Goal: Information Seeking & Learning: Learn about a topic

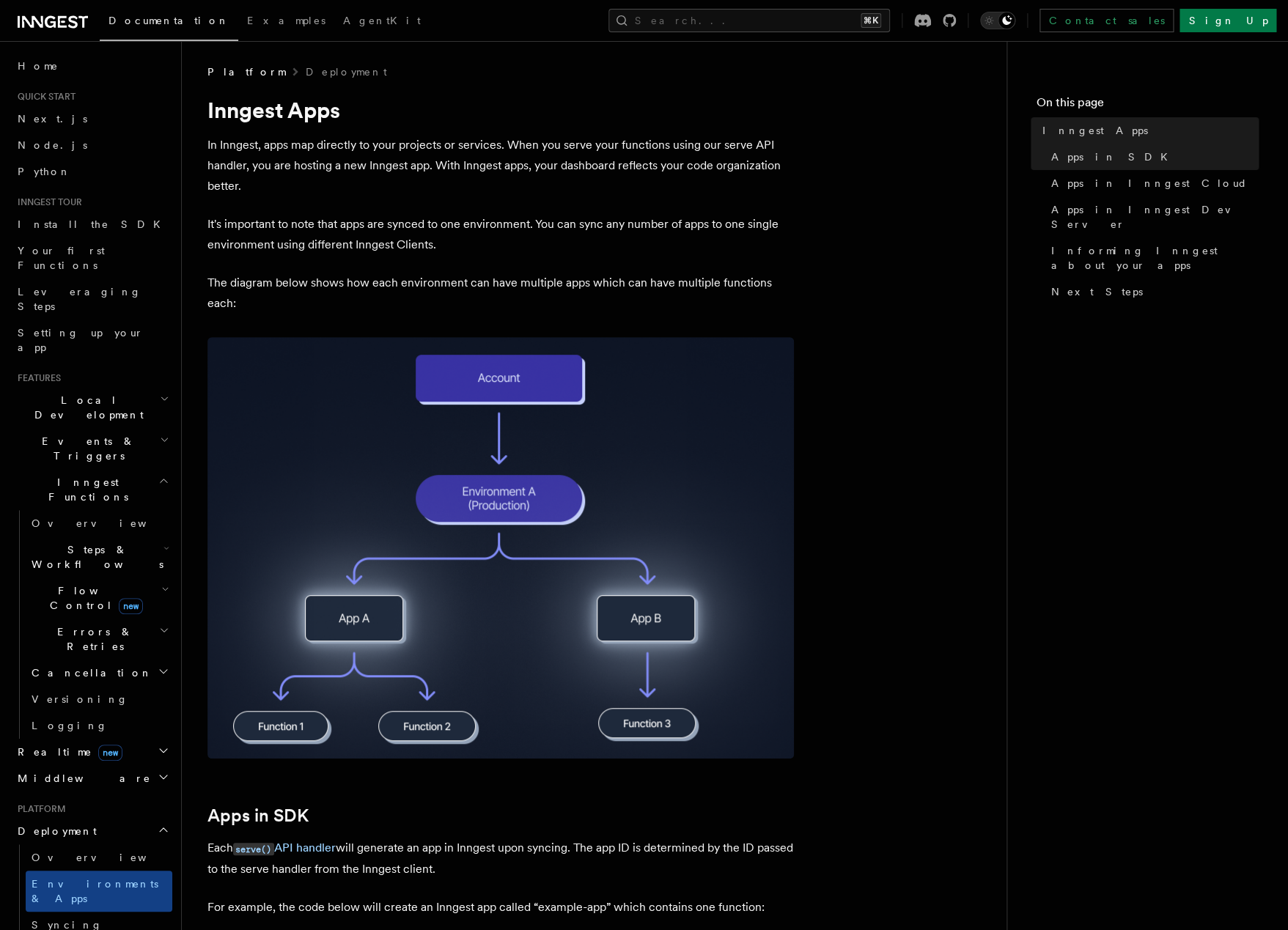
scroll to position [125, 0]
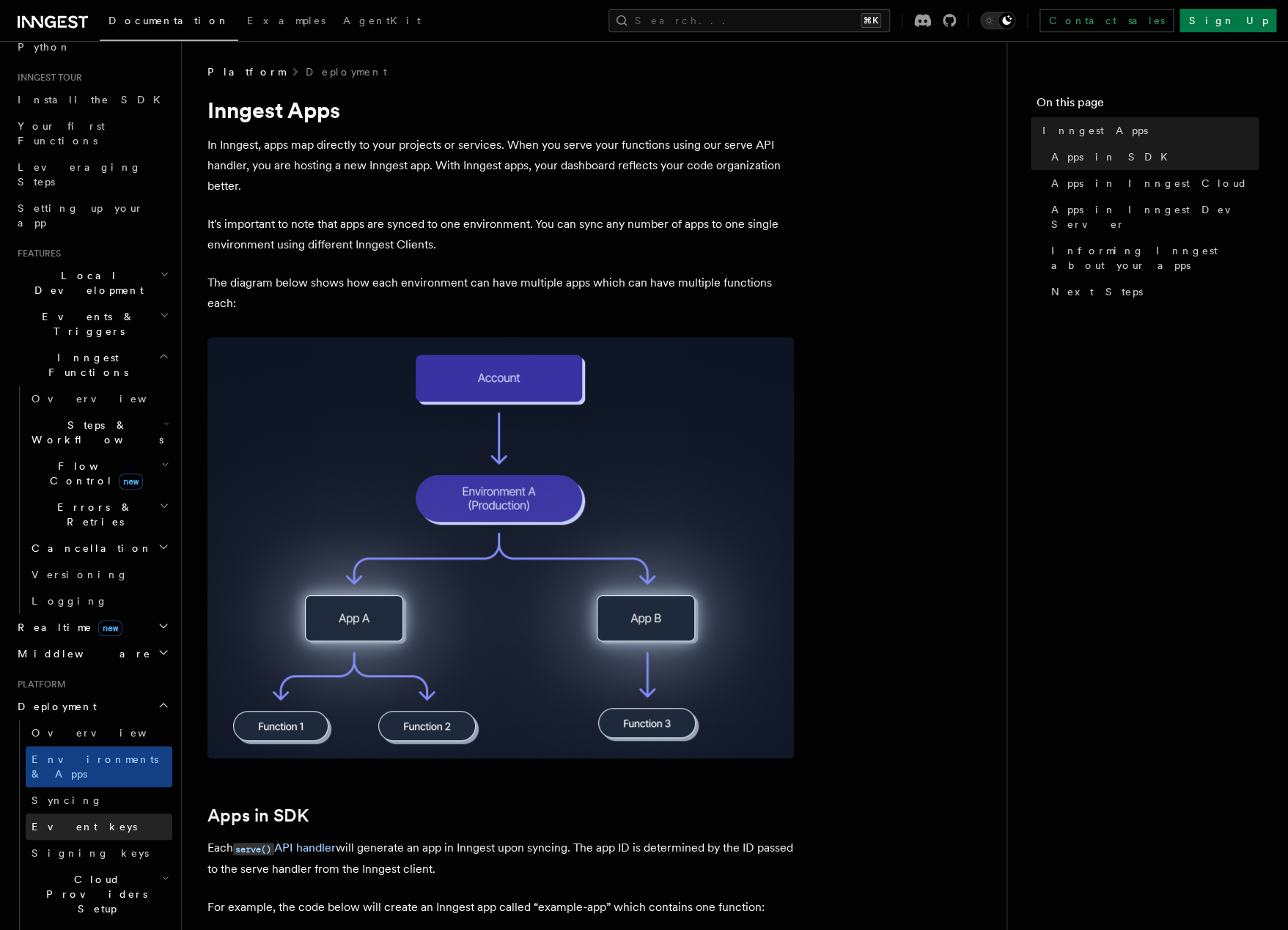
click at [54, 814] on link "Event keys" at bounding box center [99, 827] width 147 height 26
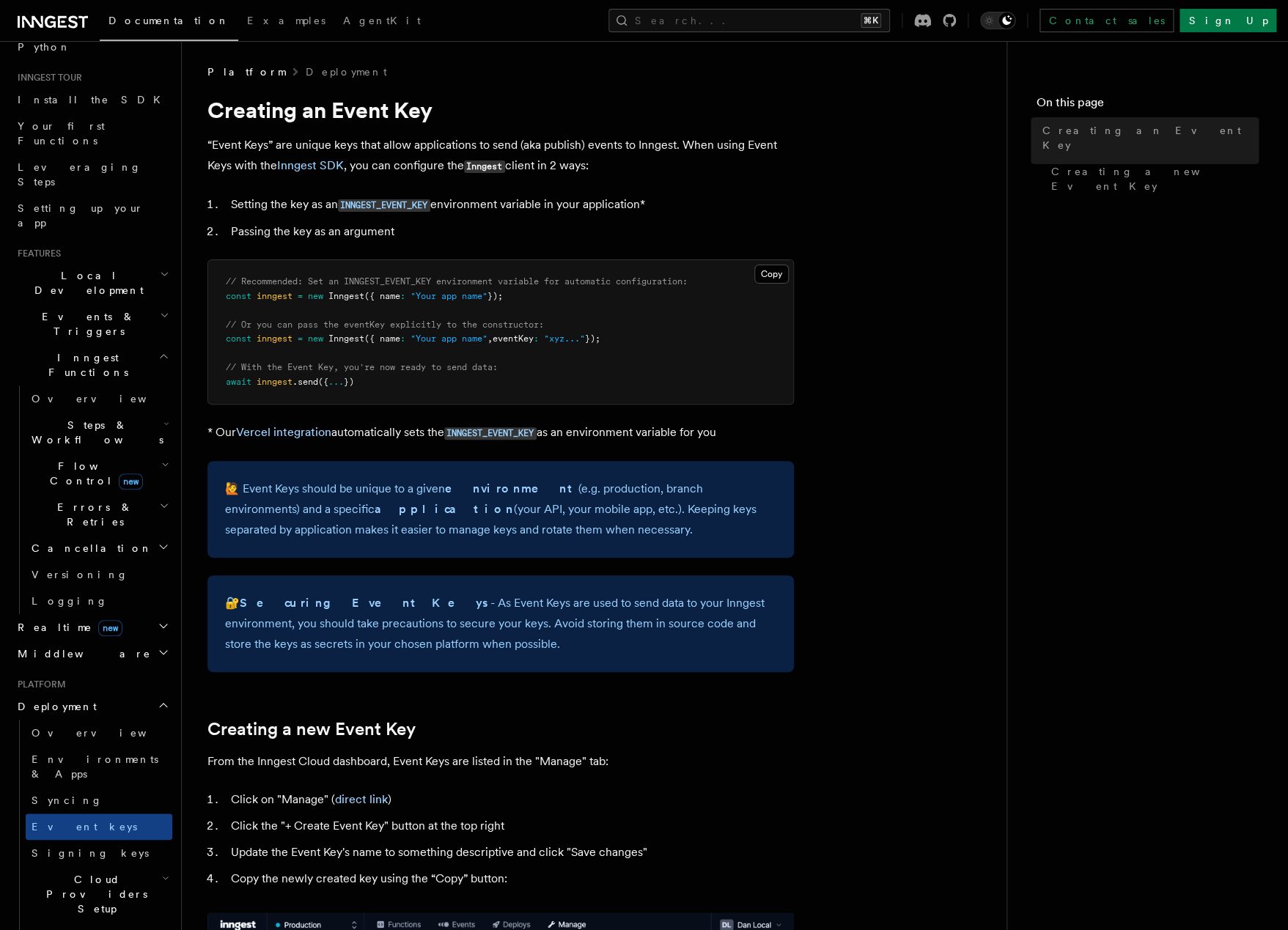
click at [54, 795] on span "Syncing" at bounding box center [67, 801] width 71 height 12
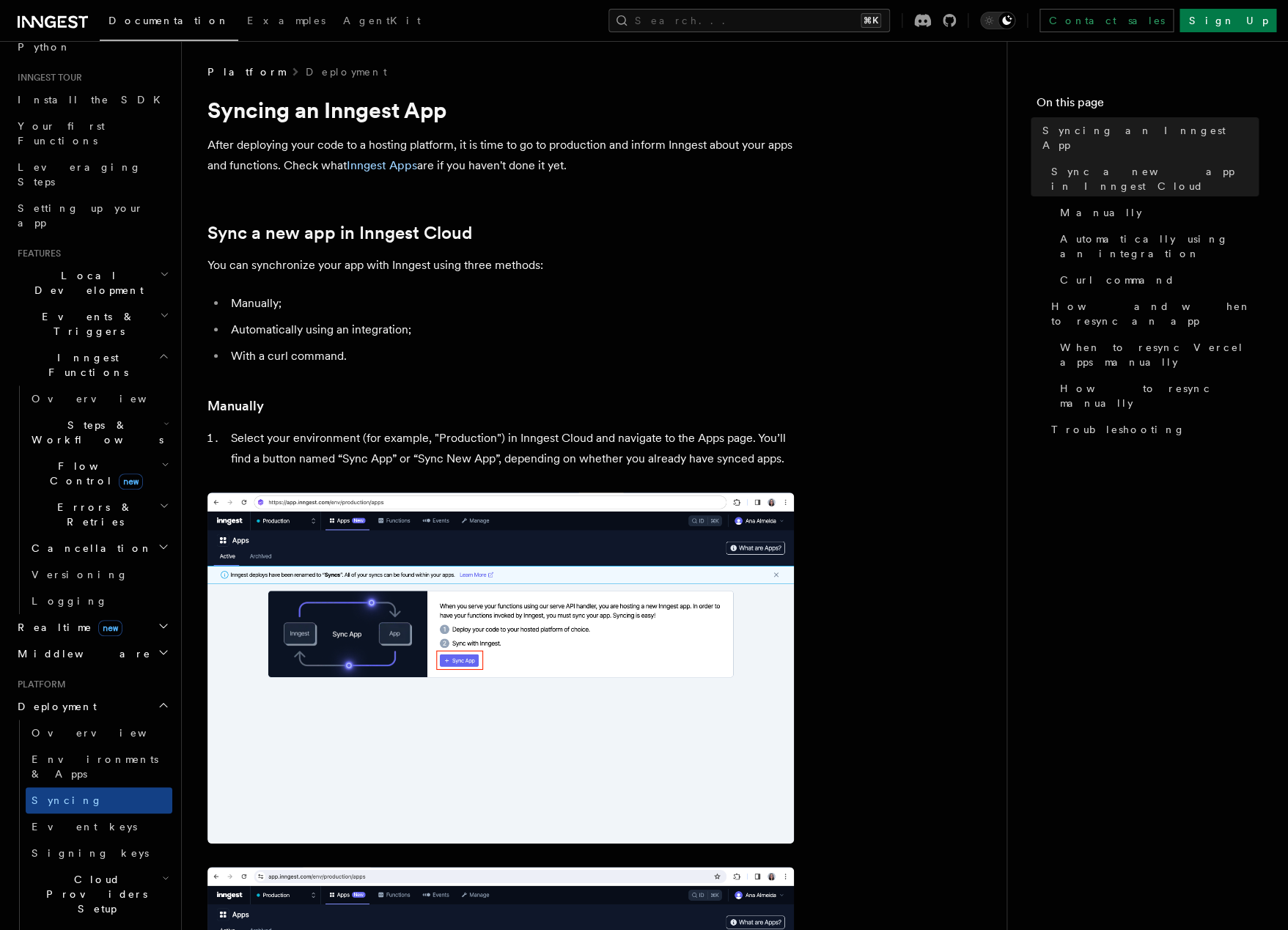
click at [37, 693] on h2 "Deployment" at bounding box center [92, 707] width 161 height 26
click at [98, 620] on span "new" at bounding box center [110, 628] width 24 height 16
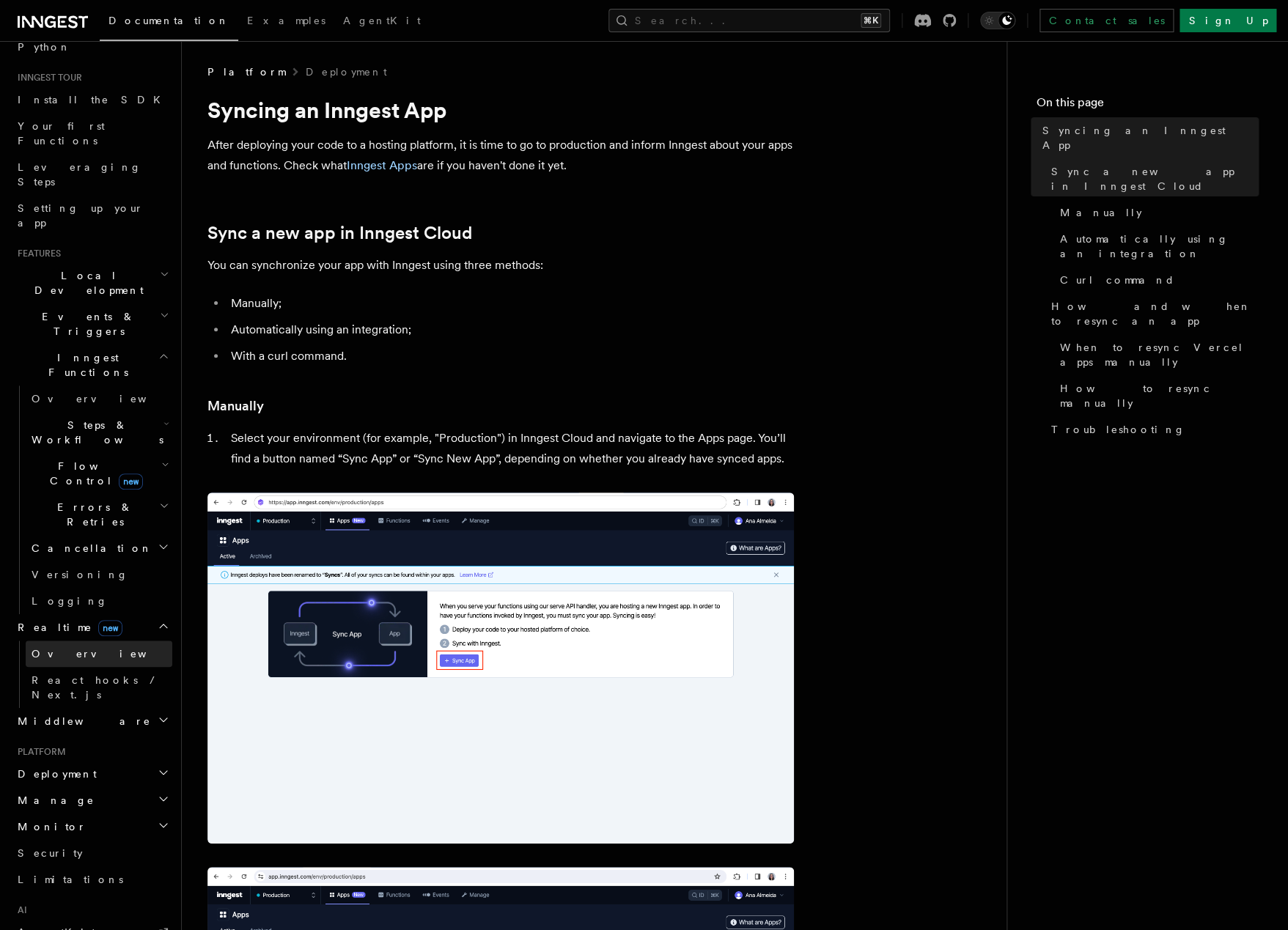
click at [55, 648] on span "Overview" at bounding box center [107, 654] width 151 height 12
click at [84, 641] on link "Overview" at bounding box center [99, 654] width 147 height 26
click at [96, 641] on link "Overview" at bounding box center [99, 654] width 147 height 26
click at [82, 641] on link "Overview" at bounding box center [99, 654] width 147 height 26
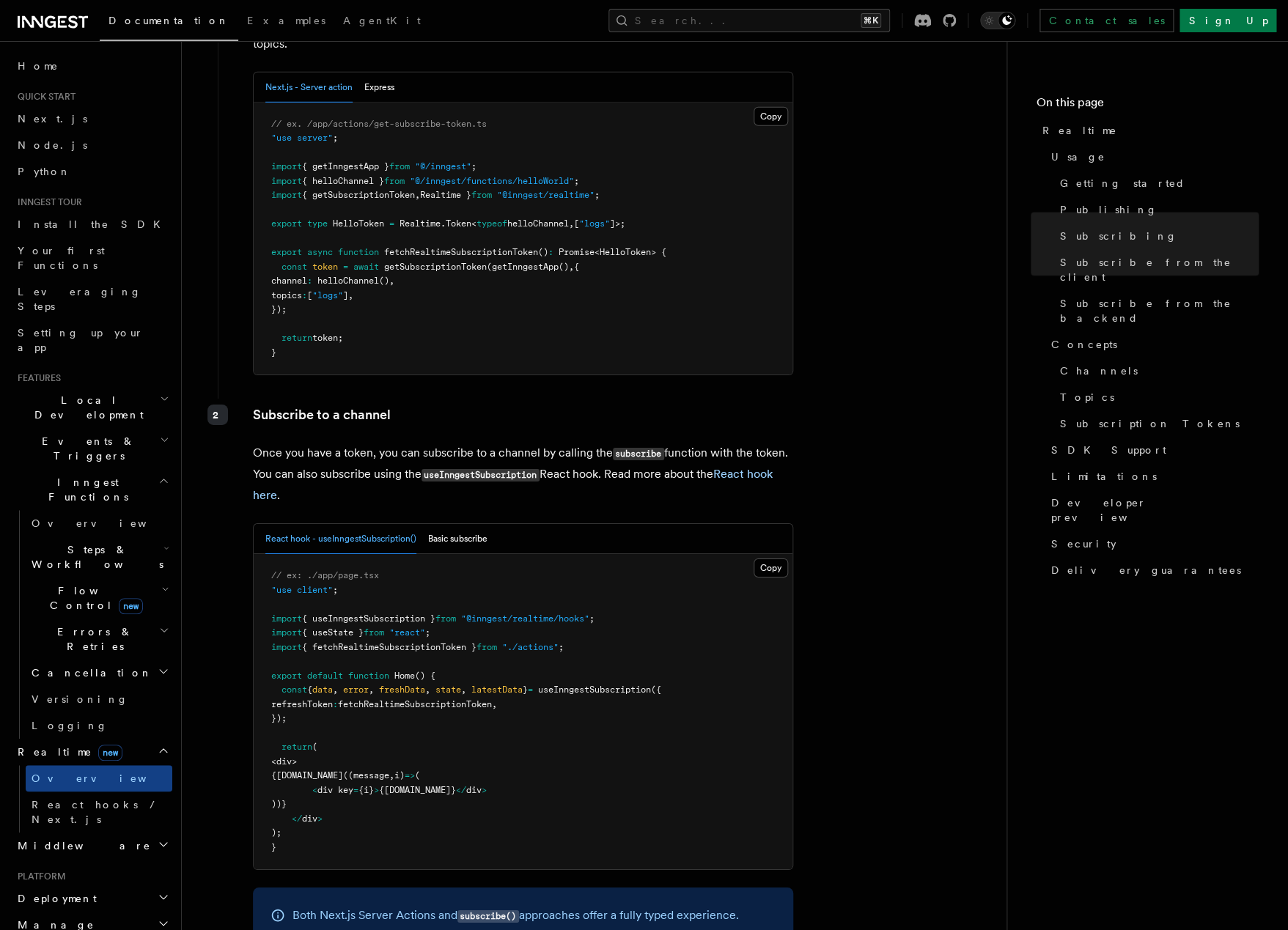
scroll to position [2008, 0]
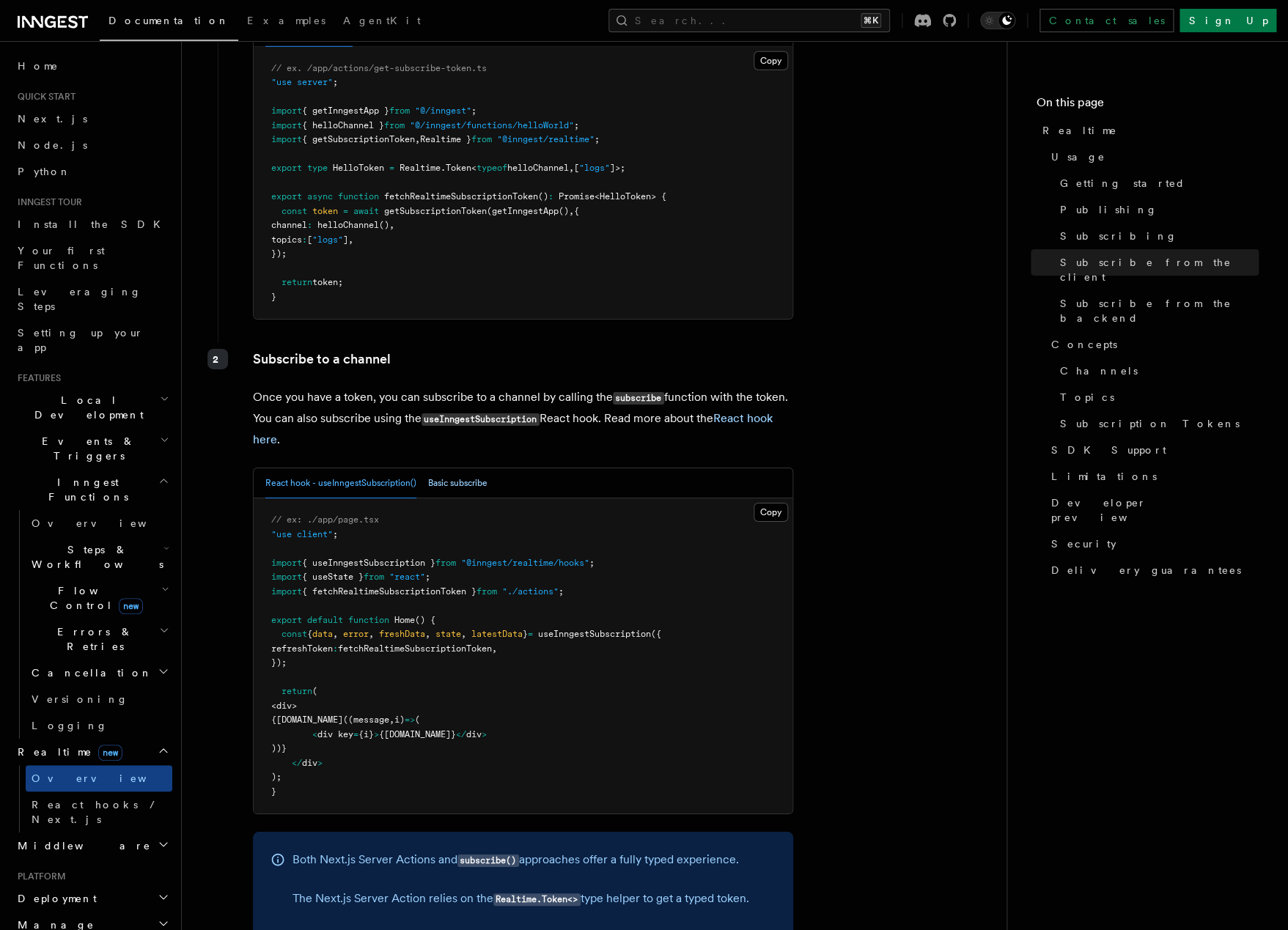
click at [436, 469] on button "Basic subscribe" at bounding box center [458, 483] width 60 height 30
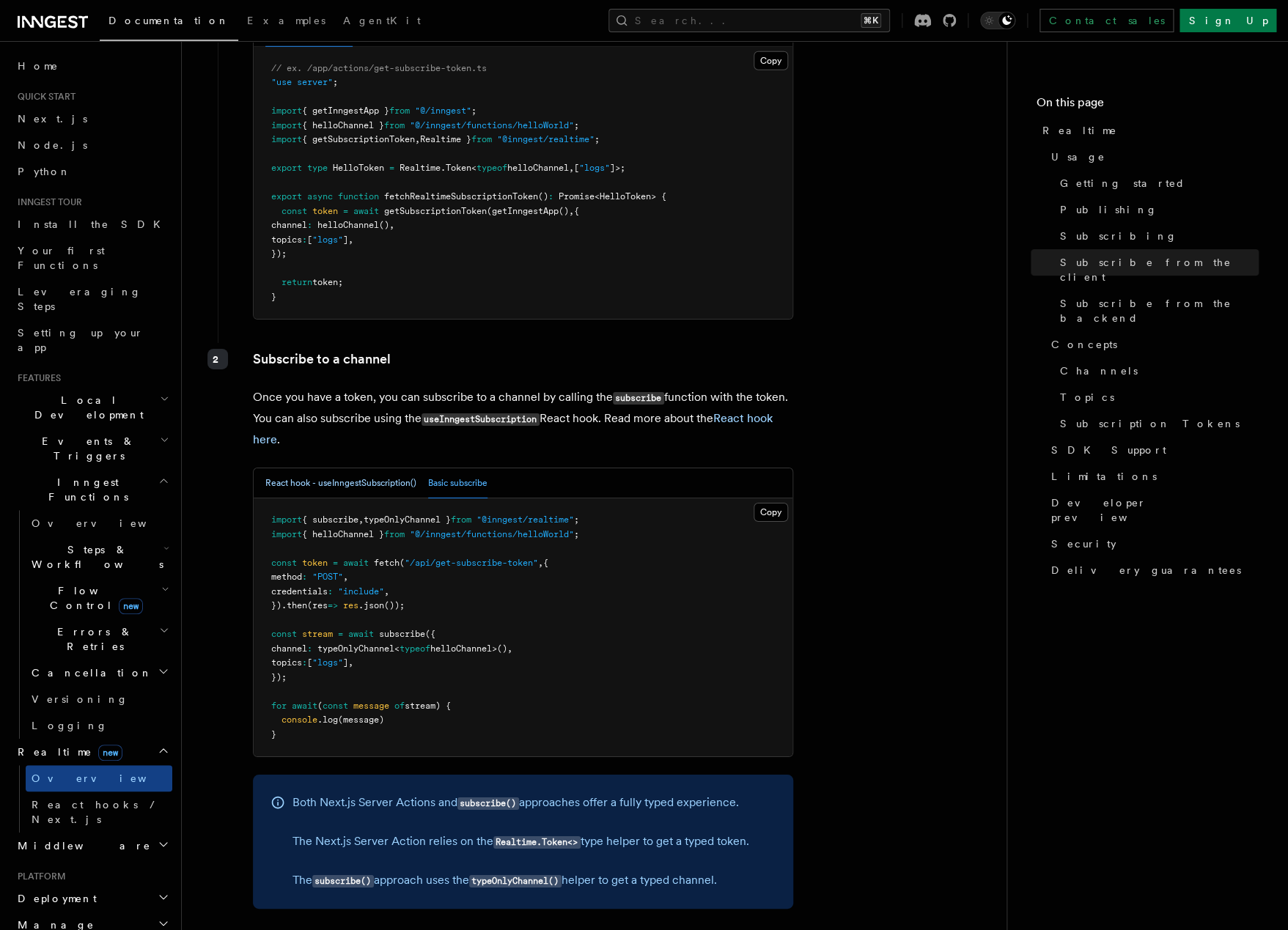
click at [361, 469] on button "React hook - useInngestSubscription()" at bounding box center [341, 483] width 151 height 30
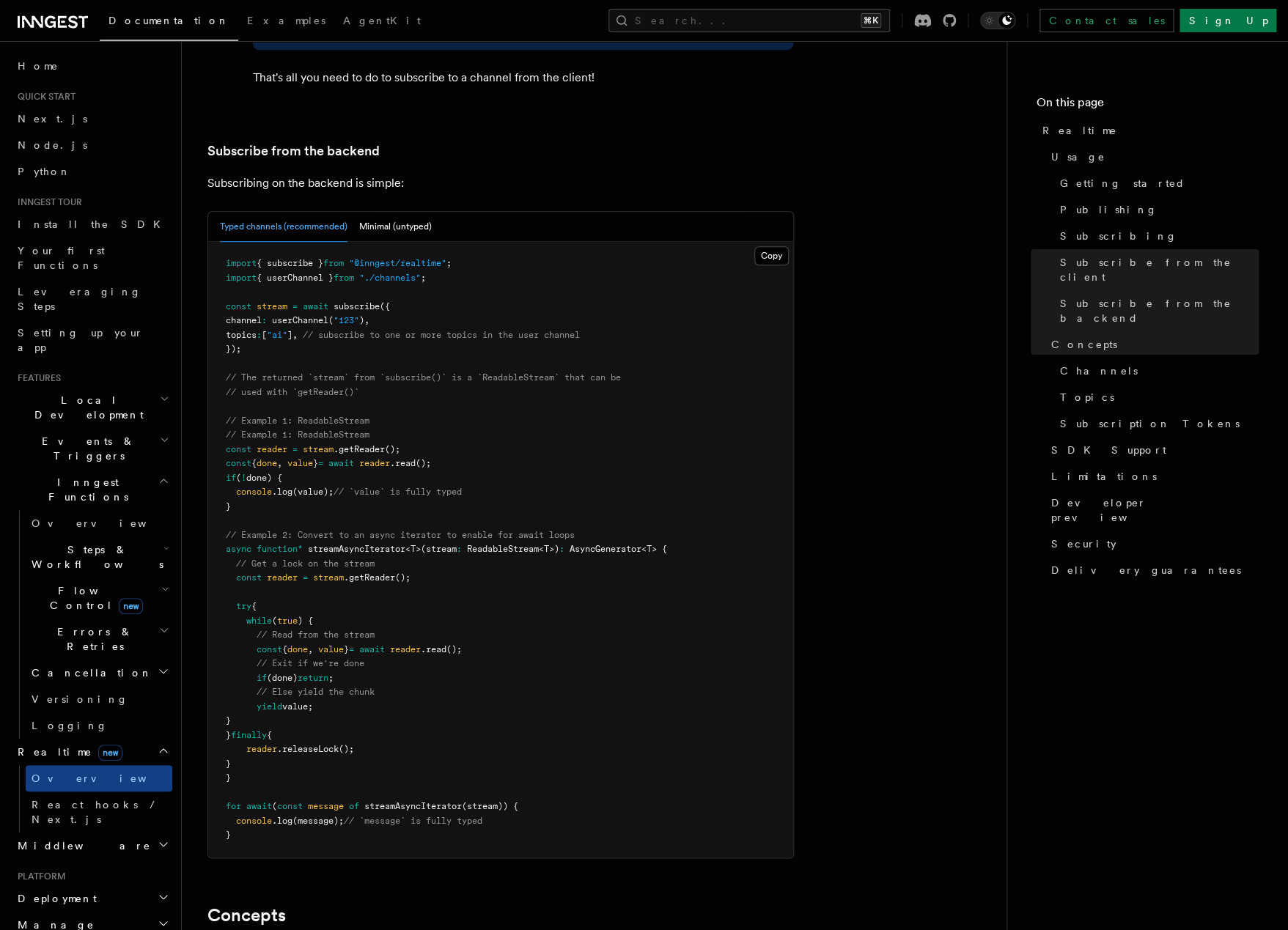
scroll to position [2937, 0]
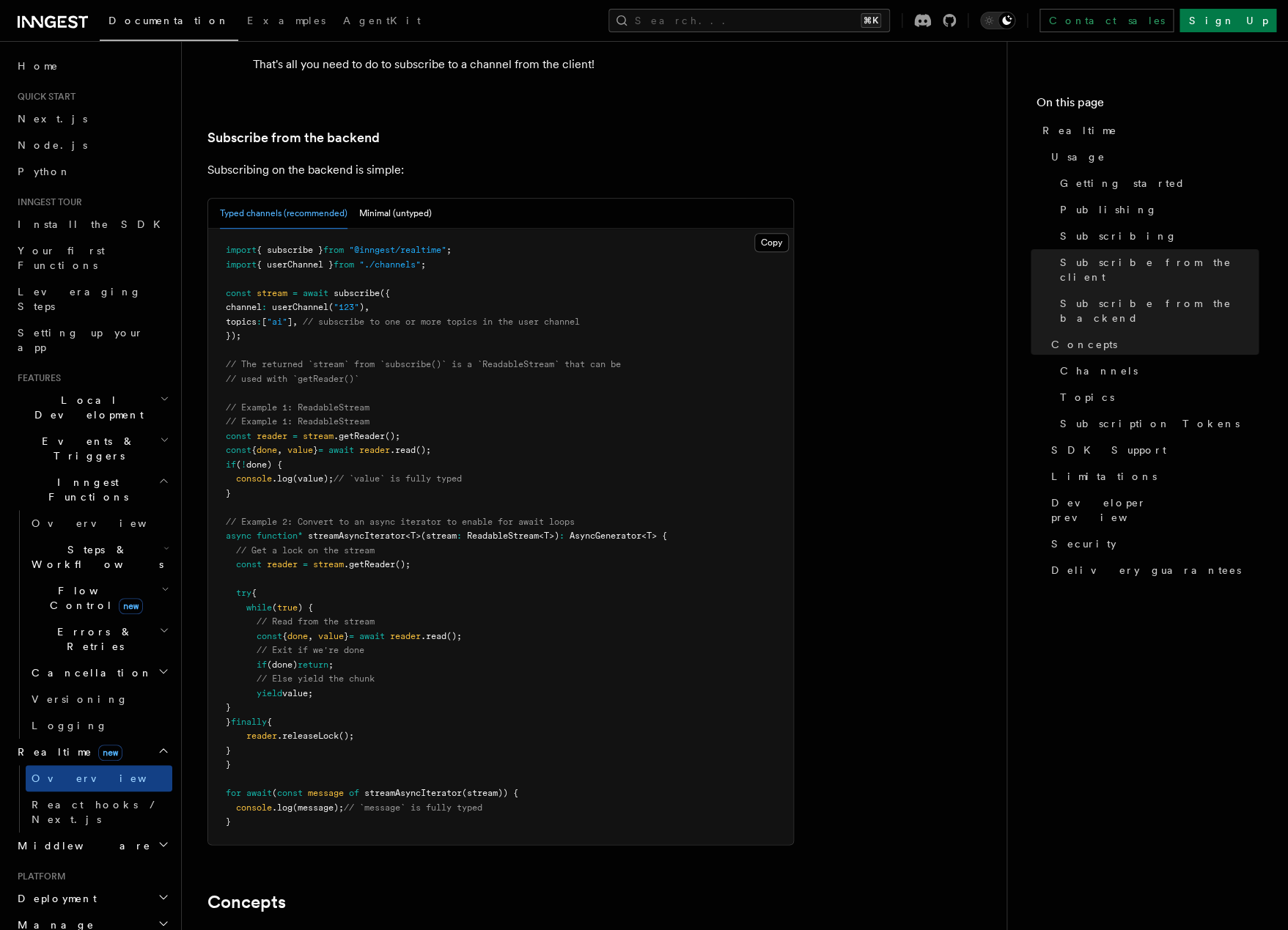
click at [74, 666] on span "Cancellation" at bounding box center [89, 673] width 127 height 15
click at [83, 577] on h2 "Flow Control new" at bounding box center [99, 598] width 147 height 41
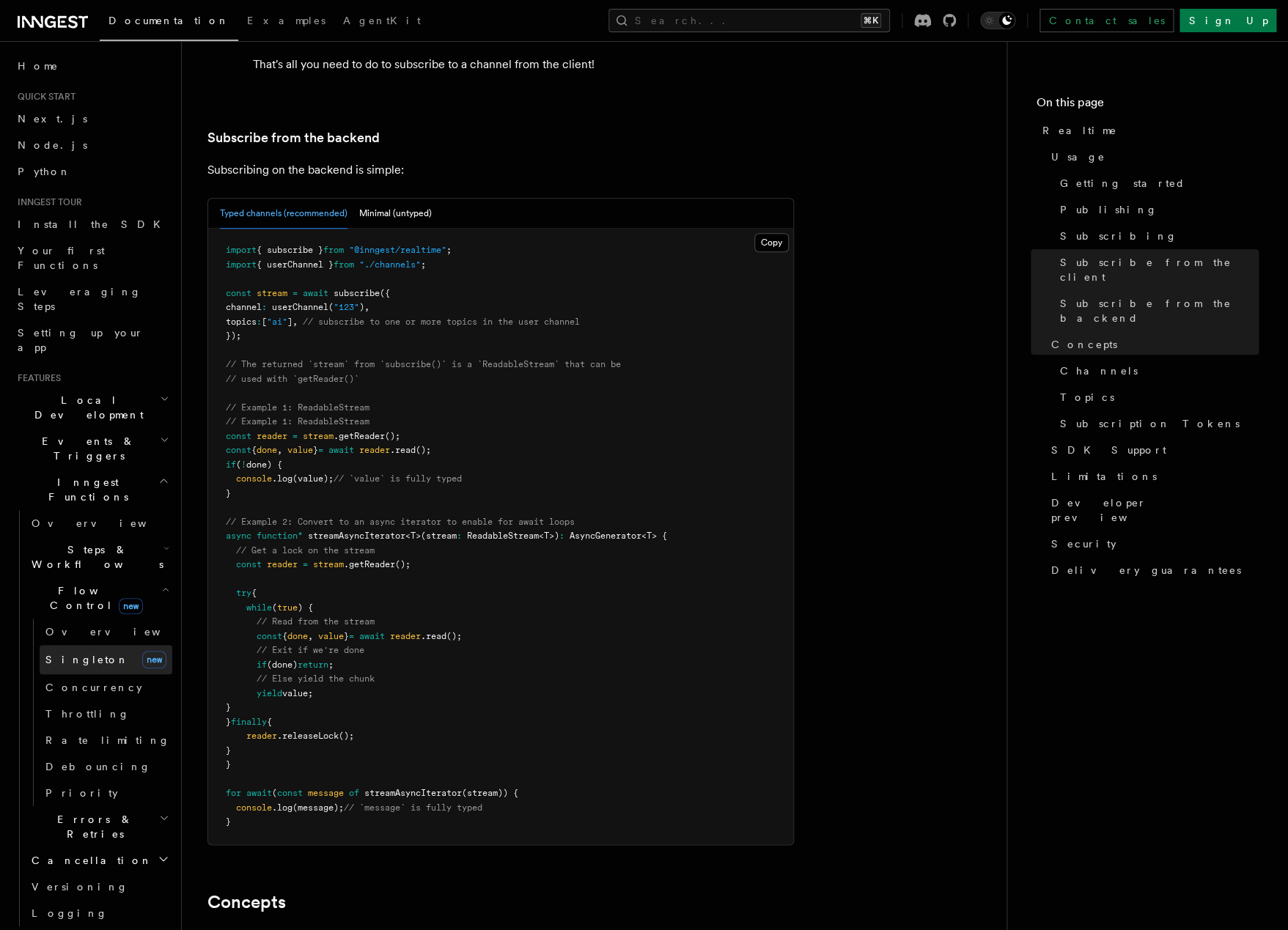
click at [83, 654] on span "Singleton" at bounding box center [87, 660] width 84 height 12
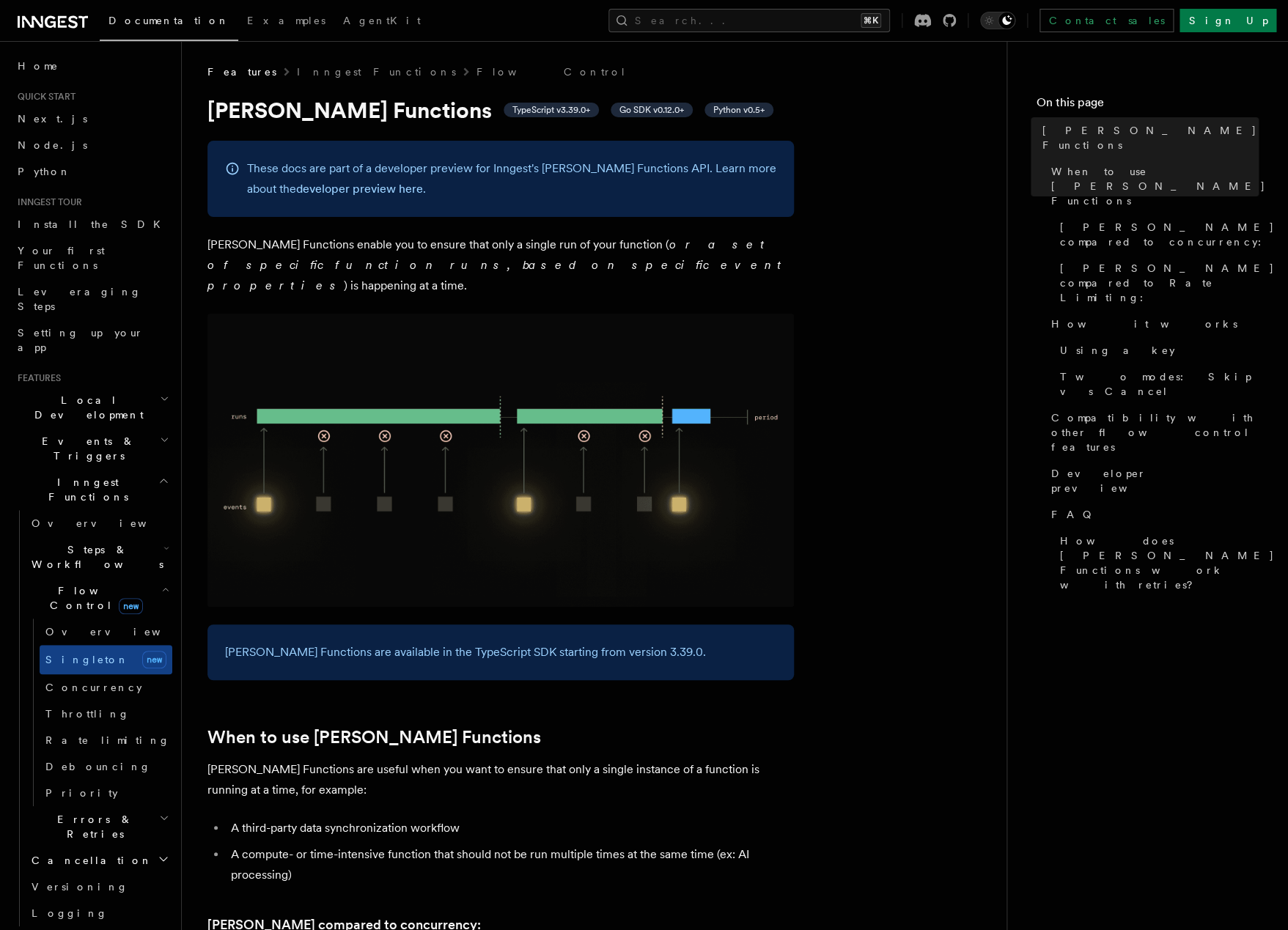
click at [352, 403] on img at bounding box center [500, 460] width 586 height 293
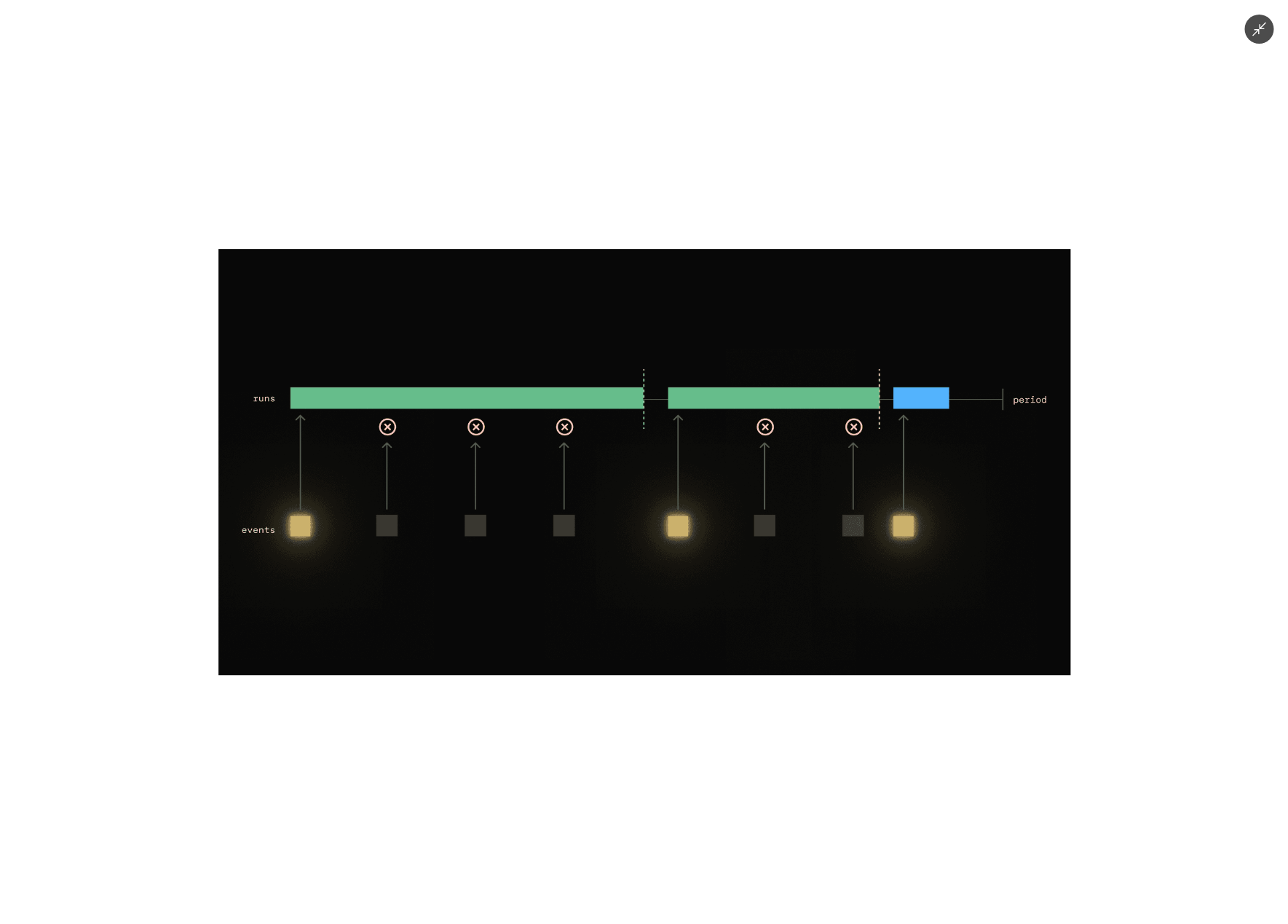
click at [216, 302] on div at bounding box center [644, 462] width 1288 height 924
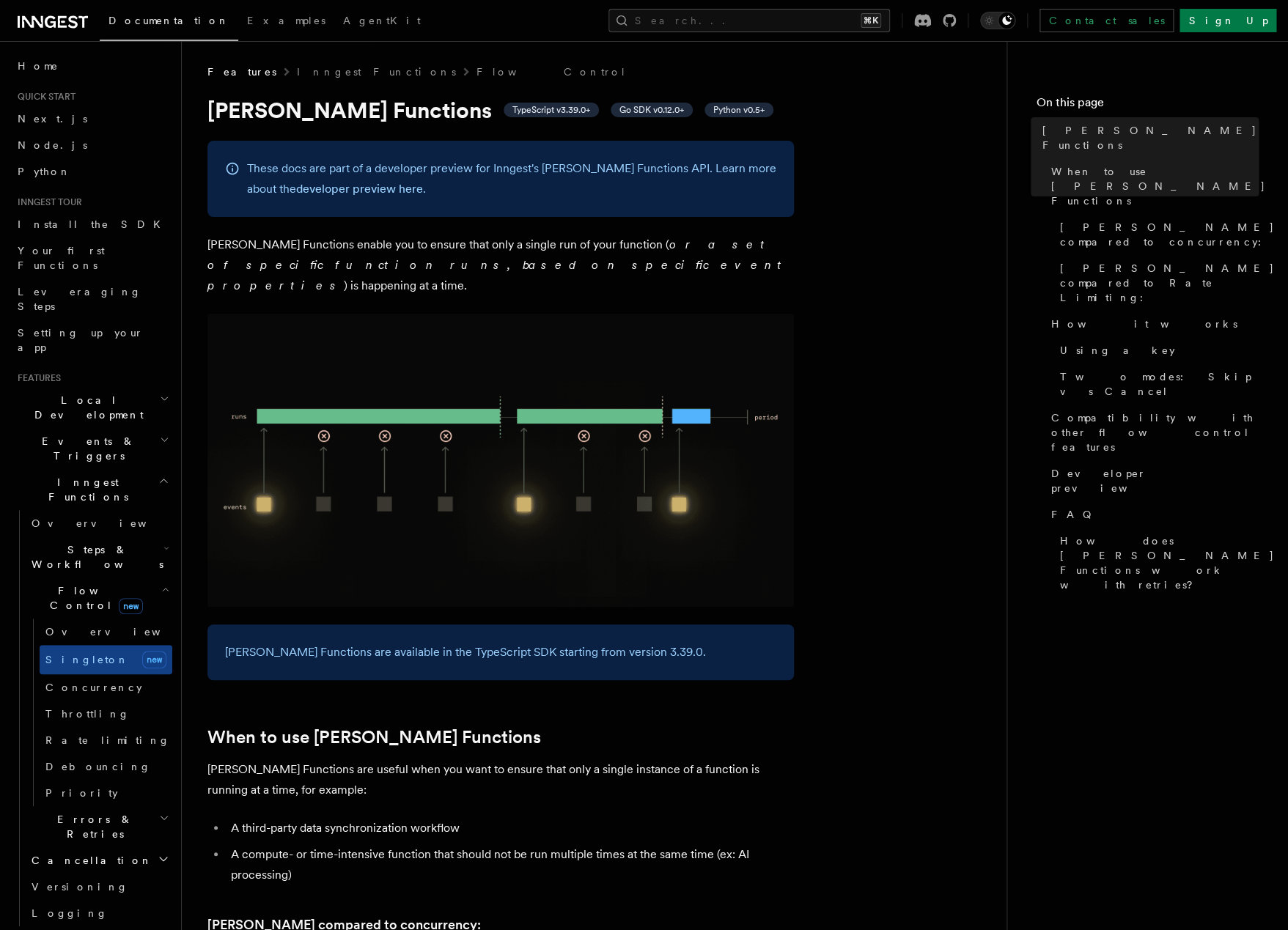
click at [238, 246] on p "[PERSON_NAME] Functions enable you to ensure that only a single run of your fun…" at bounding box center [500, 265] width 586 height 62
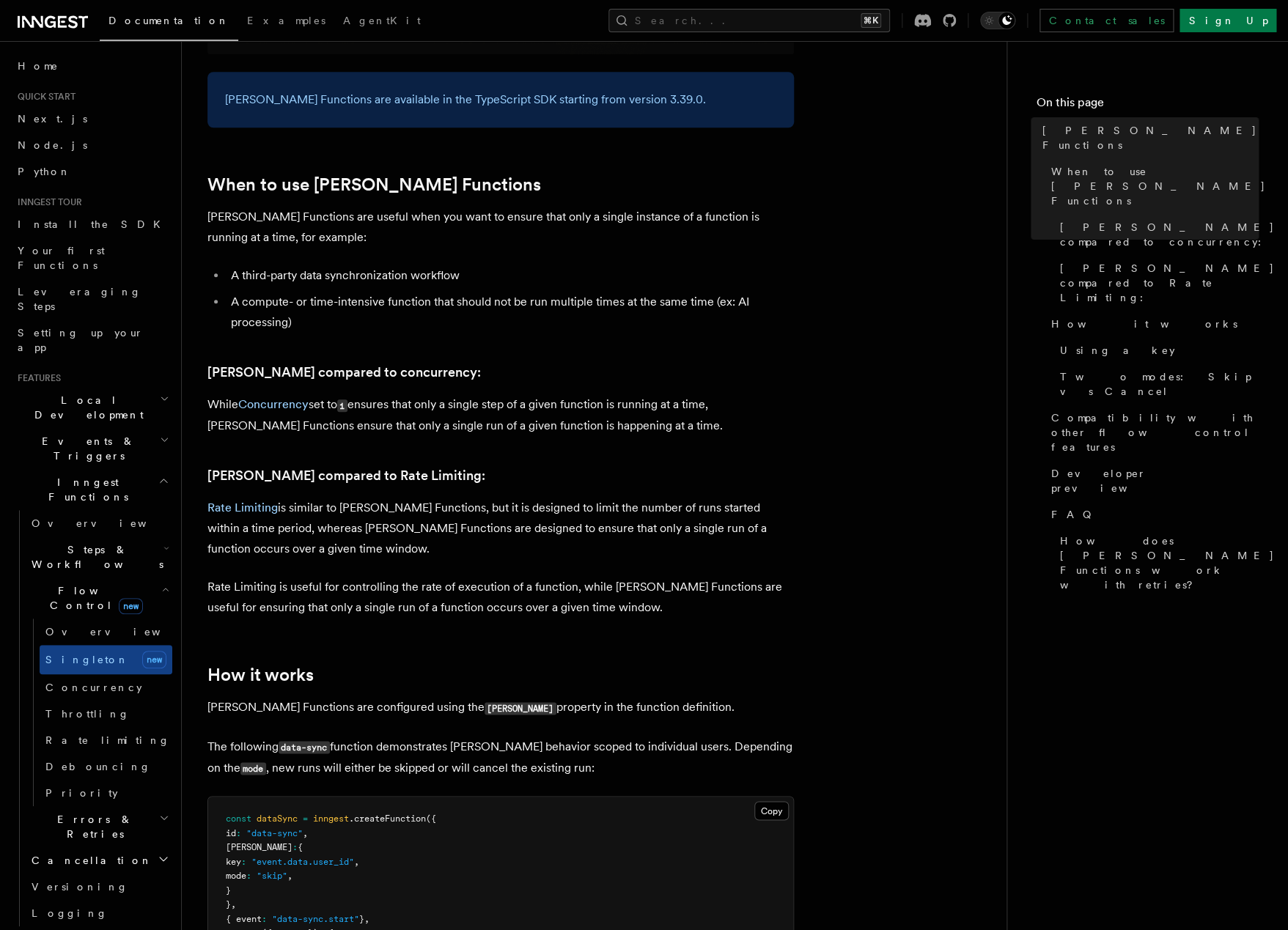
scroll to position [647, 0]
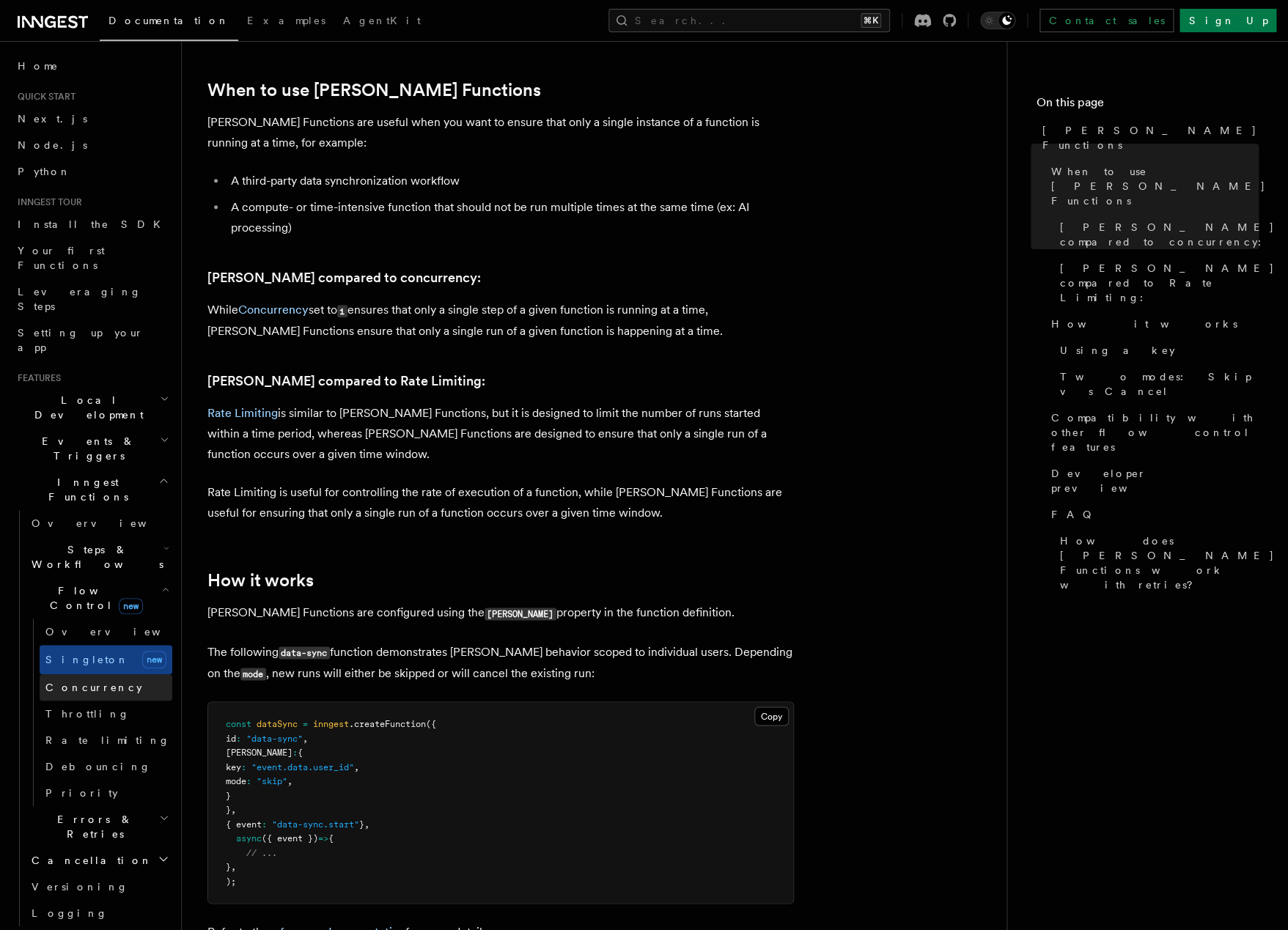
click at [71, 674] on link "Concurrency" at bounding box center [106, 688] width 133 height 26
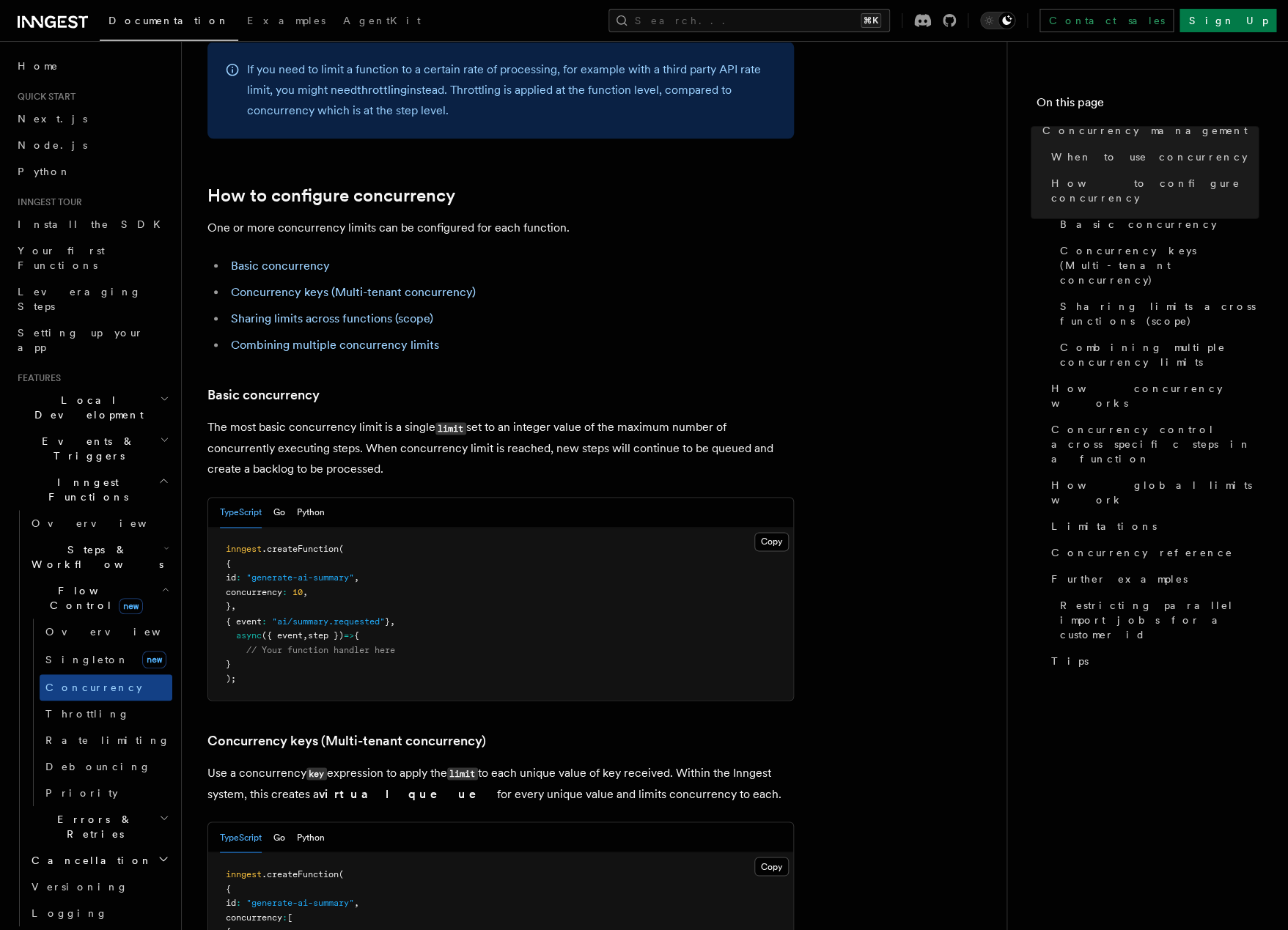
scroll to position [958, 0]
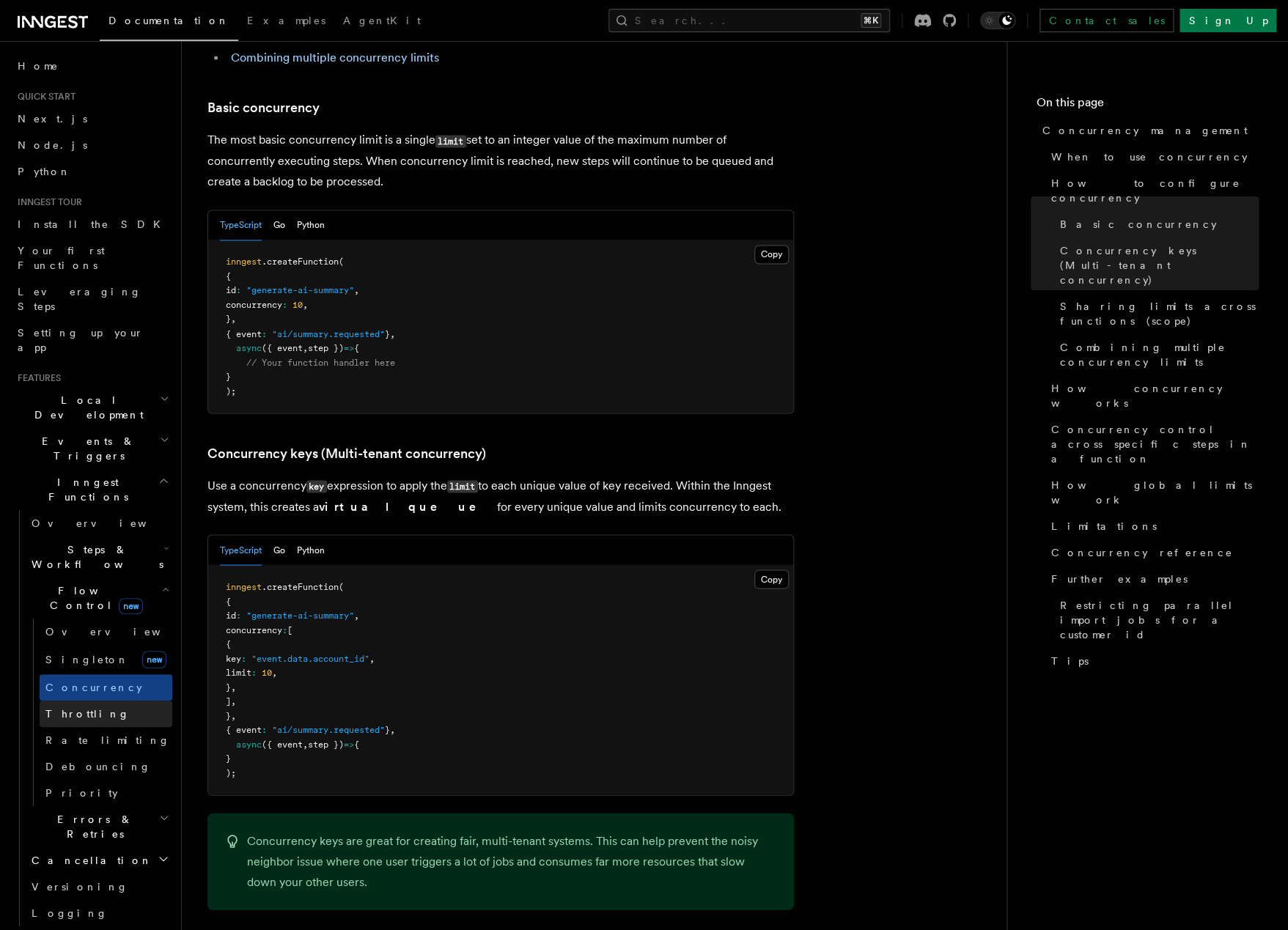
click at [79, 708] on span "Throttling" at bounding box center [87, 714] width 84 height 12
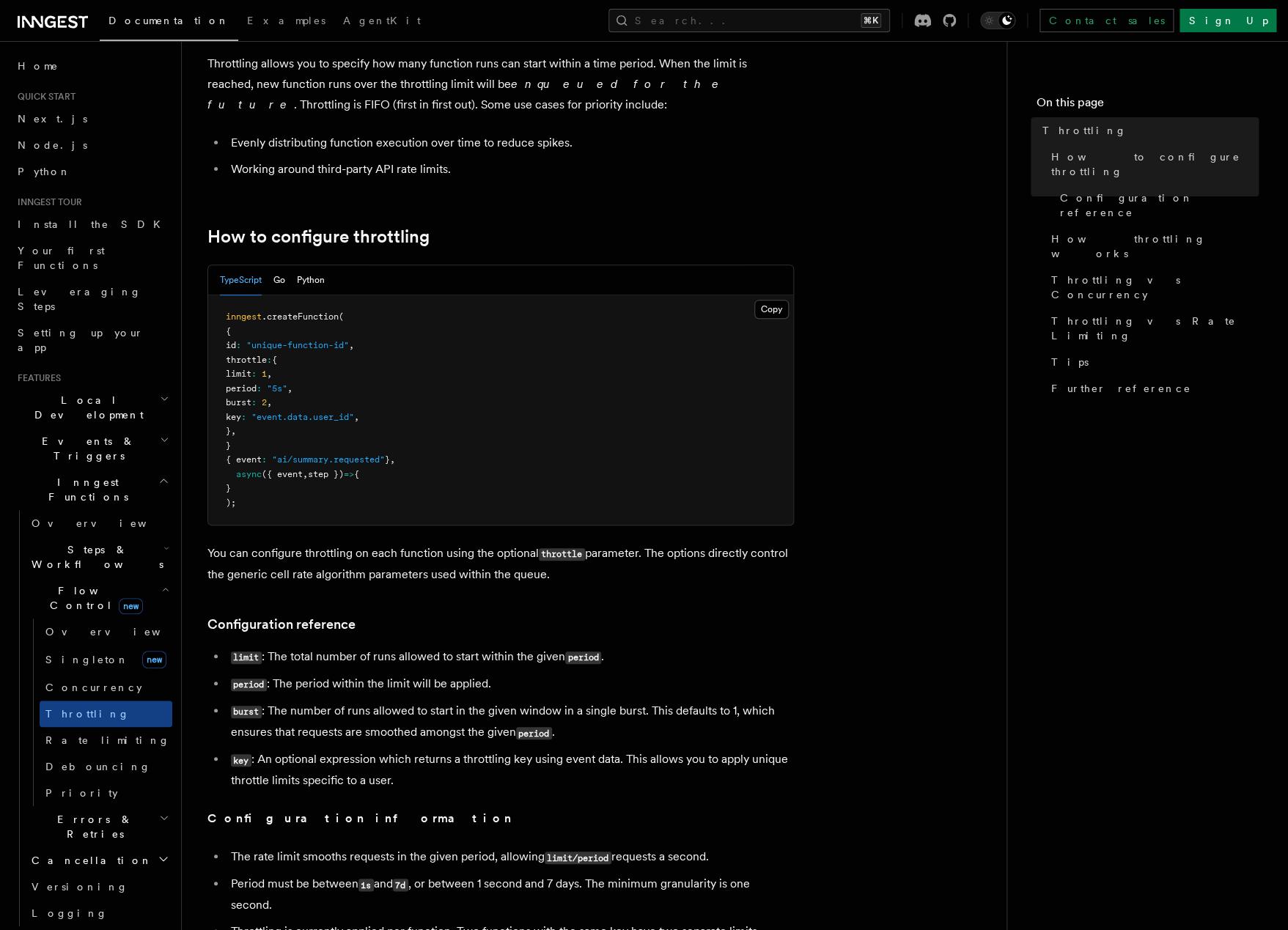
scroll to position [82, 0]
click at [70, 735] on span "Rate limiting" at bounding box center [108, 740] width 125 height 12
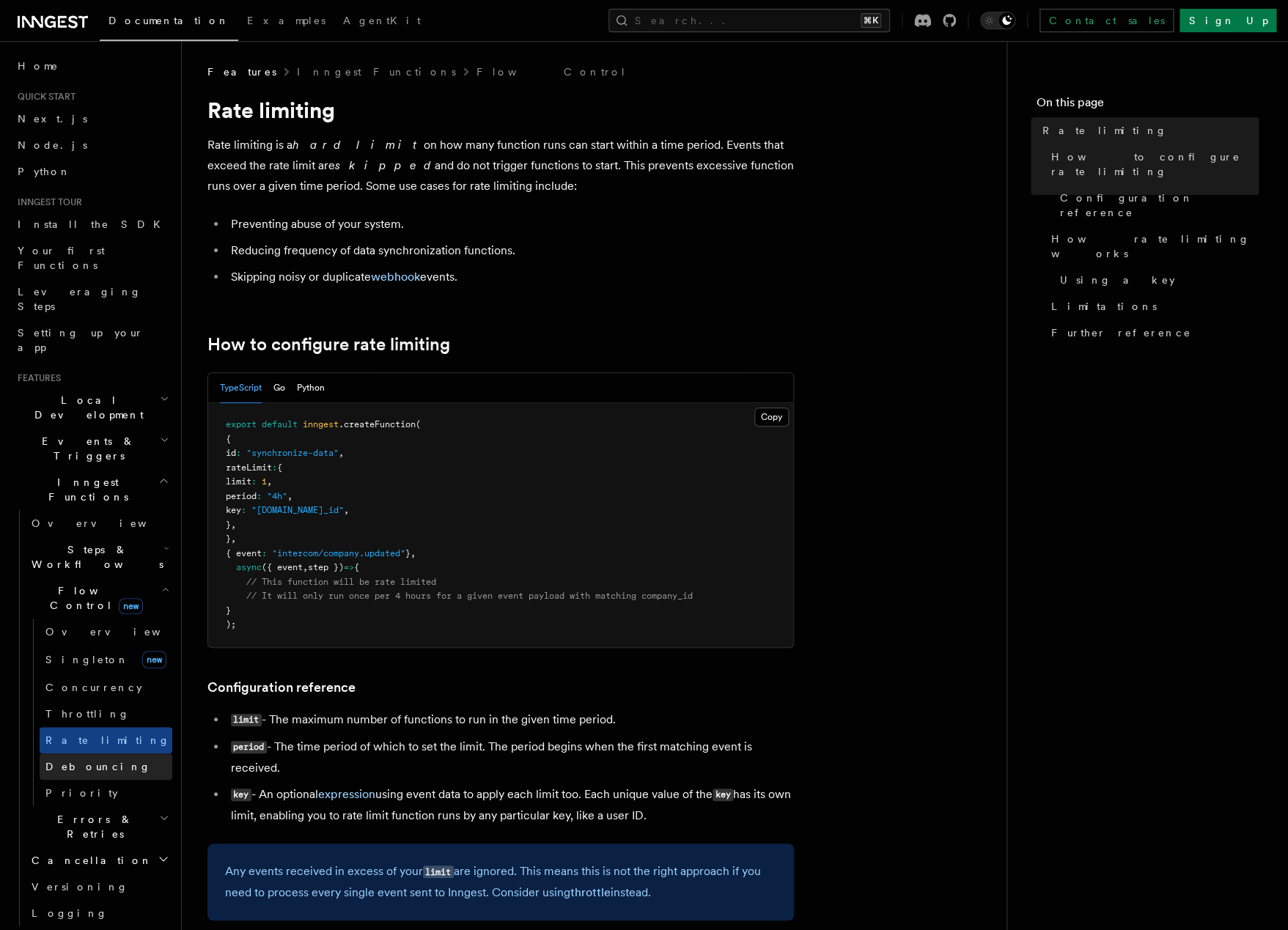
click at [70, 761] on span "Debouncing" at bounding box center [98, 767] width 106 height 12
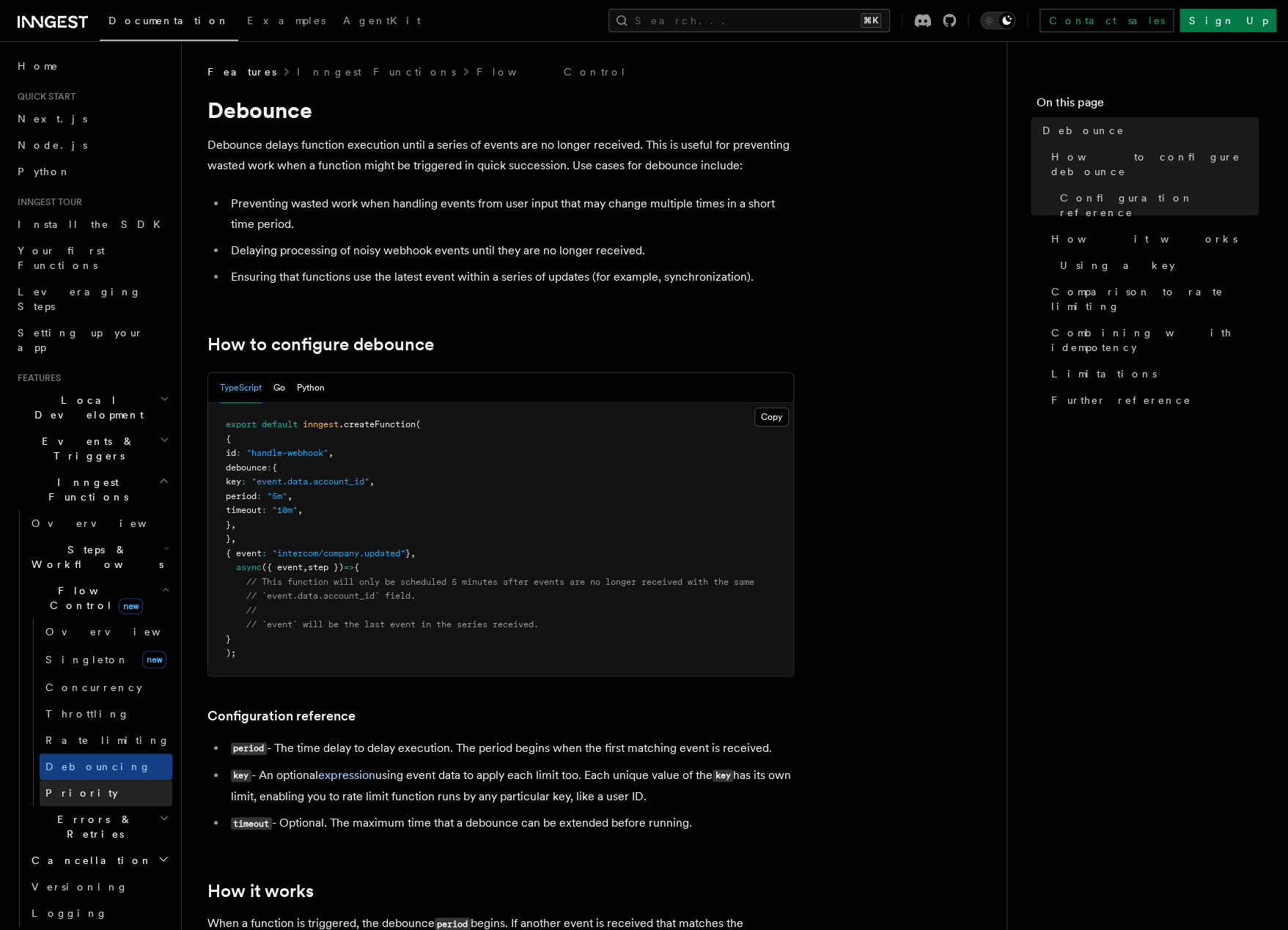
click at [71, 787] on span "Priority" at bounding box center [82, 793] width 73 height 12
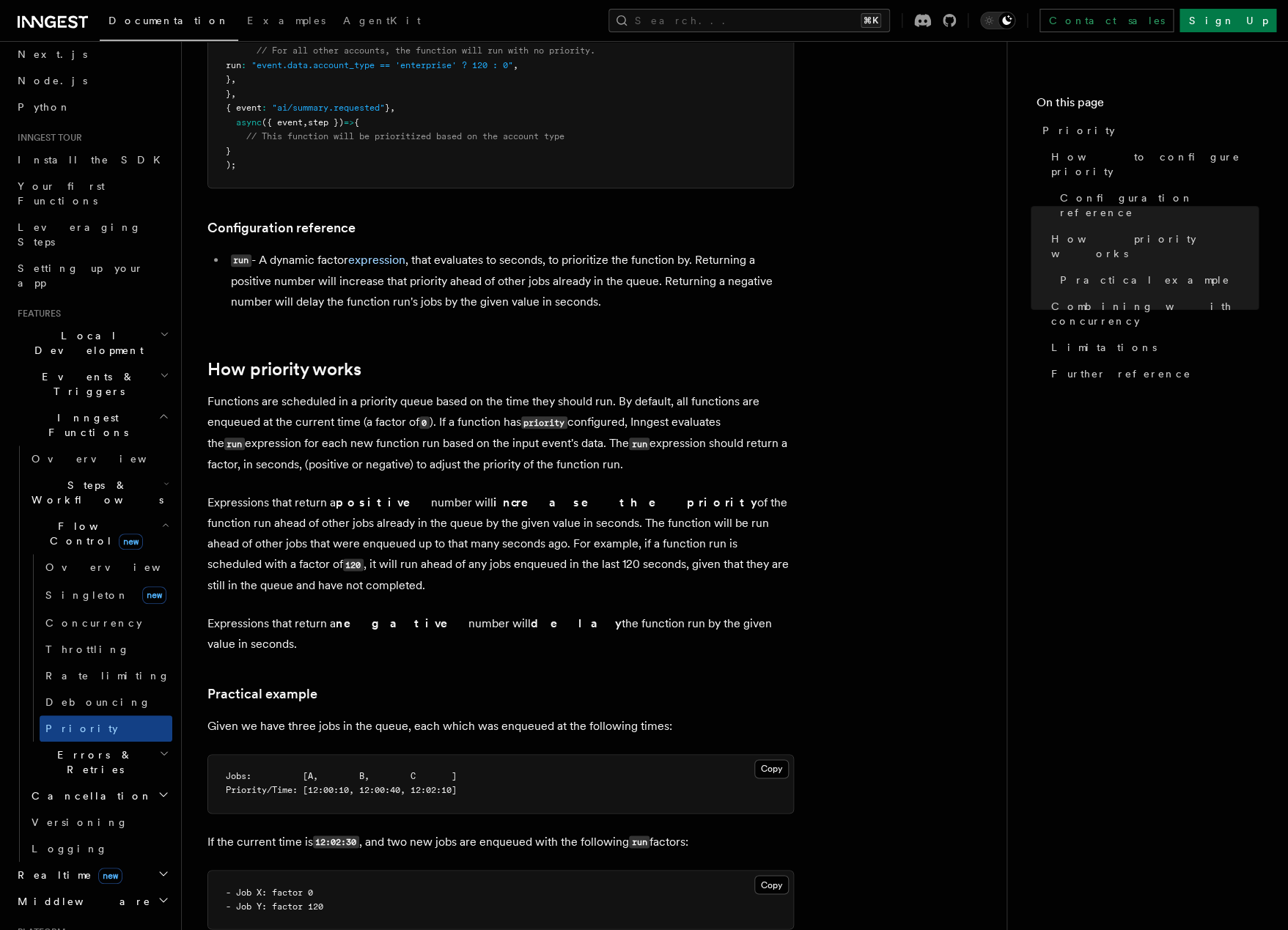
scroll to position [390, 0]
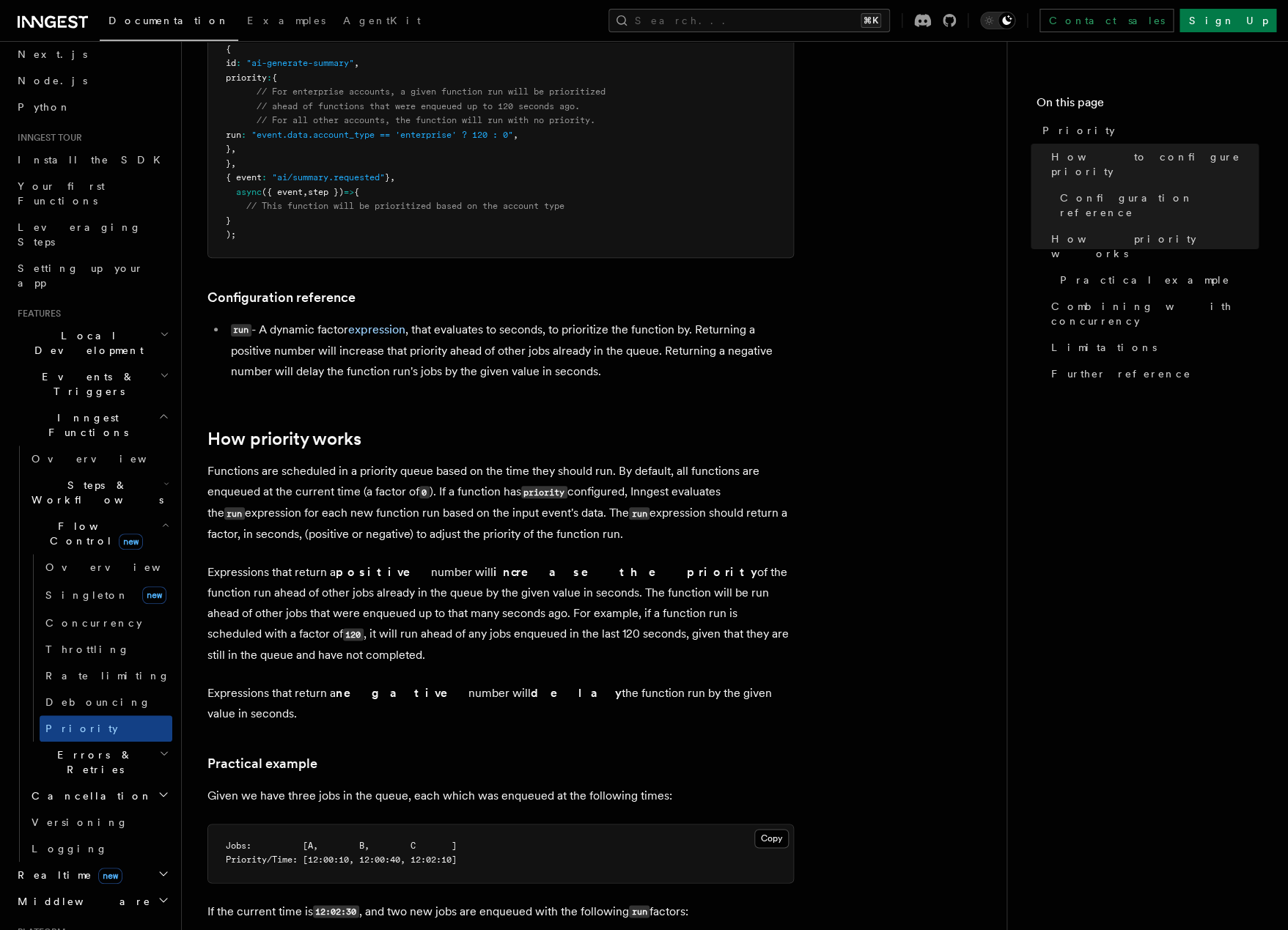
click at [50, 411] on span "Inngest Functions" at bounding box center [85, 425] width 147 height 29
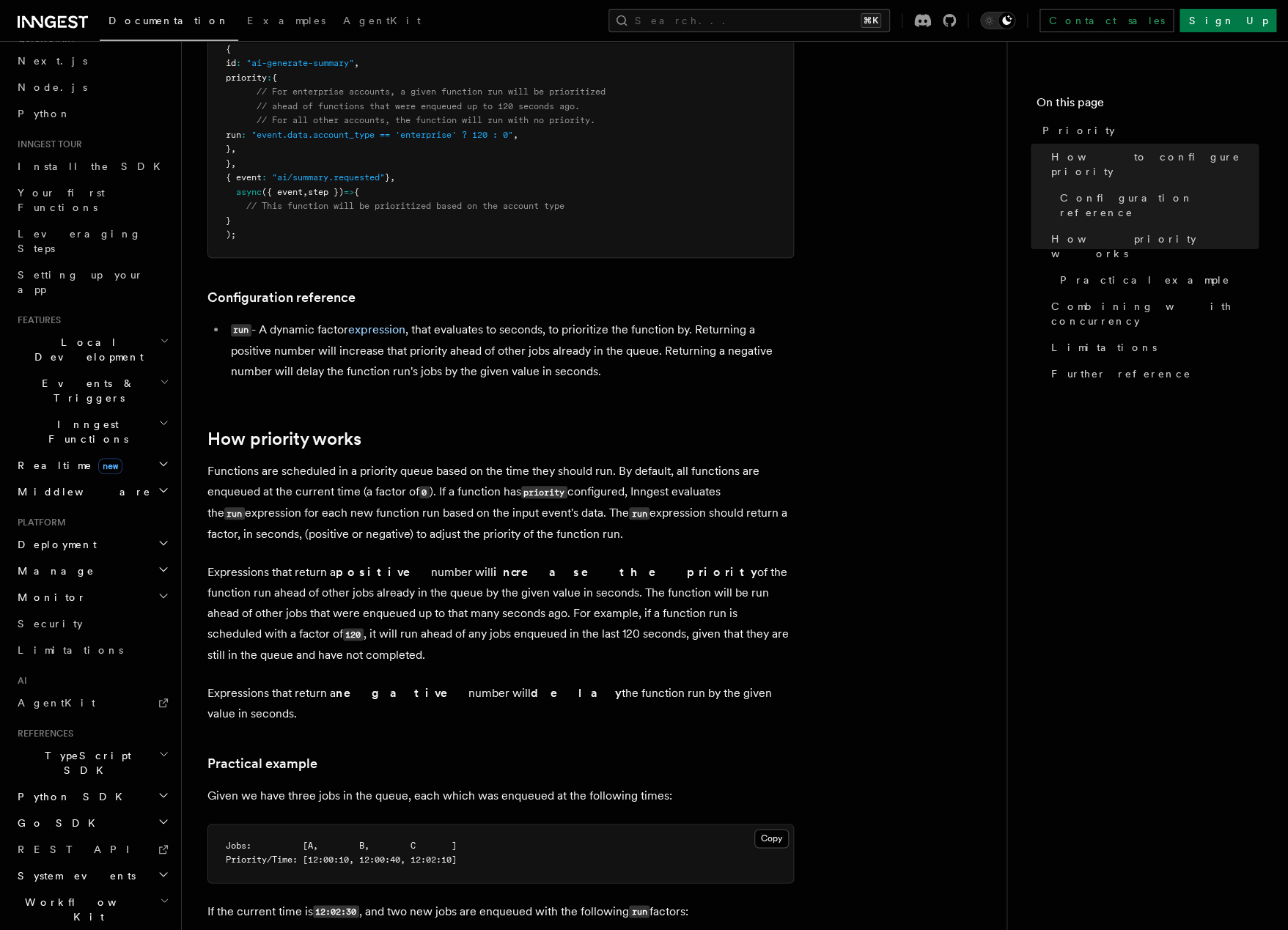
click at [93, 329] on h2 "Local Development" at bounding box center [92, 350] width 161 height 41
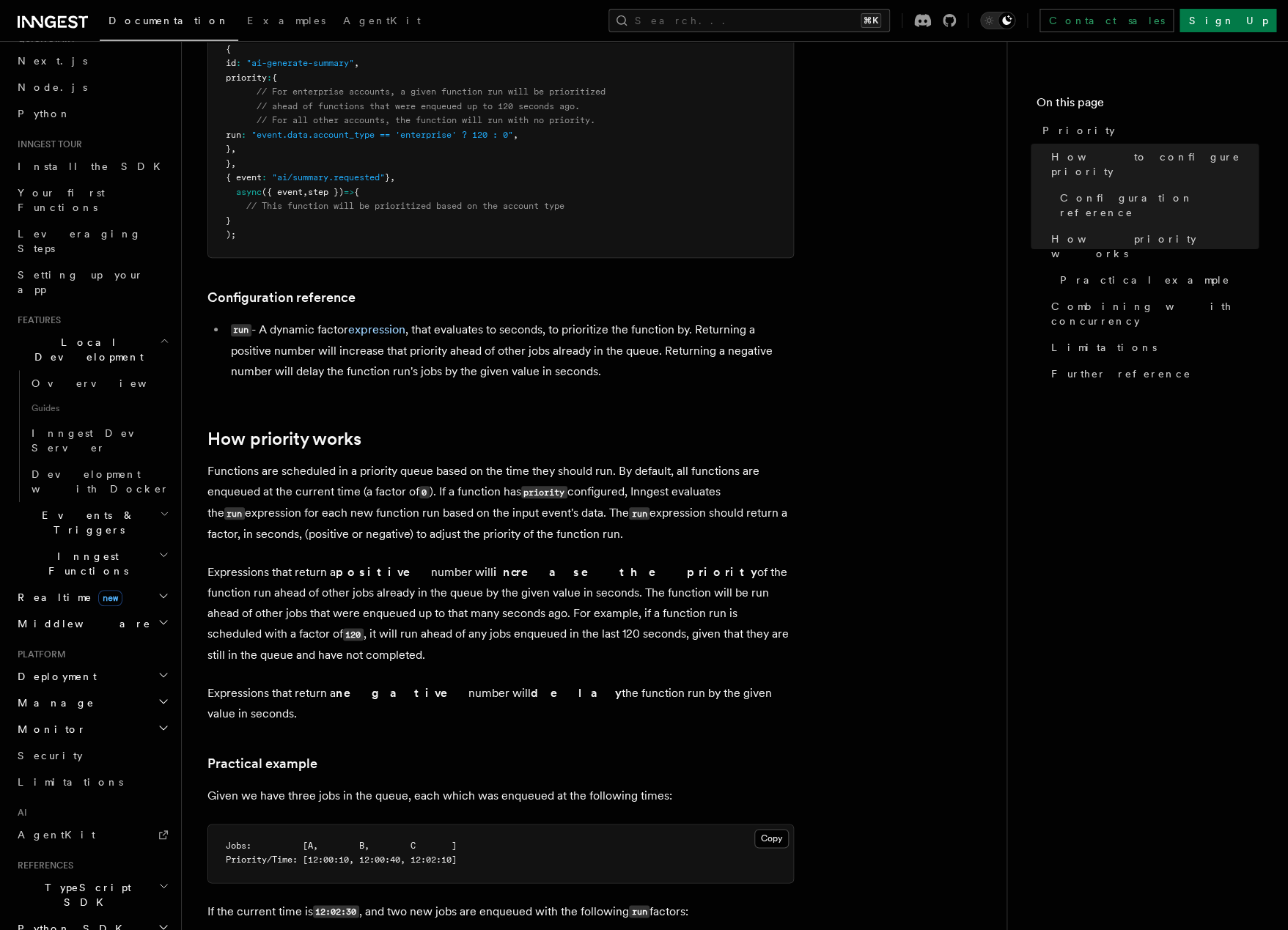
click at [90, 335] on span "Local Development" at bounding box center [86, 350] width 148 height 29
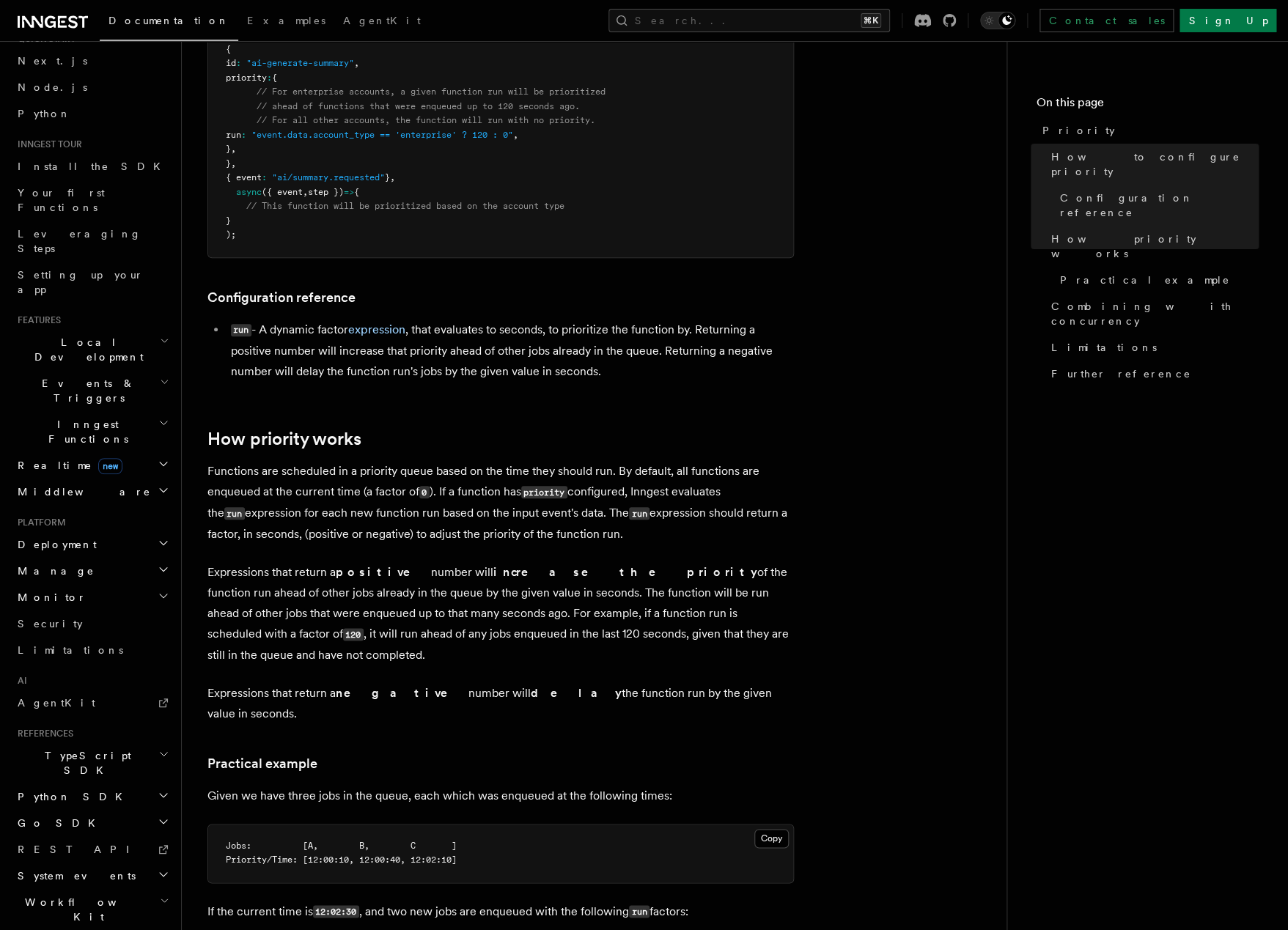
click at [90, 376] on span "Events & Triggers" at bounding box center [86, 391] width 148 height 29
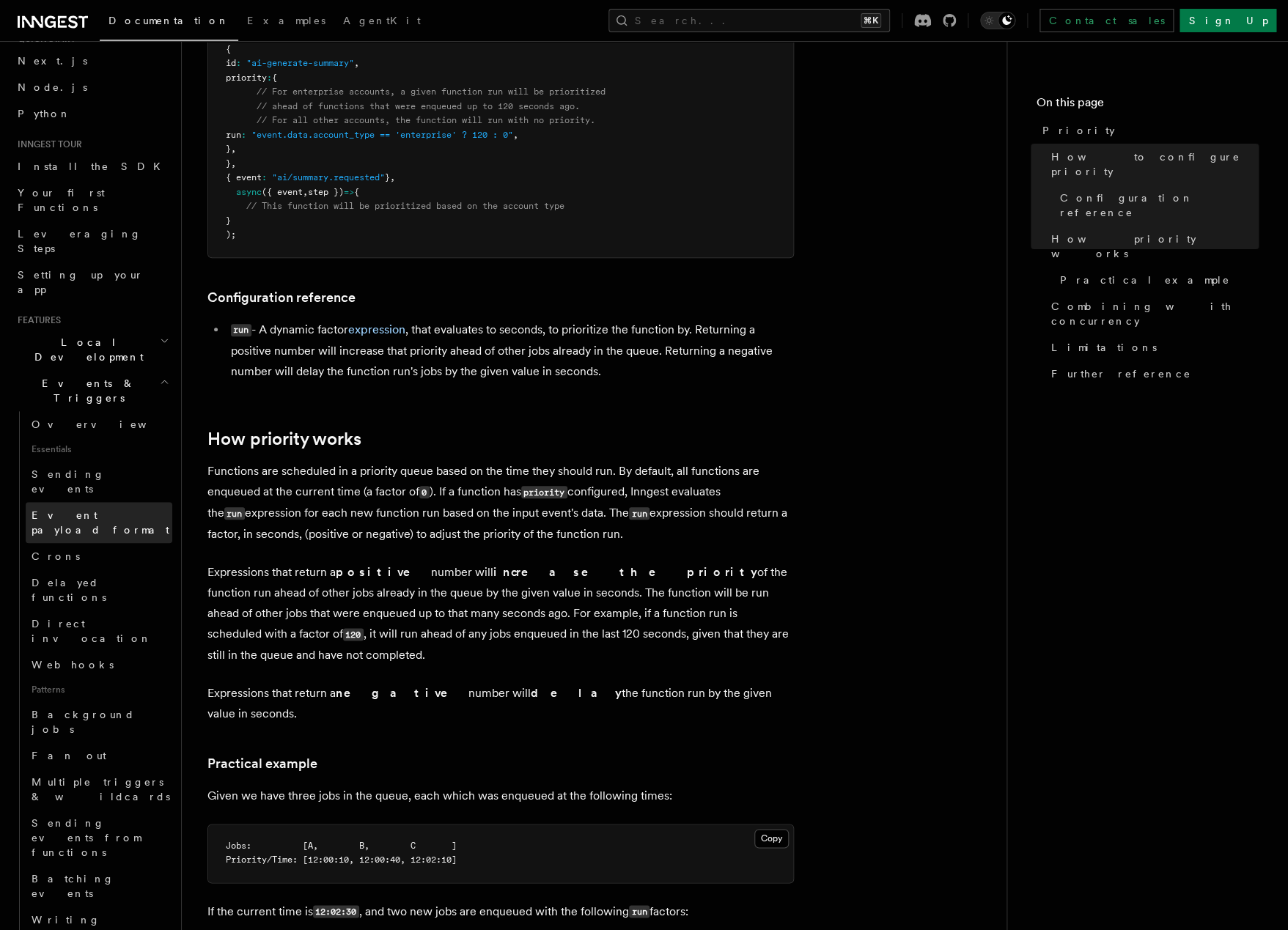
click at [74, 508] on span "Event payload format" at bounding box center [102, 523] width 141 height 29
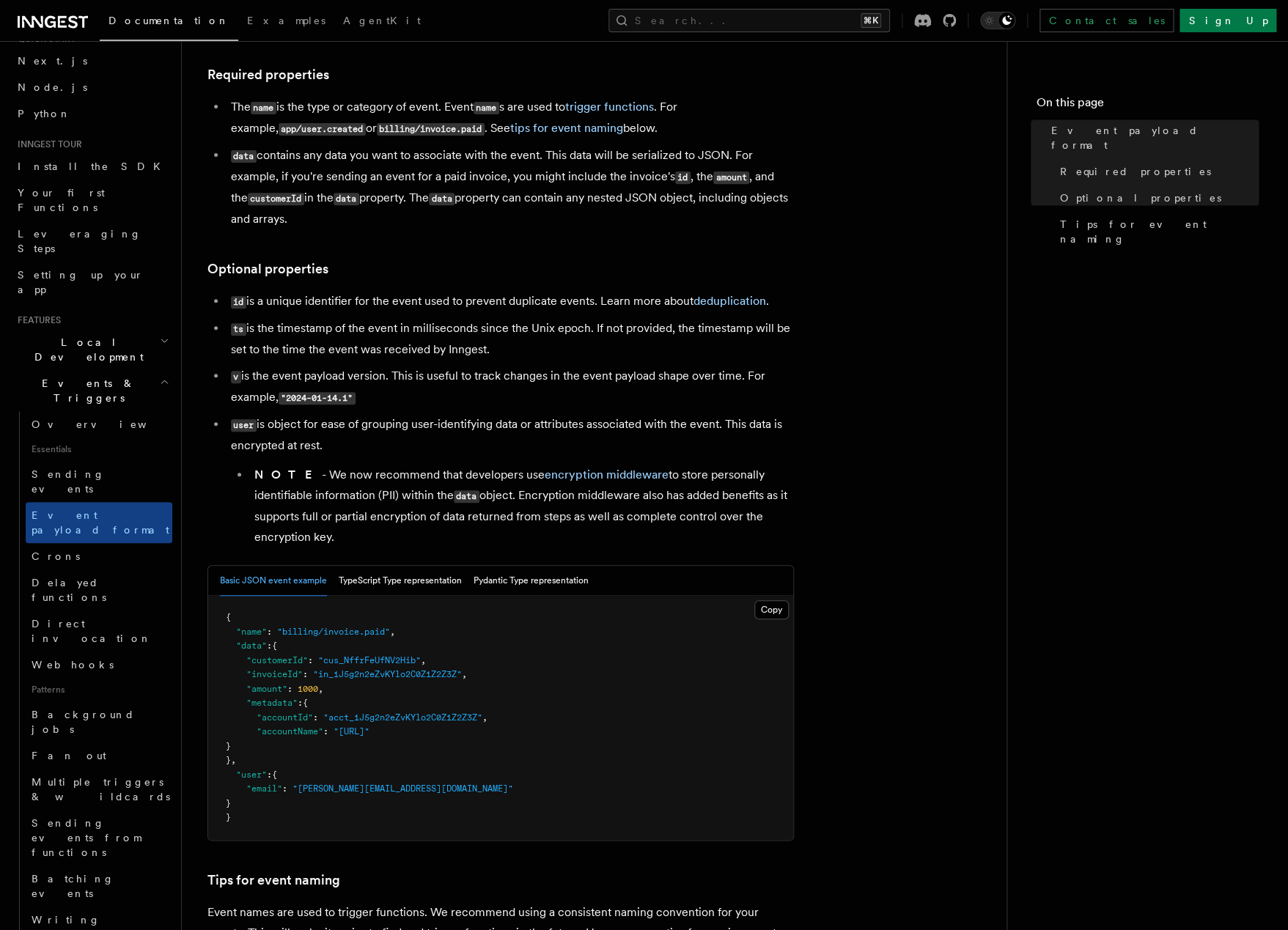
scroll to position [145, 0]
click at [509, 594] on button "Pydantic Type representation" at bounding box center [531, 580] width 115 height 30
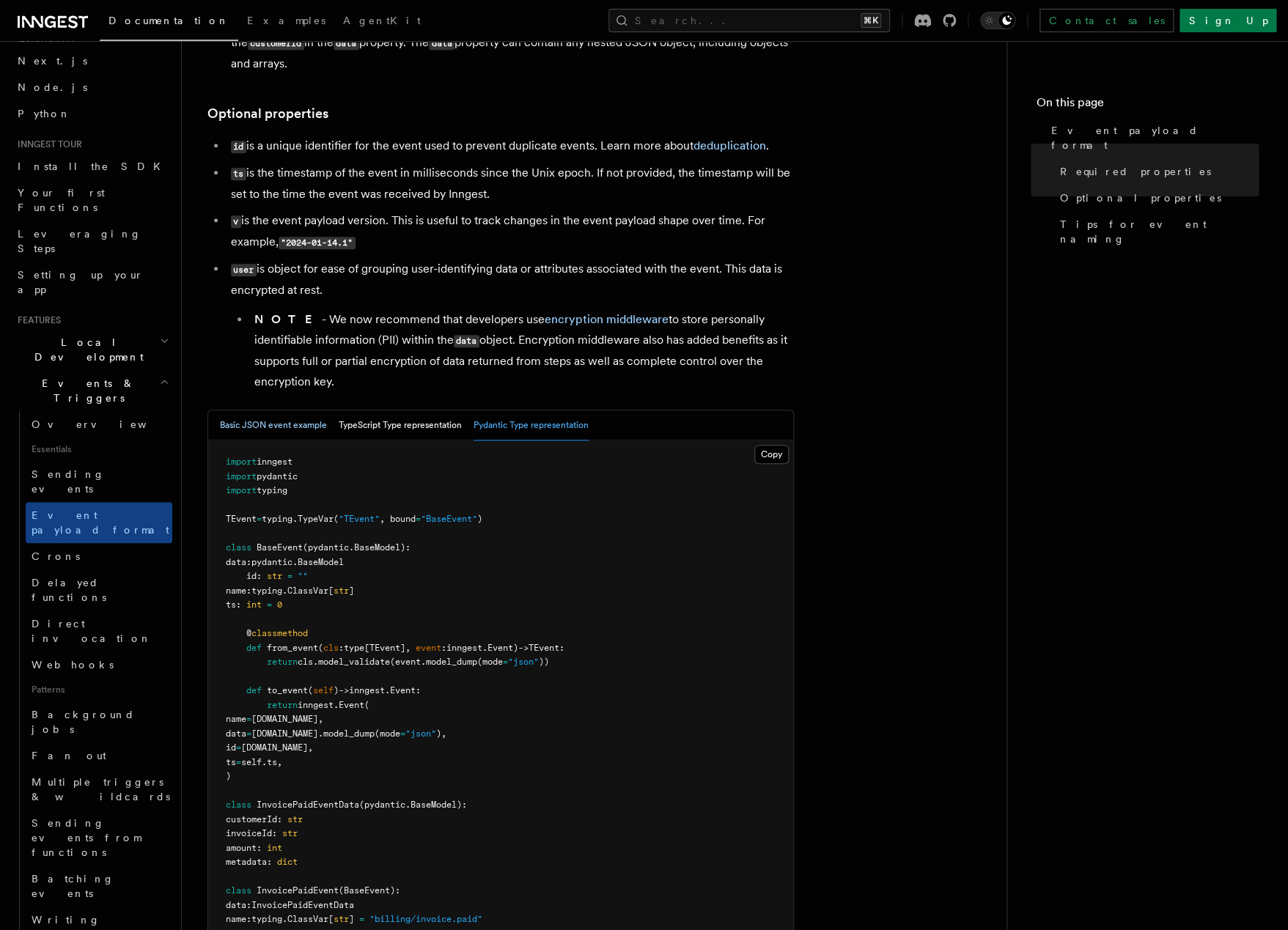
scroll to position [301, 0]
click at [71, 543] on link "Crons" at bounding box center [99, 556] width 147 height 26
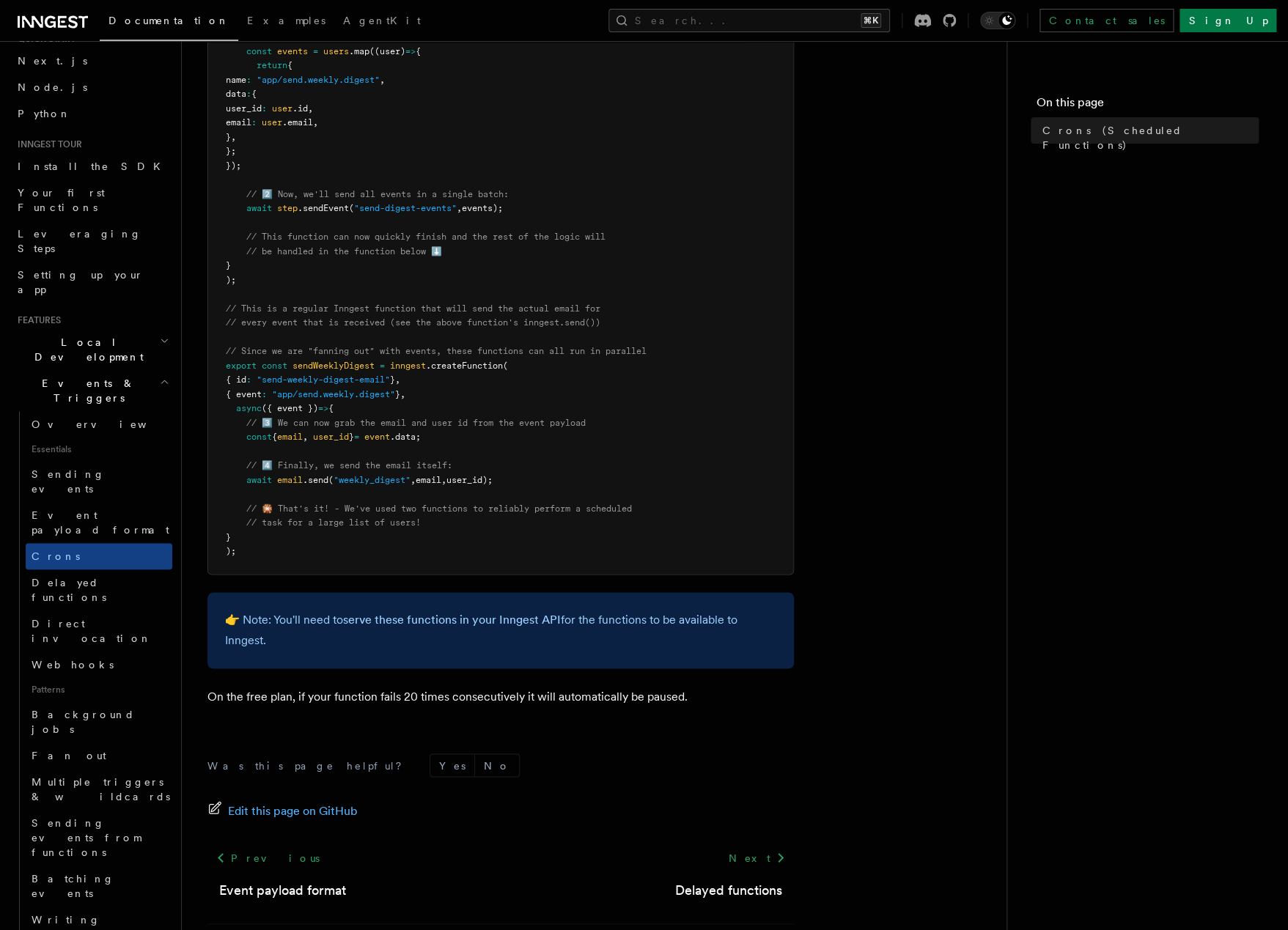
scroll to position [678, 0]
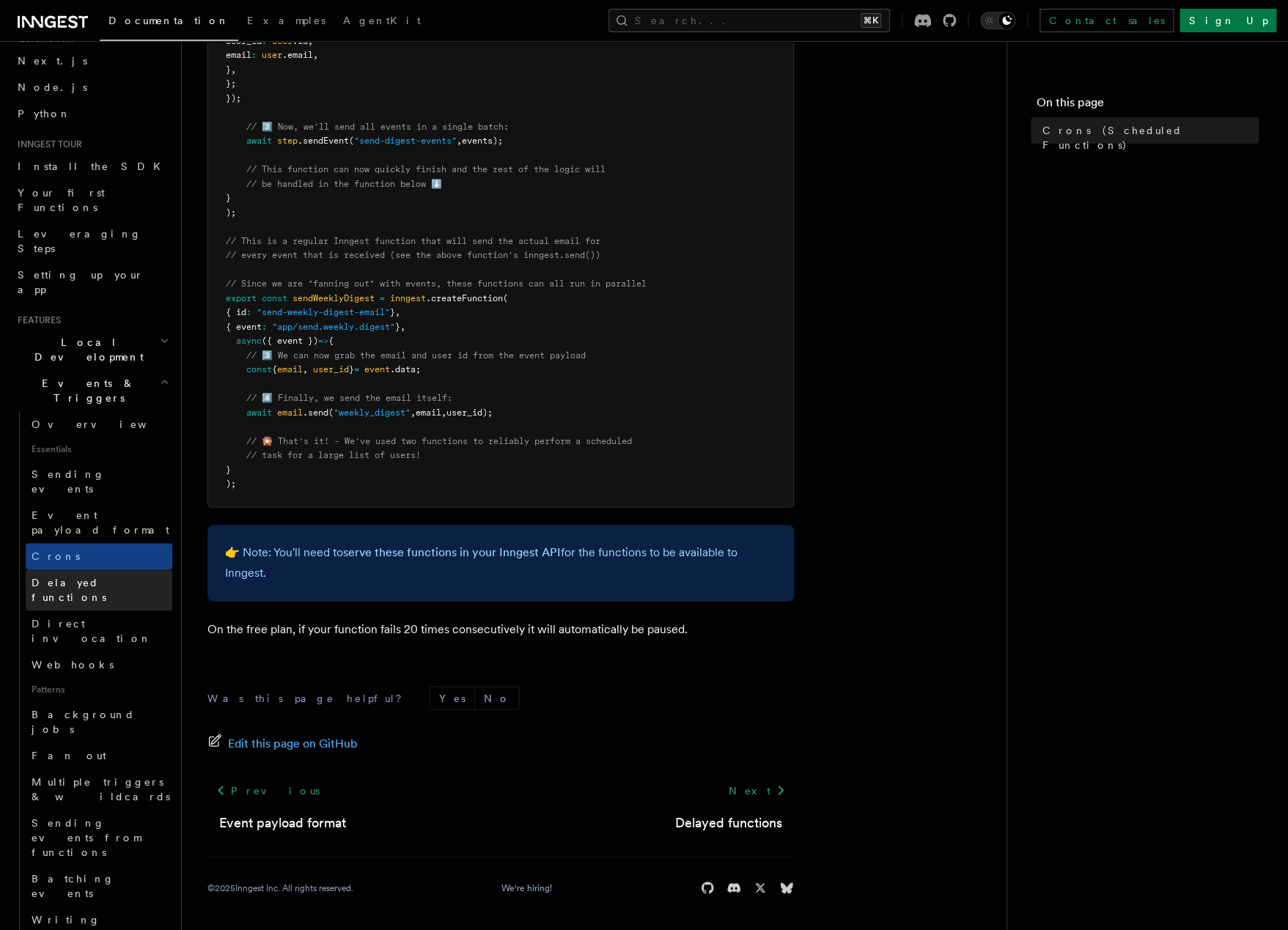
click at [92, 577] on span "Delayed functions" at bounding box center [69, 590] width 75 height 26
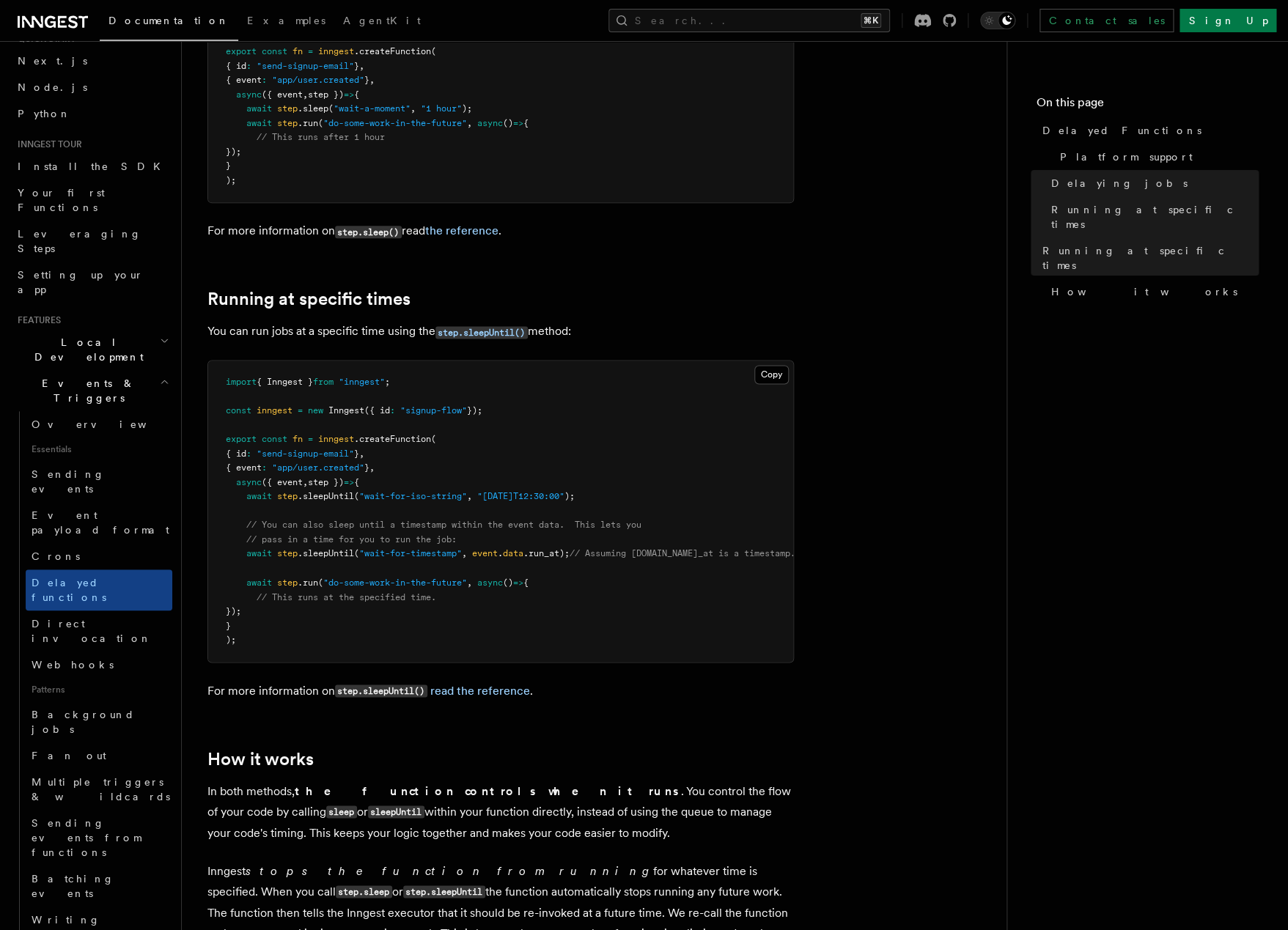
scroll to position [708, 0]
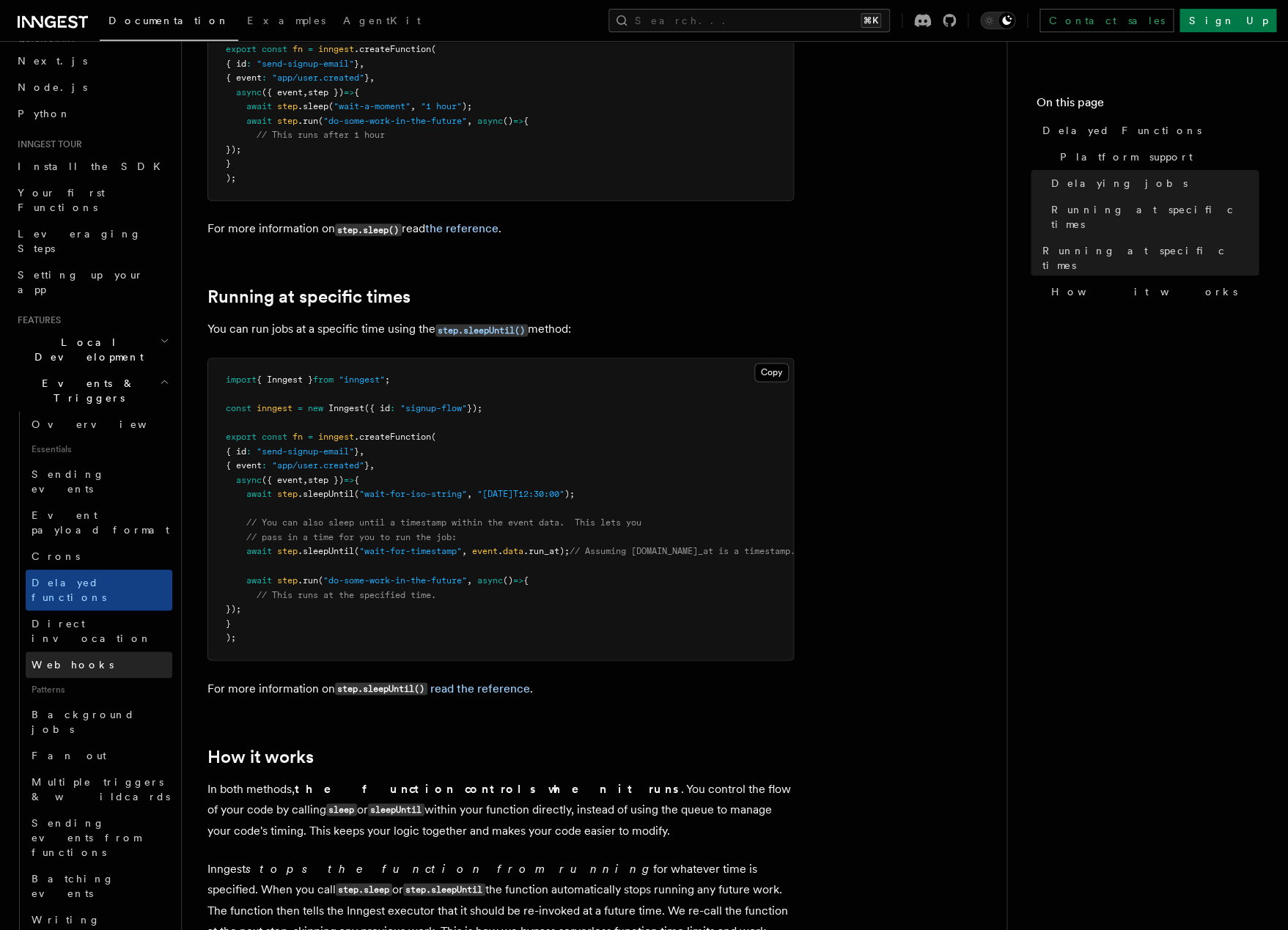
click at [48, 652] on link "Webhooks" at bounding box center [99, 665] width 147 height 26
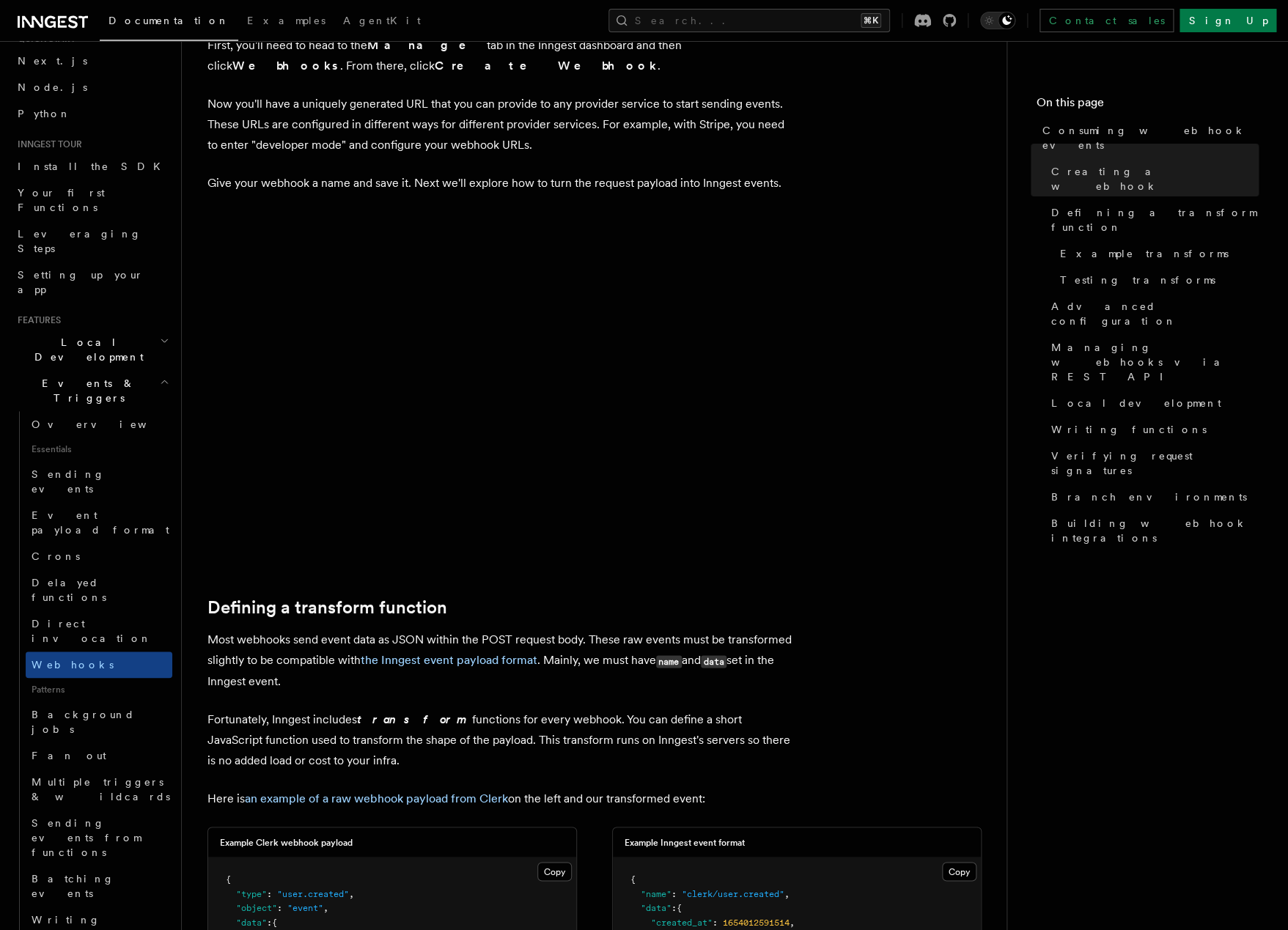
scroll to position [491, 0]
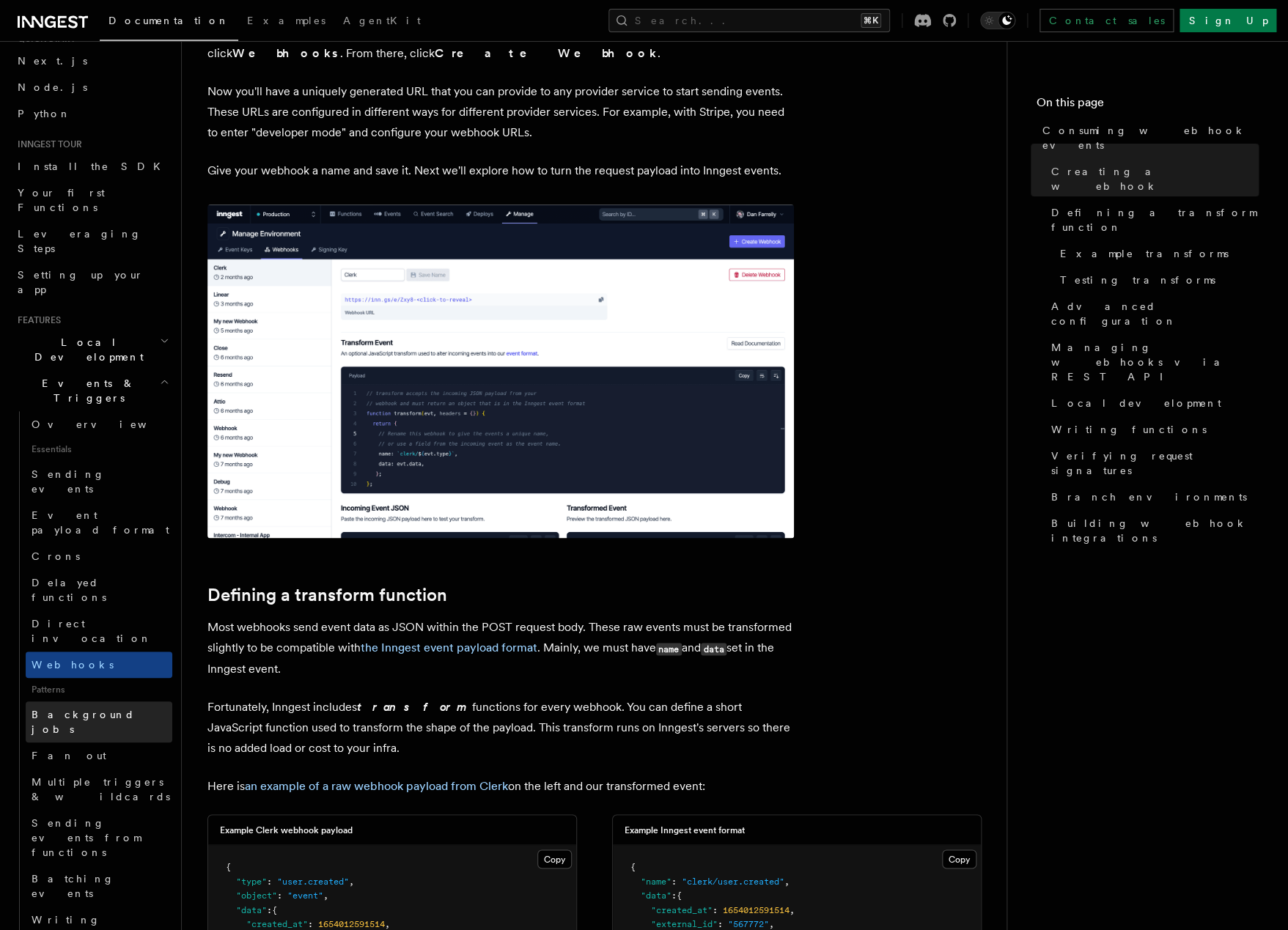
click at [71, 709] on span "Background jobs" at bounding box center [83, 722] width 104 height 26
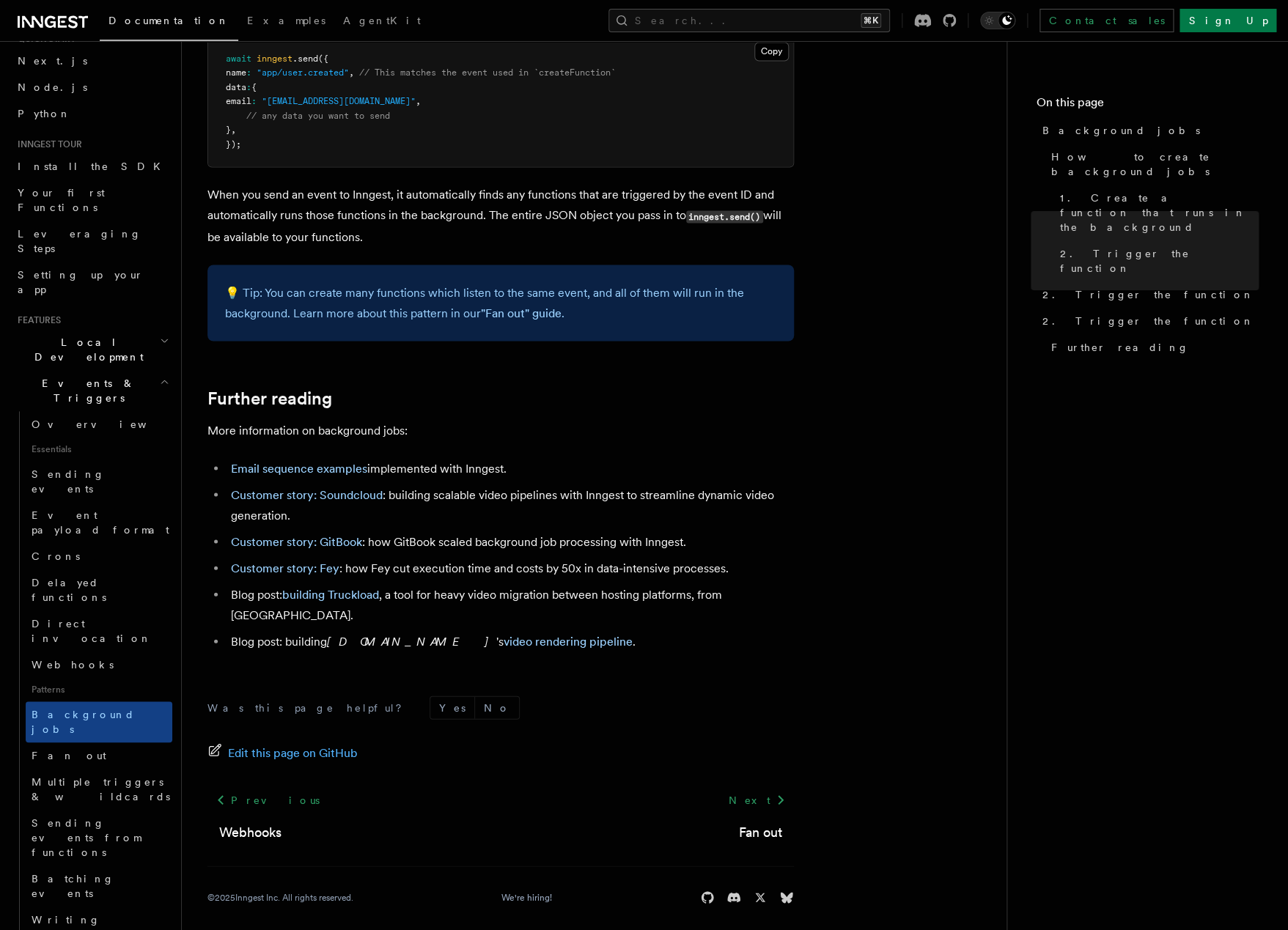
scroll to position [1056, 0]
click at [73, 776] on span "Multiple triggers & wildcards" at bounding box center [101, 790] width 139 height 26
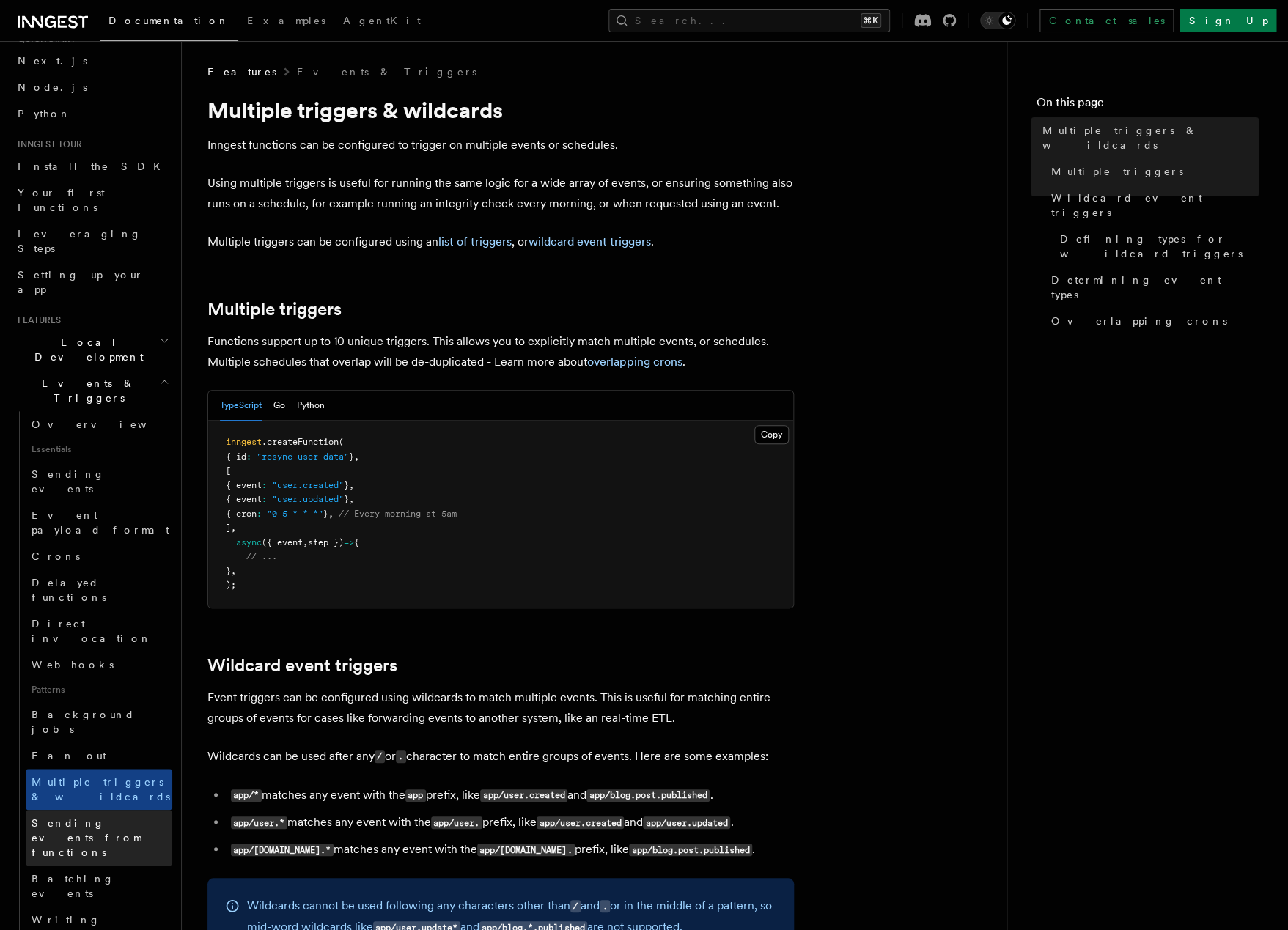
click at [104, 816] on span "Sending events from functions" at bounding box center [102, 838] width 141 height 44
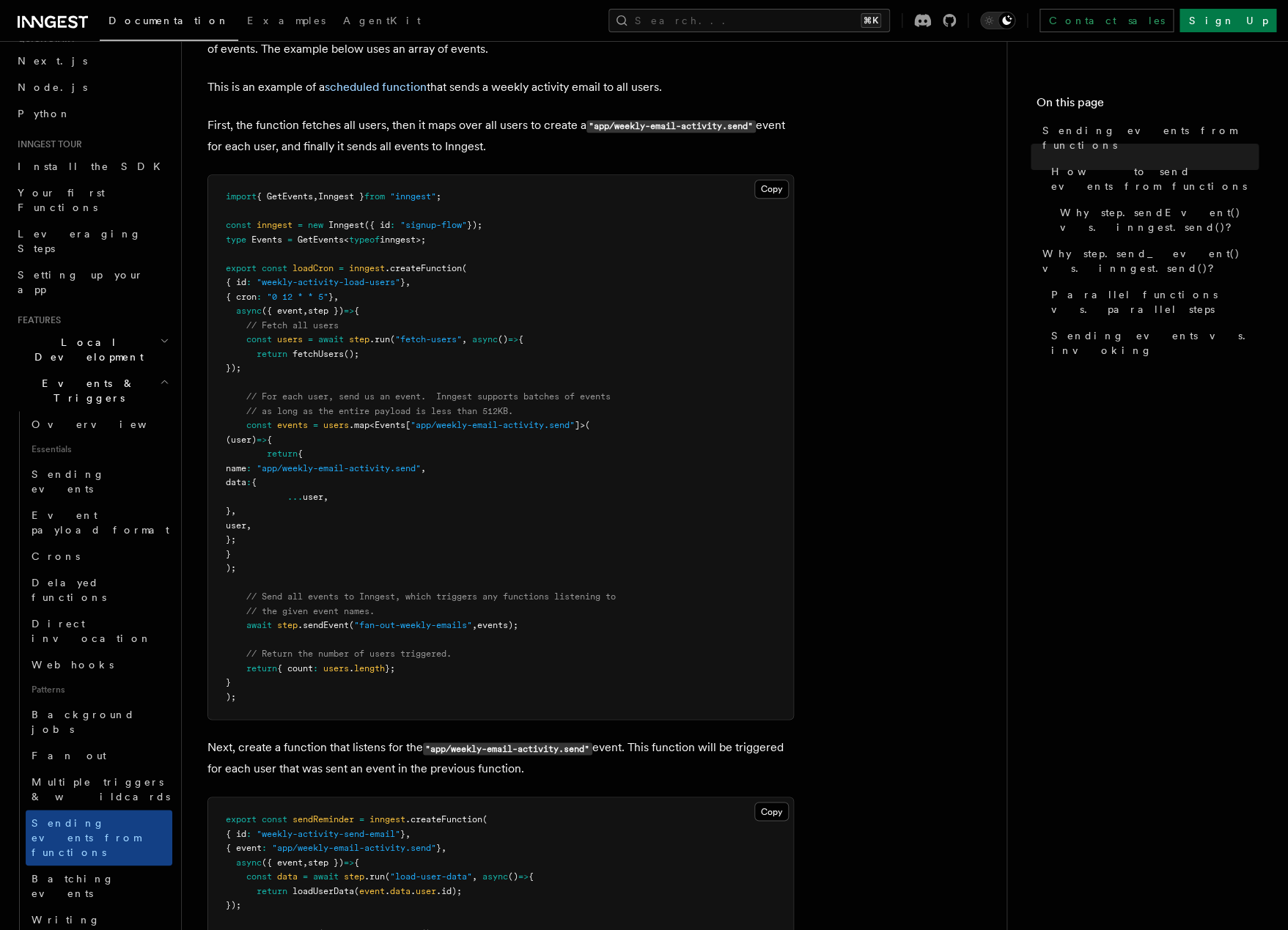
scroll to position [503, 0]
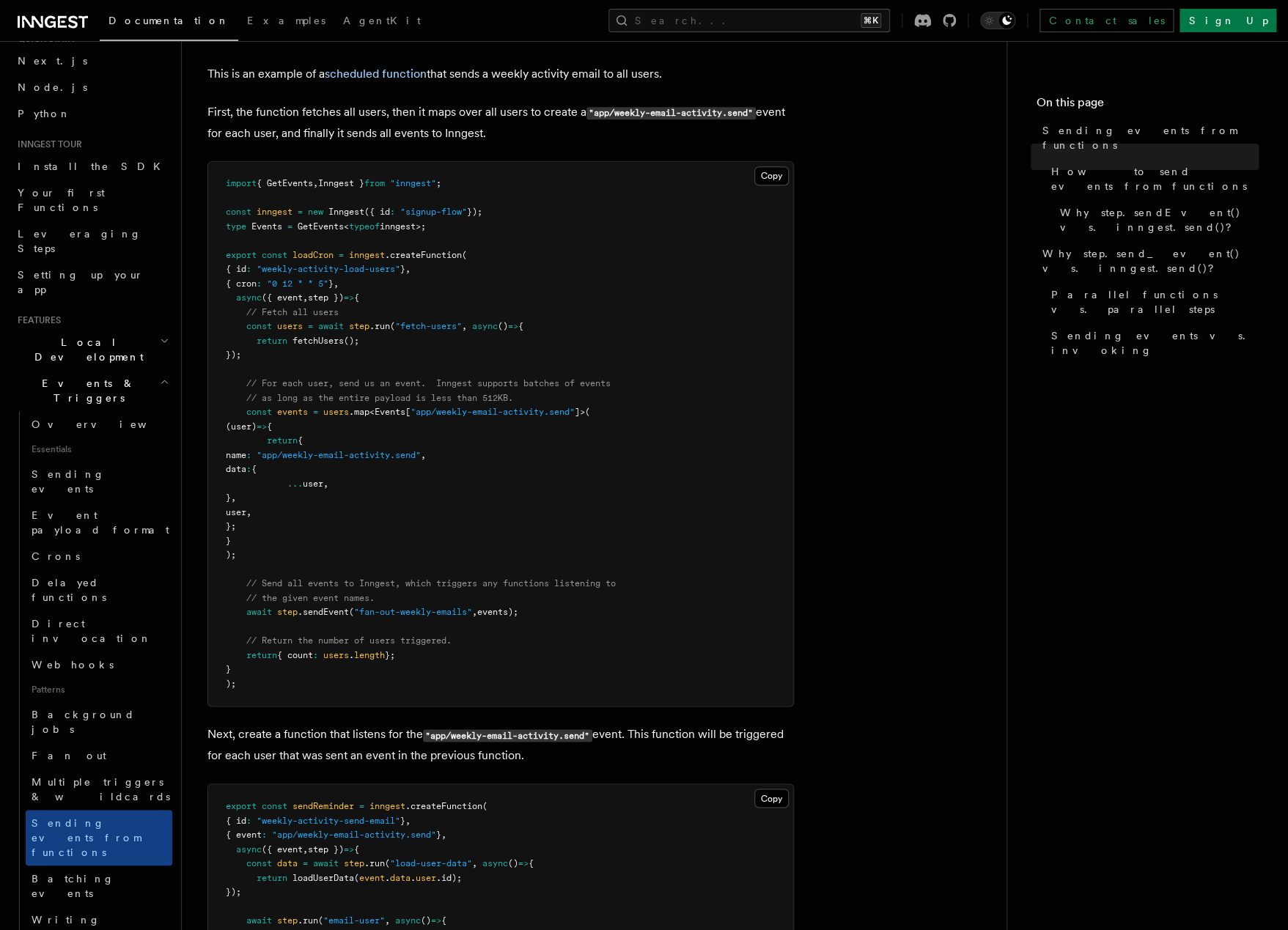
click at [267, 629] on pre "import { GetEvents , Inngest } from "inngest" ; const inngest = new Inngest ({ …" at bounding box center [500, 434] width 585 height 544
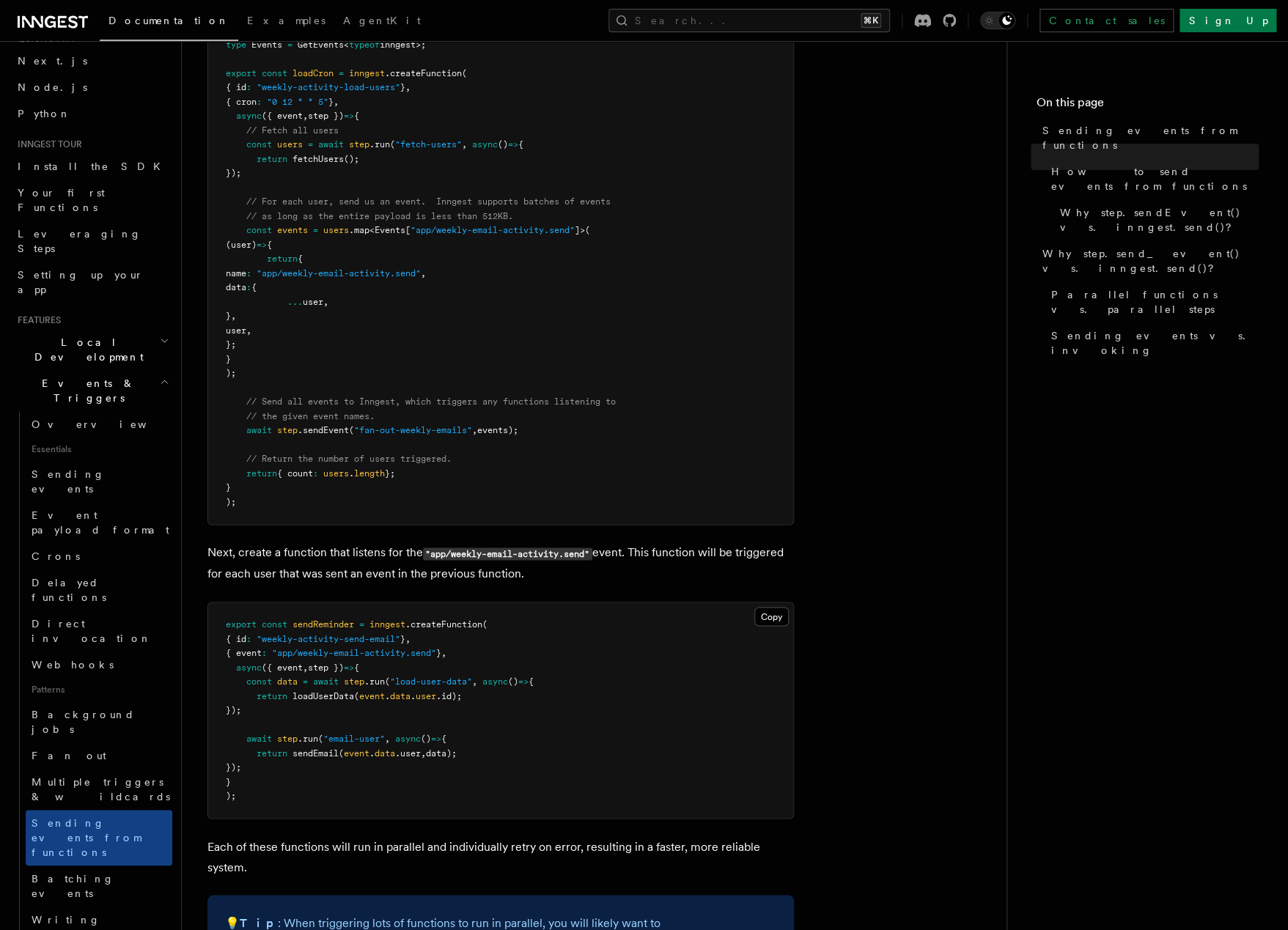
scroll to position [694, 0]
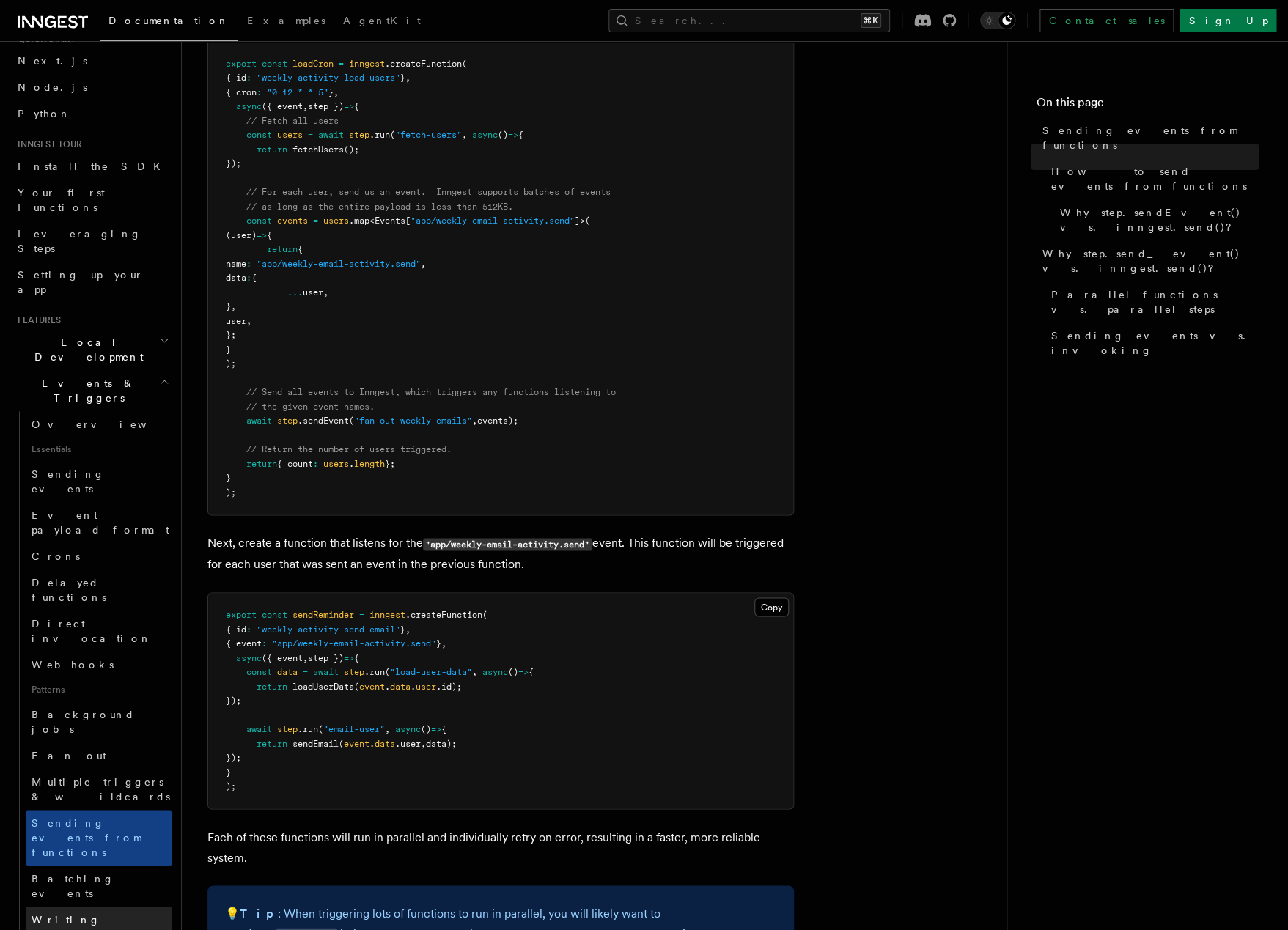
click at [67, 906] on link "Writing expression" at bounding box center [99, 927] width 147 height 41
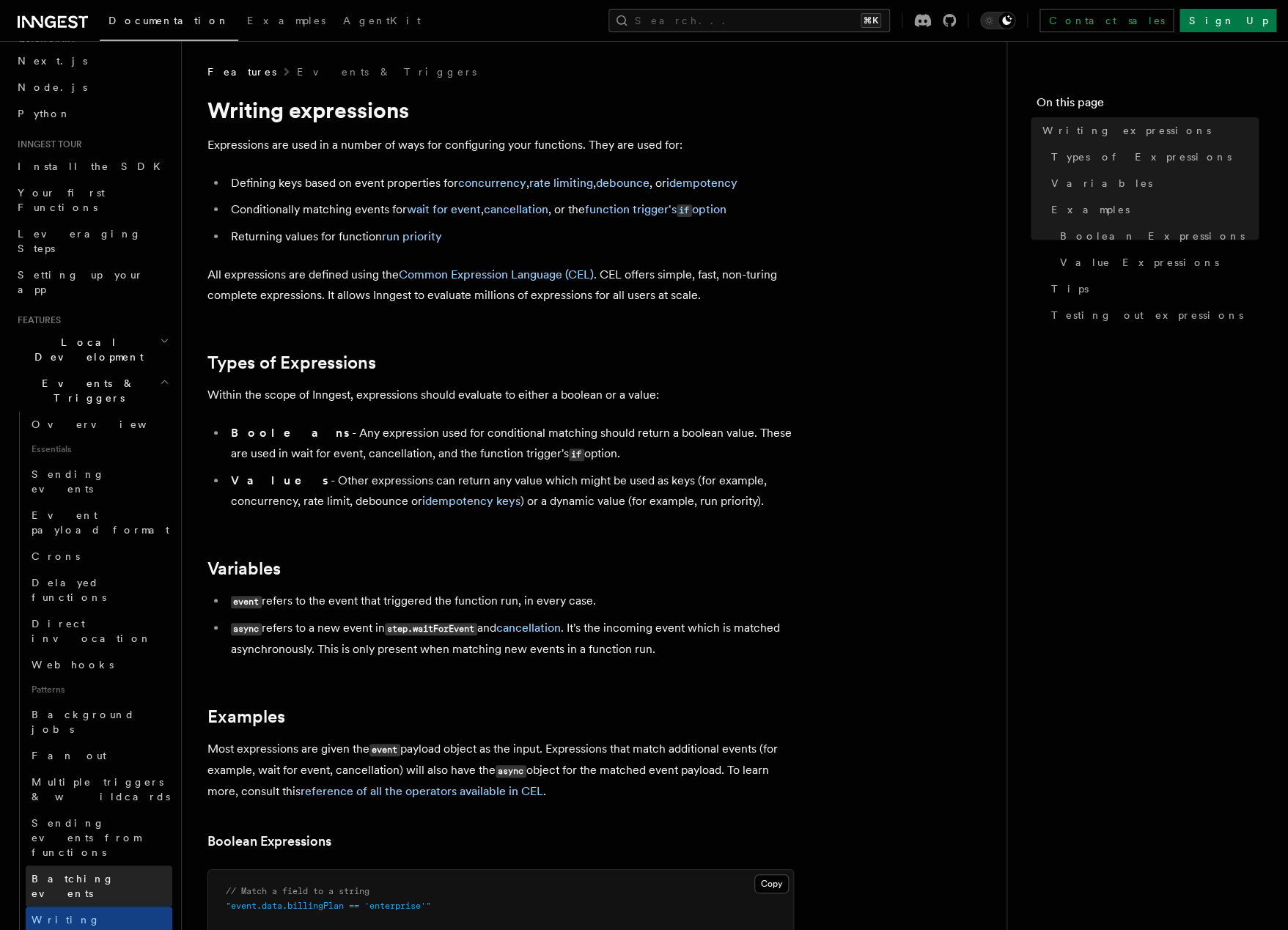
click at [71, 865] on link "Batching events" at bounding box center [99, 886] width 147 height 41
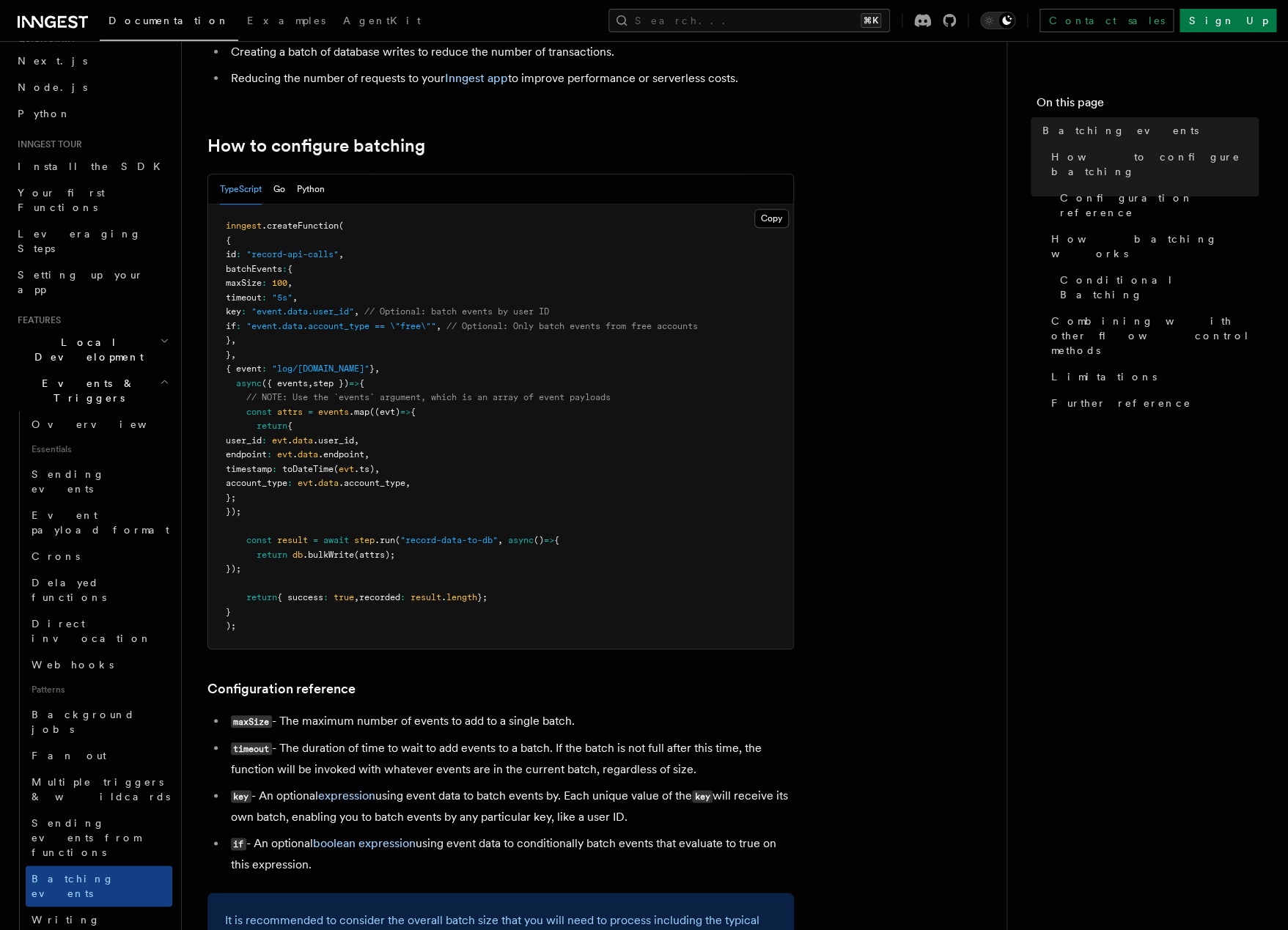
scroll to position [226, 0]
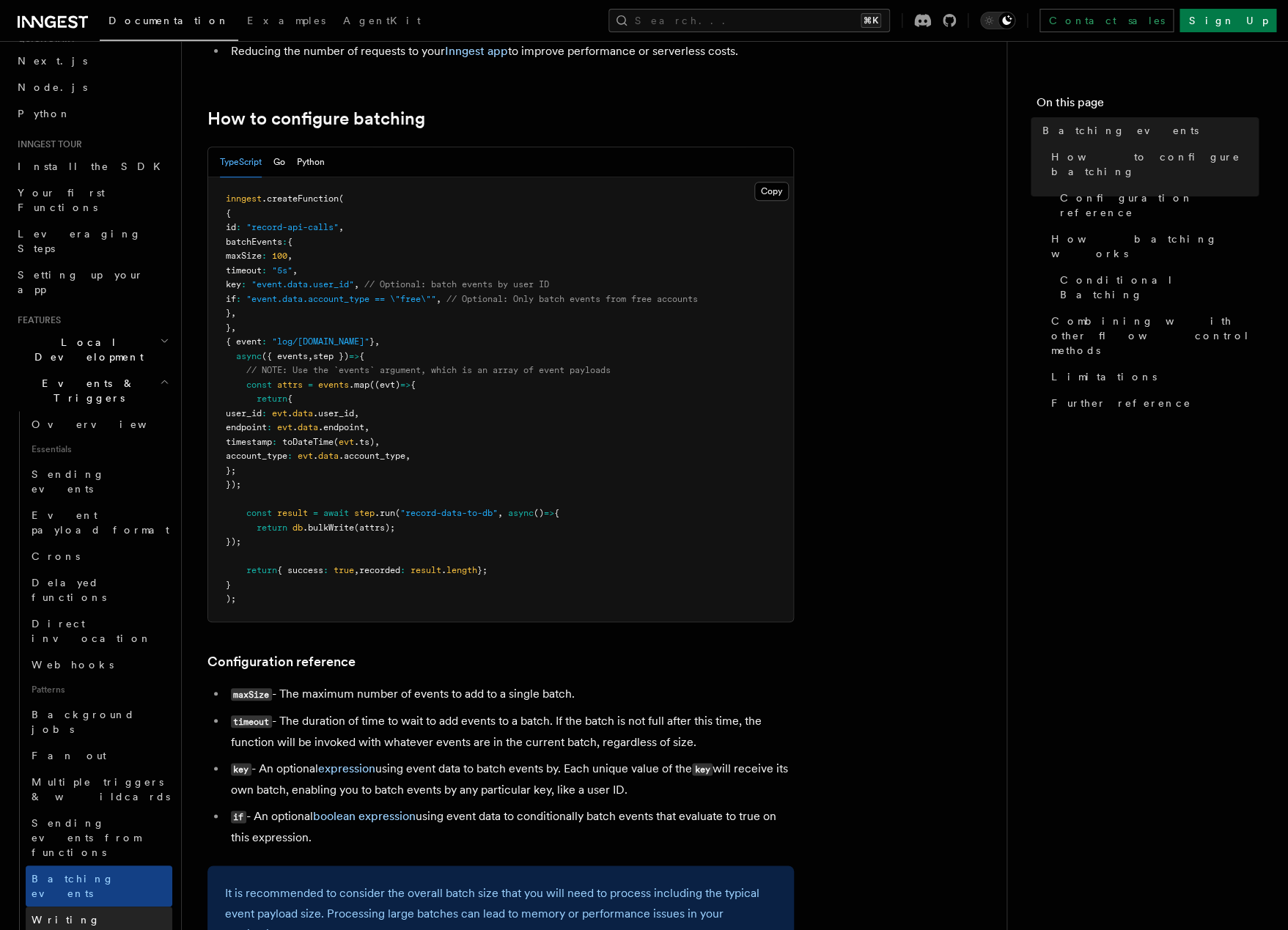
click at [71, 906] on link "Writing expression" at bounding box center [99, 927] width 147 height 41
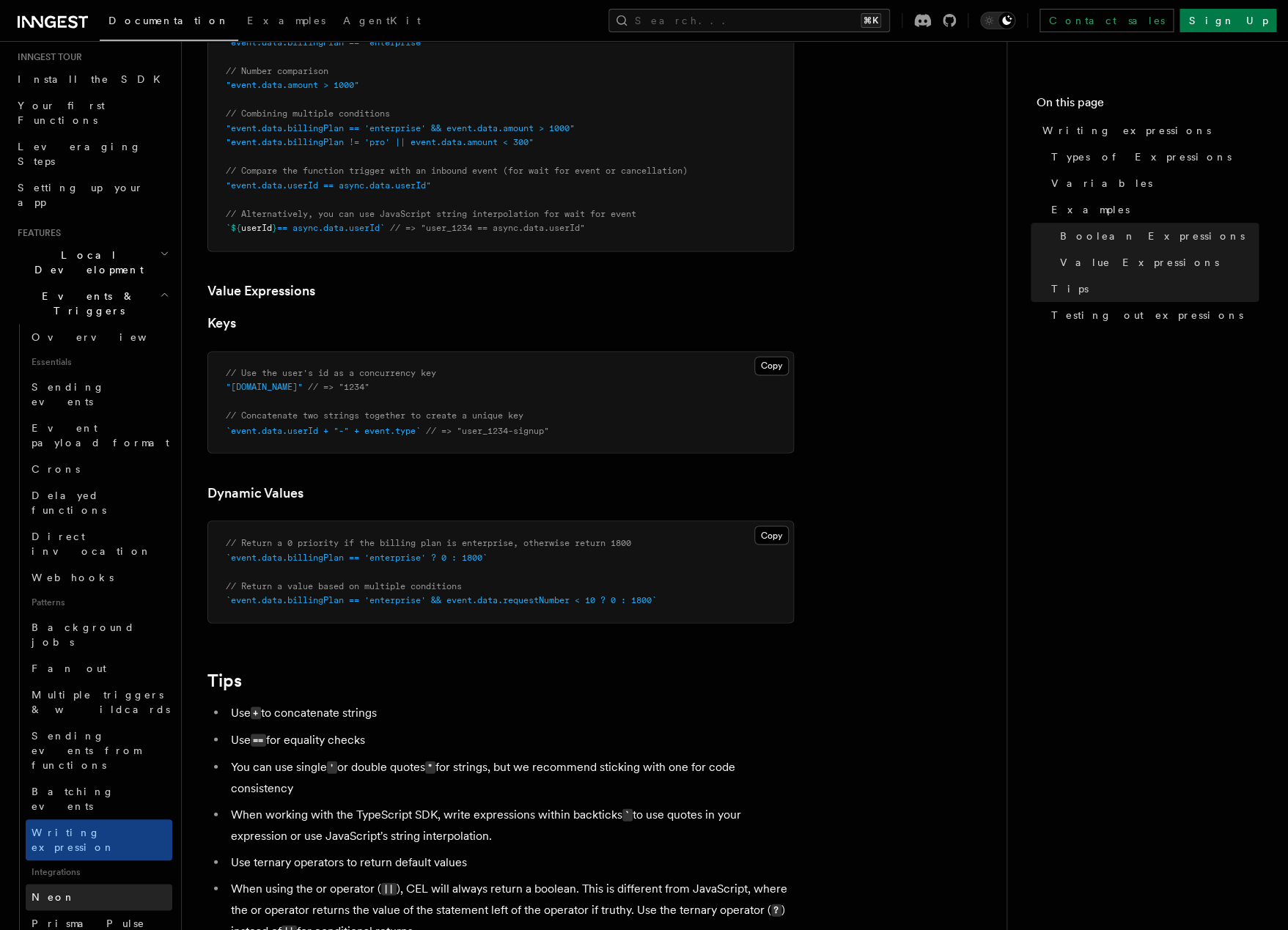
scroll to position [162, 0]
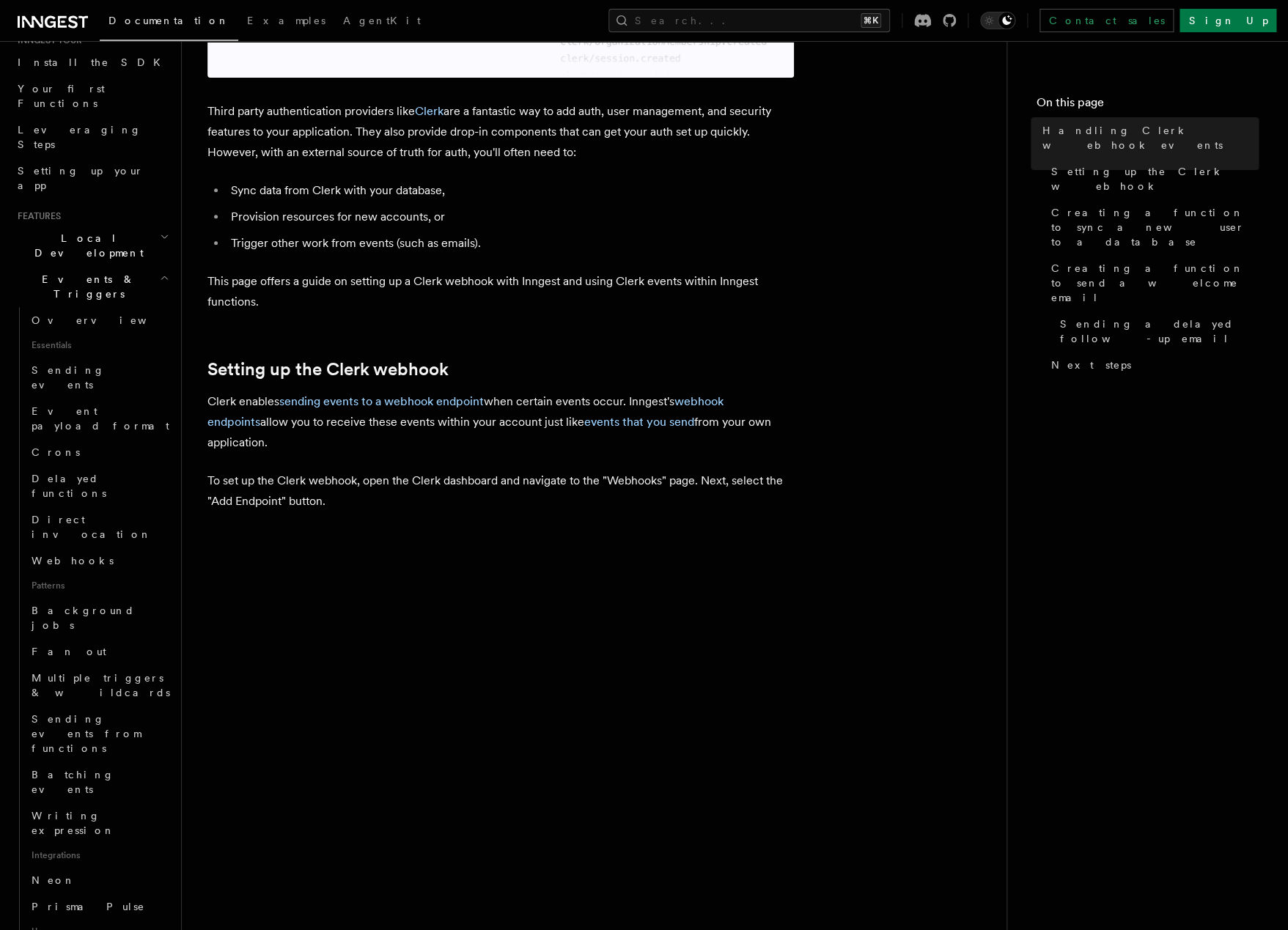
scroll to position [235, 0]
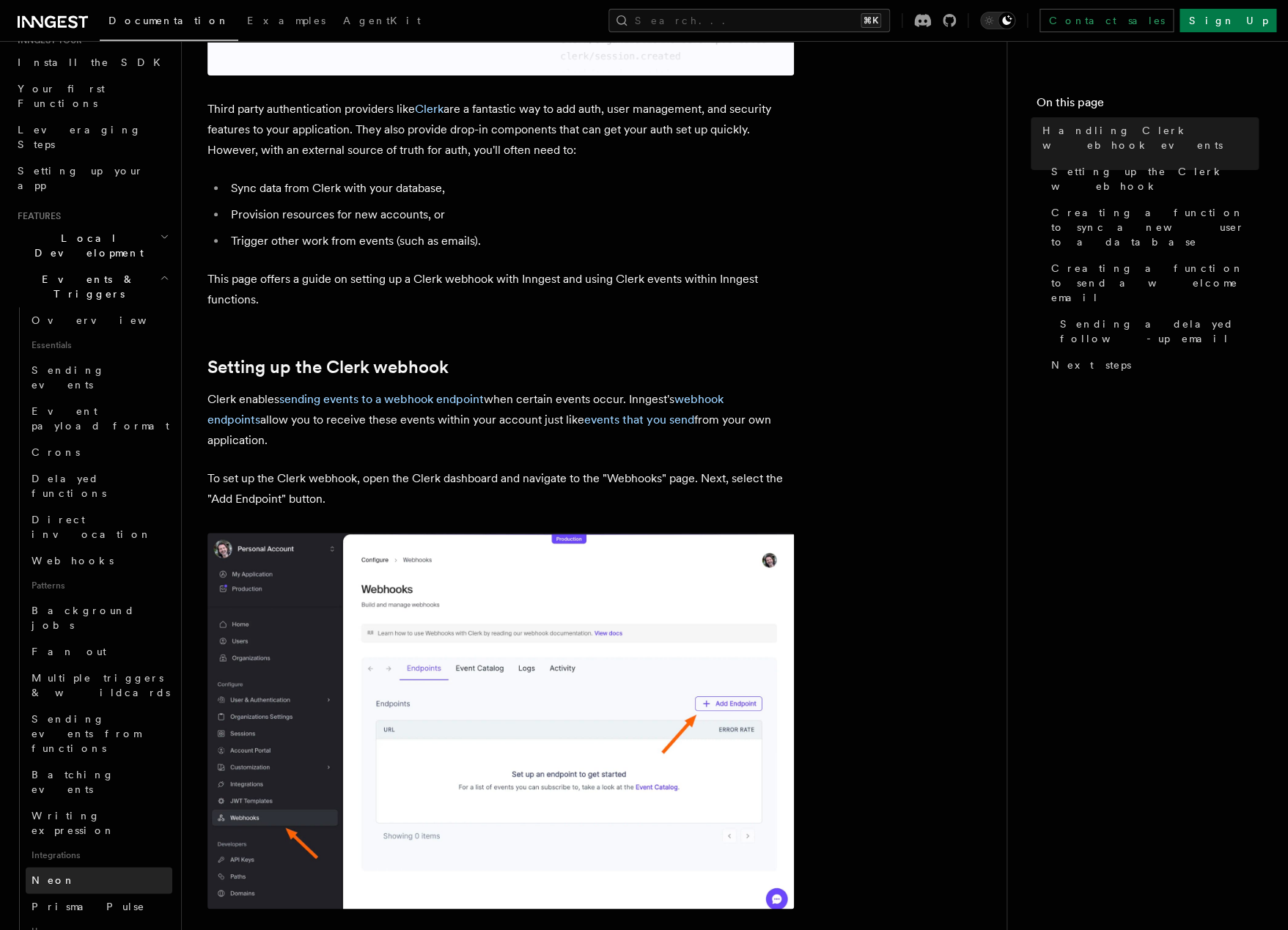
click at [86, 867] on link "Neon" at bounding box center [99, 880] width 147 height 26
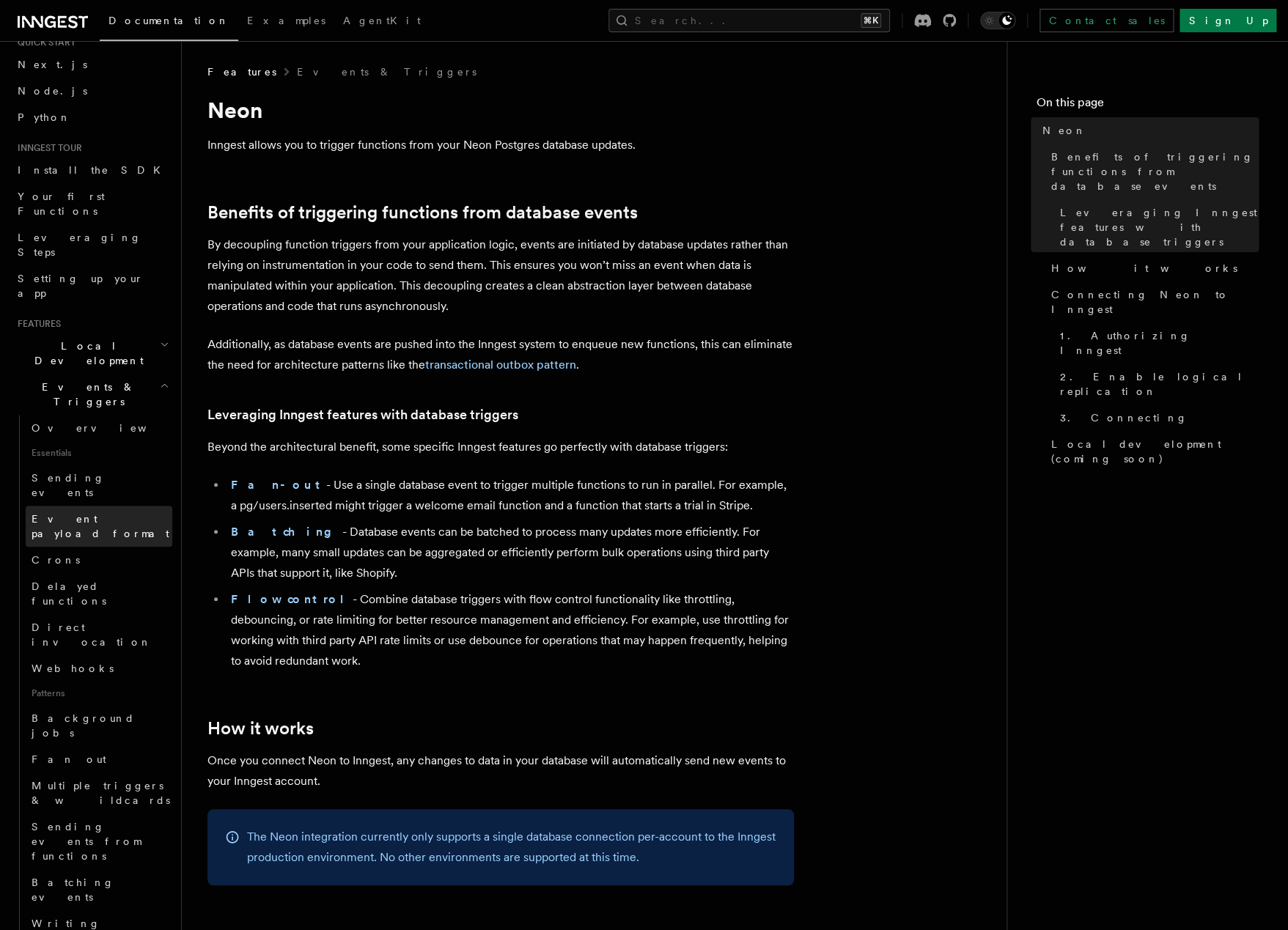
scroll to position [62, 0]
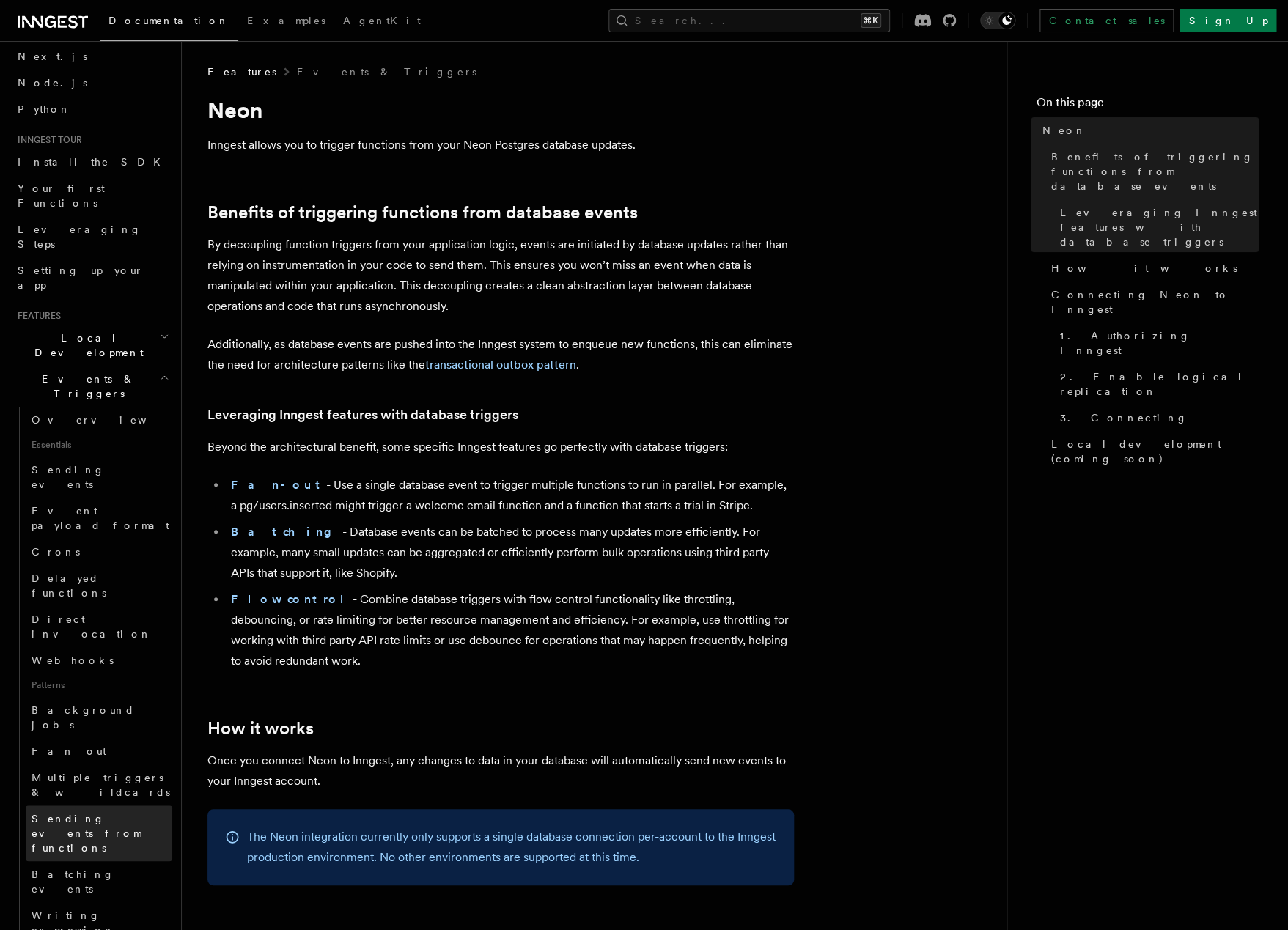
click at [47, 813] on span "Sending events from functions" at bounding box center [86, 834] width 109 height 41
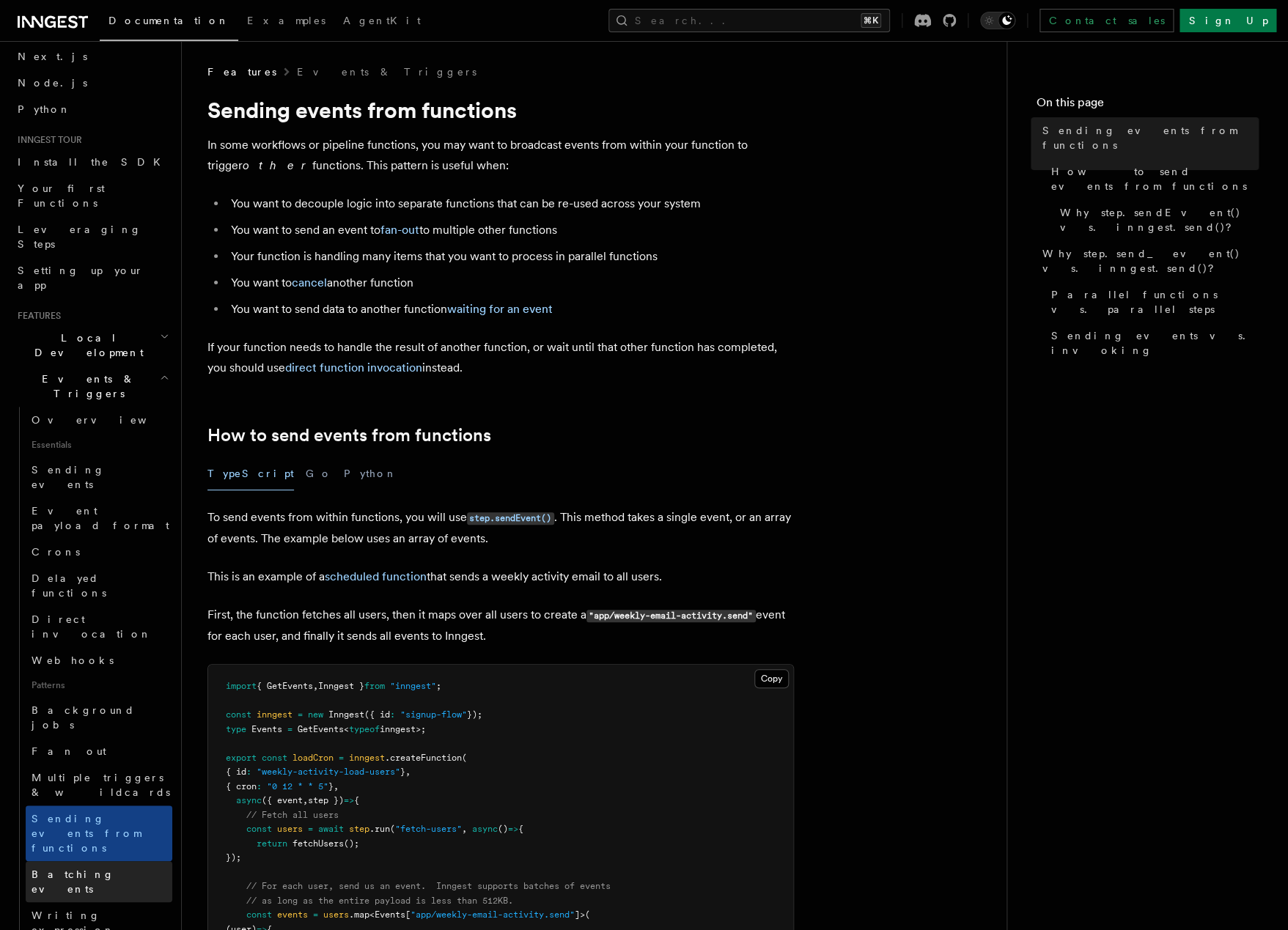
click at [64, 862] on link "Batching events" at bounding box center [99, 882] width 147 height 41
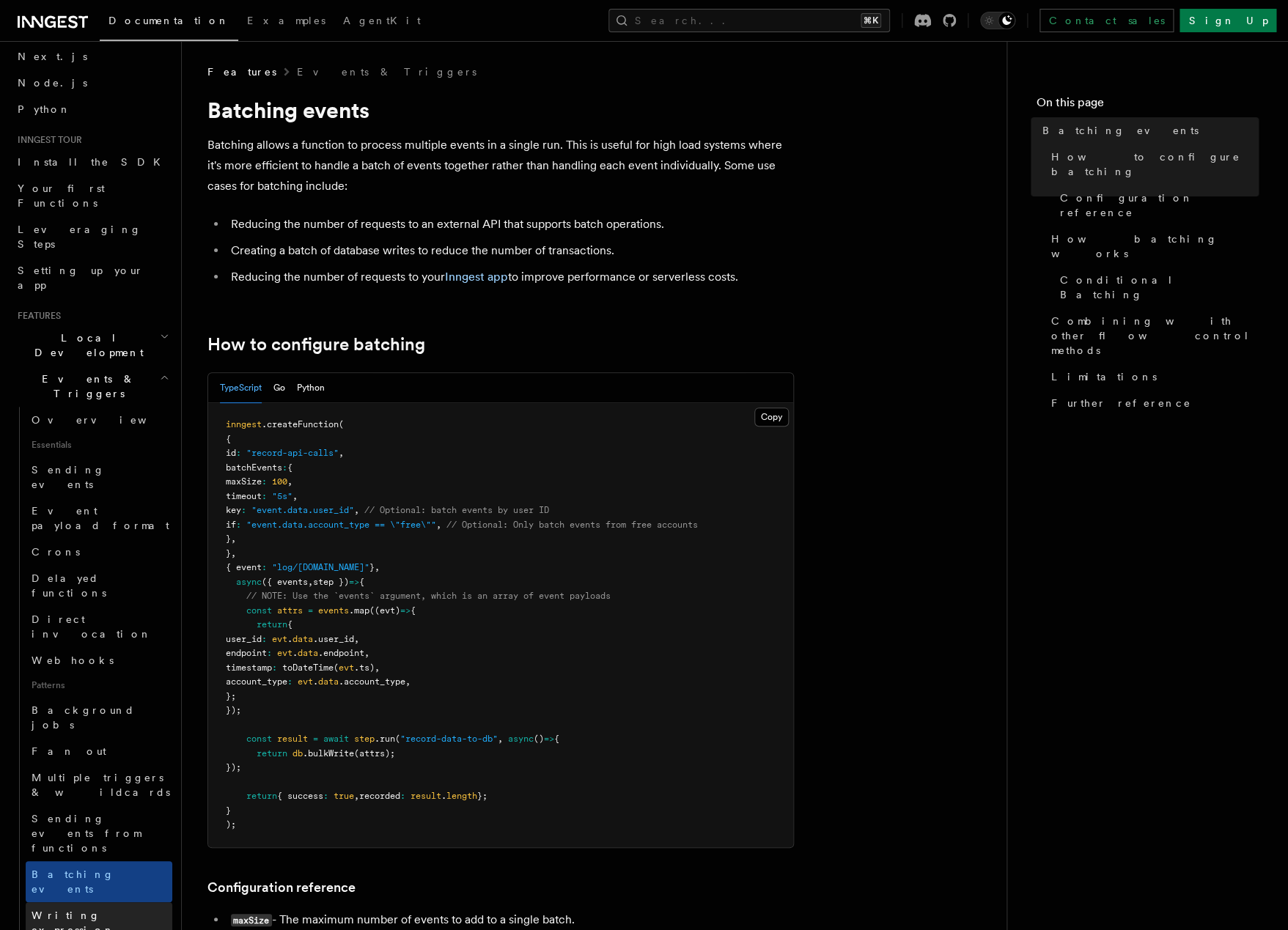
click at [58, 902] on link "Writing expression" at bounding box center [99, 923] width 147 height 41
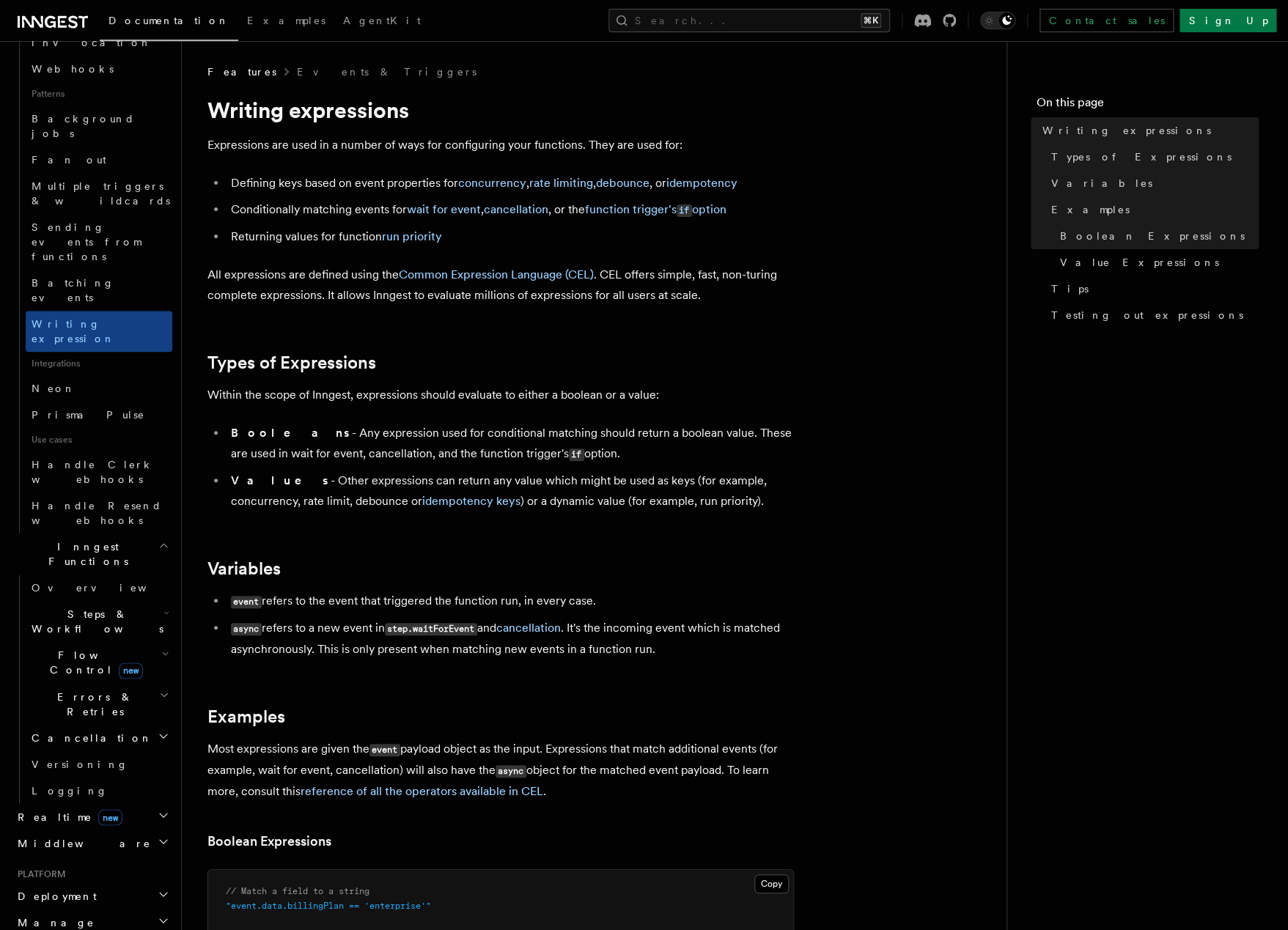
scroll to position [670, 0]
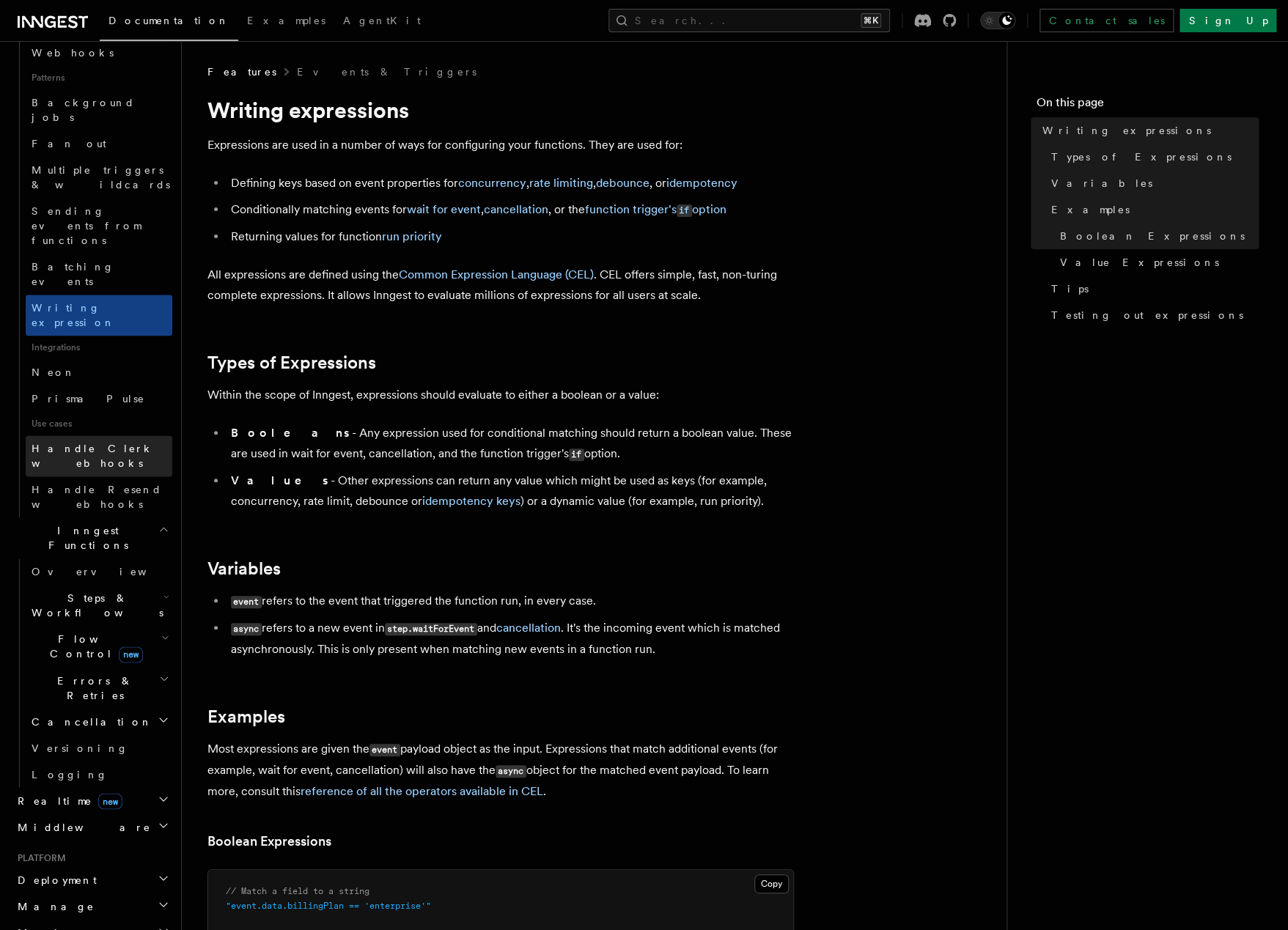
click at [57, 436] on link "Handle Clerk webhooks" at bounding box center [99, 456] width 147 height 41
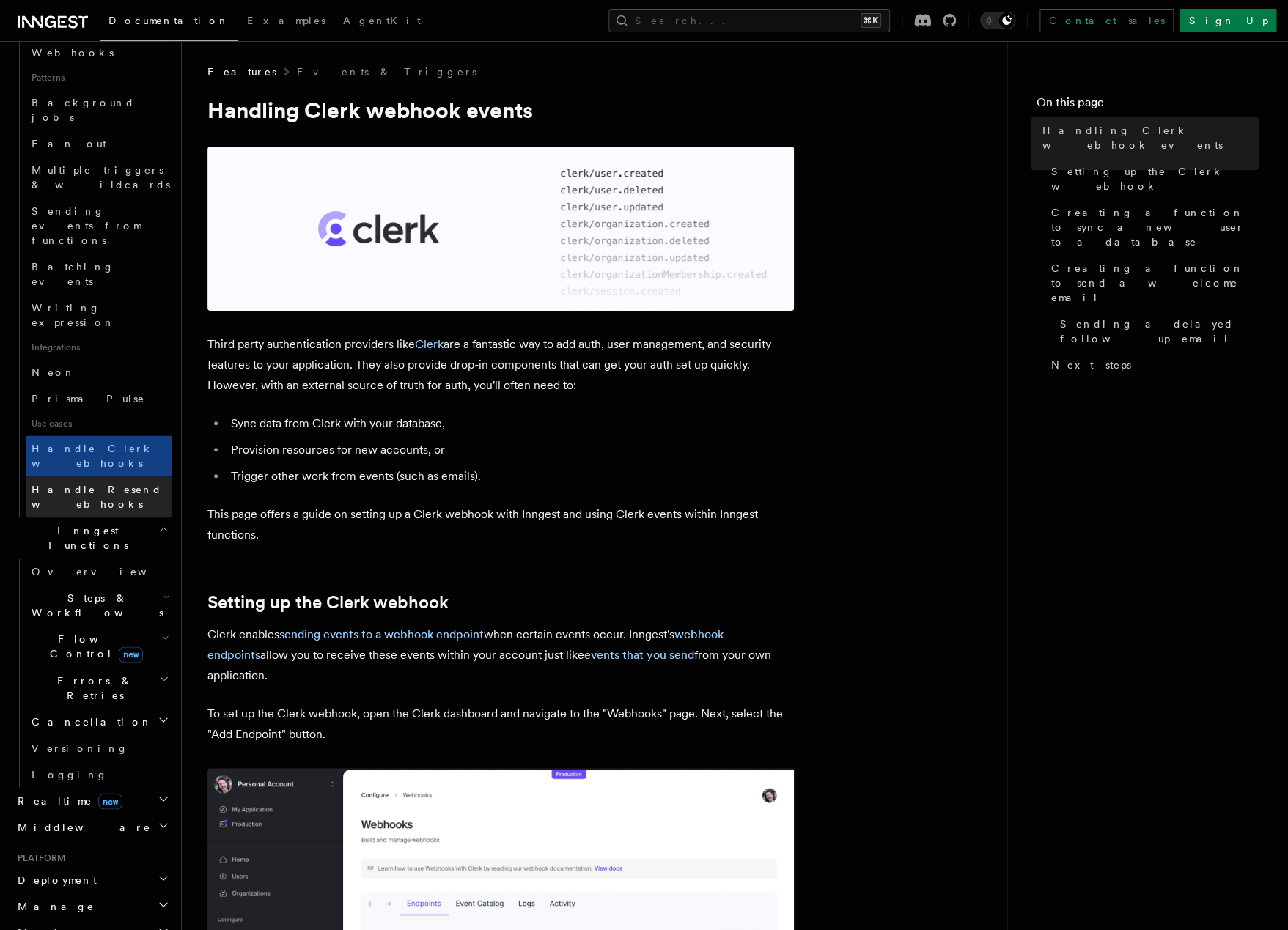
click at [66, 477] on link "Handle Resend webhooks" at bounding box center [99, 497] width 147 height 41
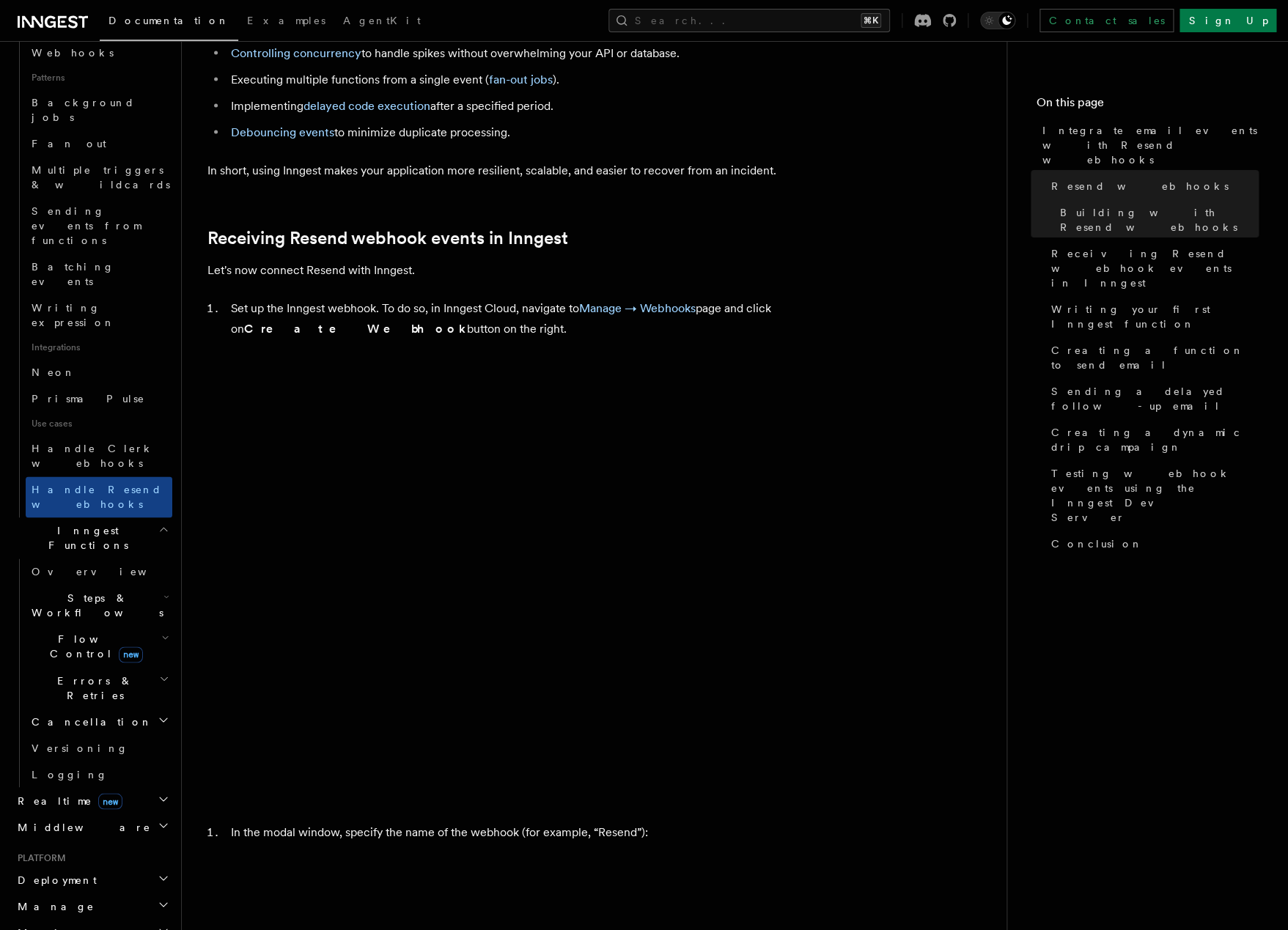
scroll to position [1250, 0]
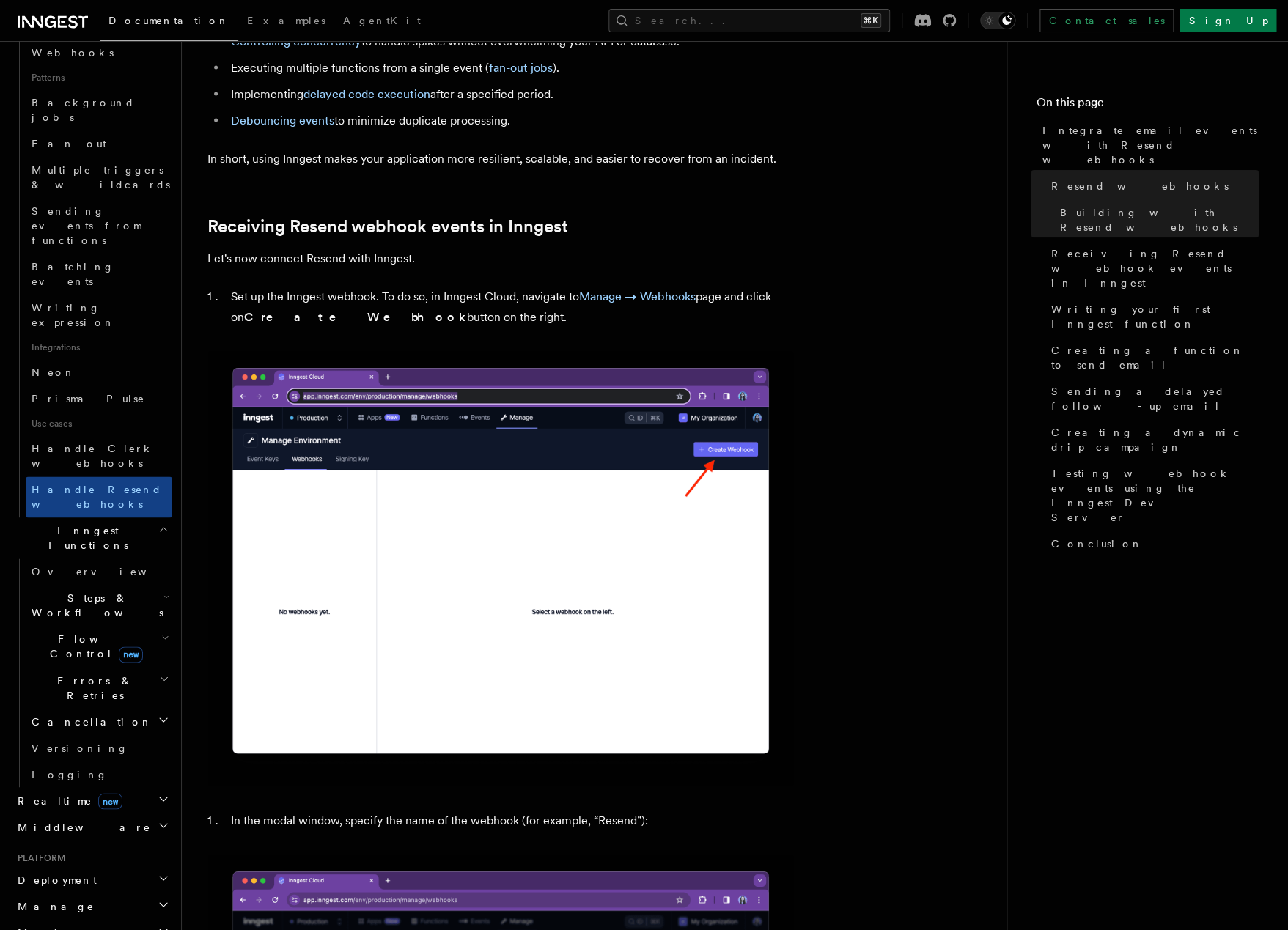
click at [82, 673] on span "Errors & Retries" at bounding box center [93, 688] width 134 height 29
click at [73, 632] on span "Flow Control new" at bounding box center [93, 646] width 136 height 29
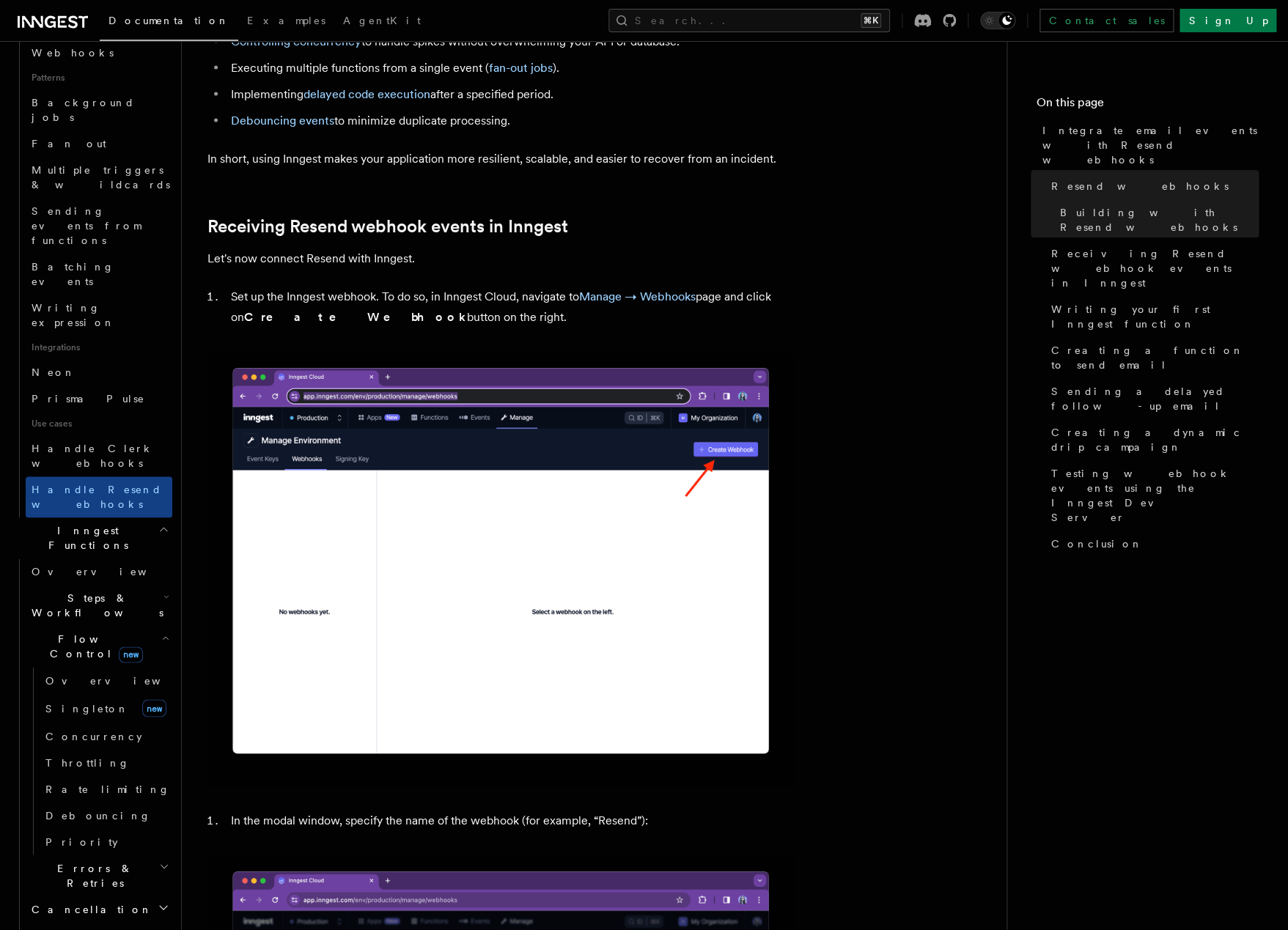
click at [73, 632] on span "Flow Control new" at bounding box center [93, 646] width 136 height 29
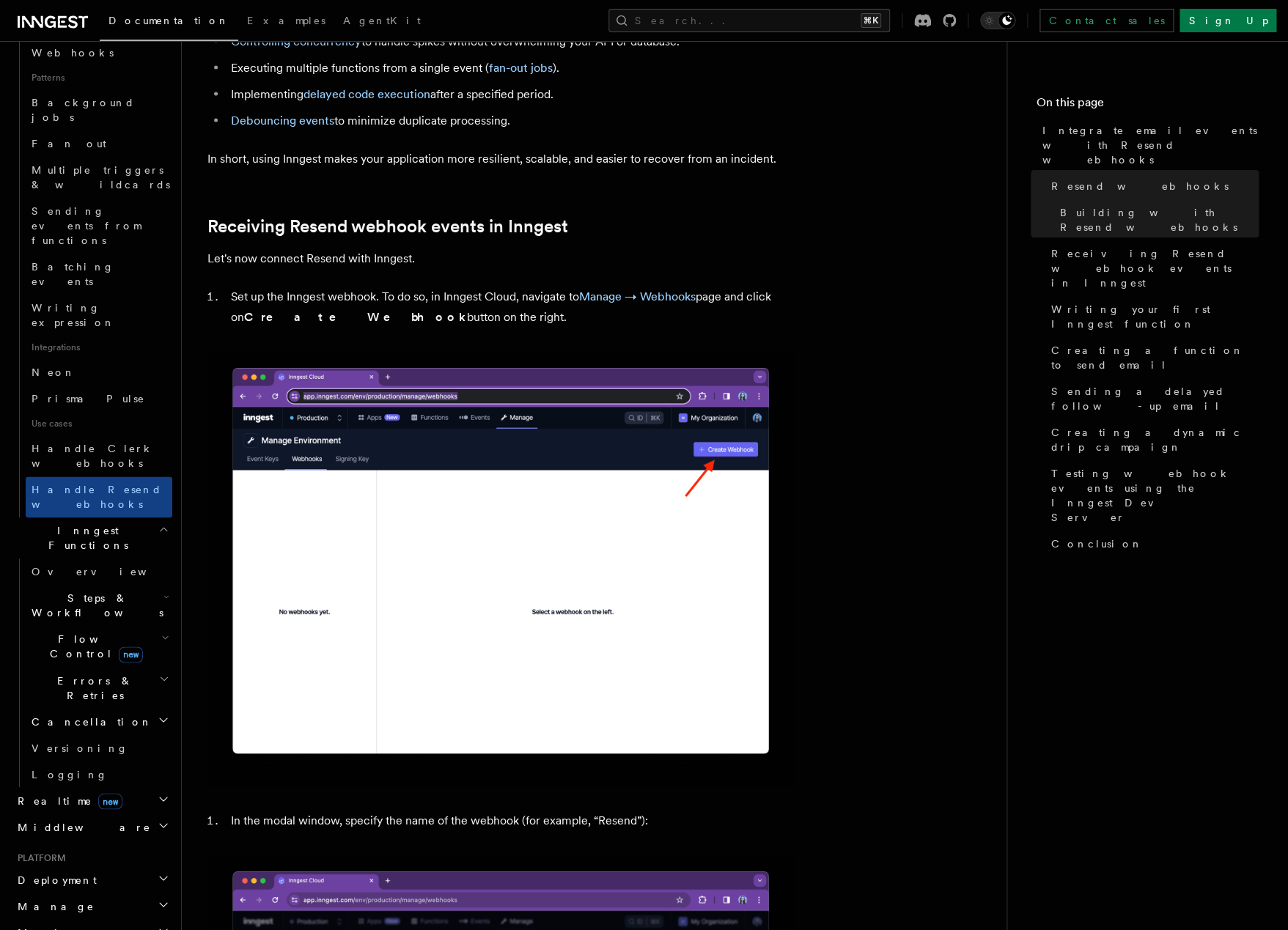
click at [73, 632] on span "Flow Control new" at bounding box center [93, 646] width 136 height 29
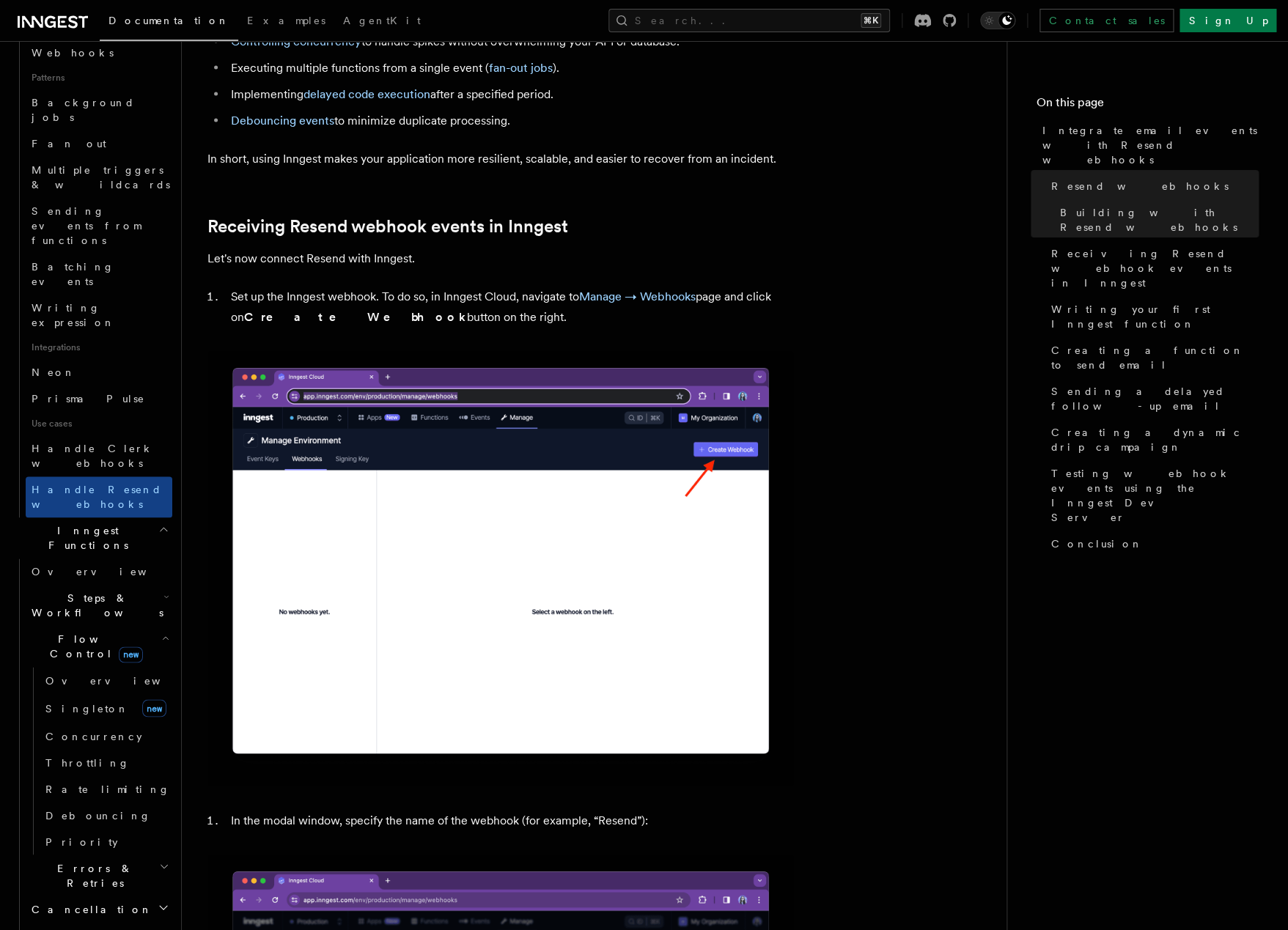
click at [73, 632] on span "Flow Control new" at bounding box center [93, 646] width 136 height 29
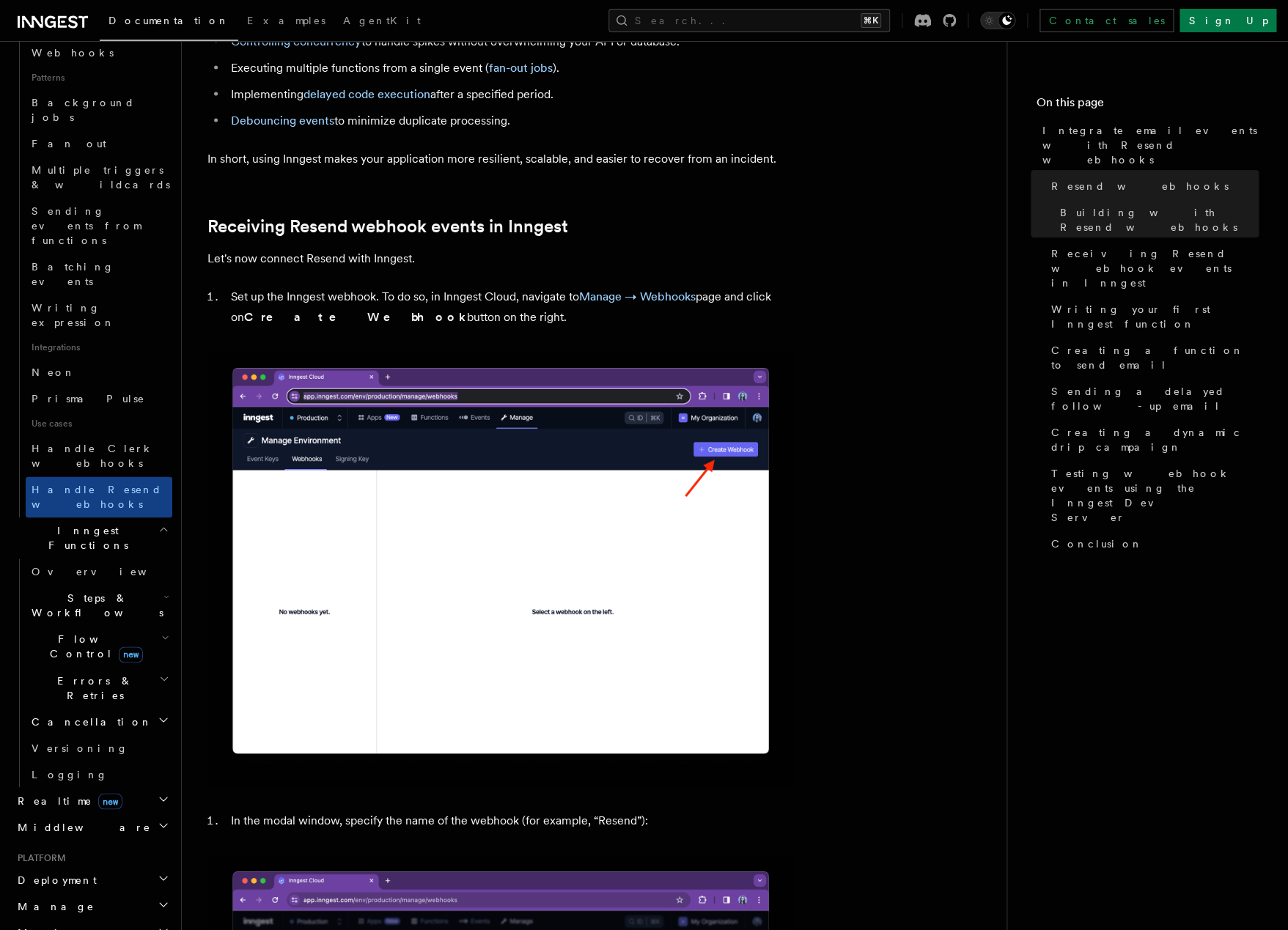
click at [73, 632] on span "Flow Control new" at bounding box center [93, 646] width 136 height 29
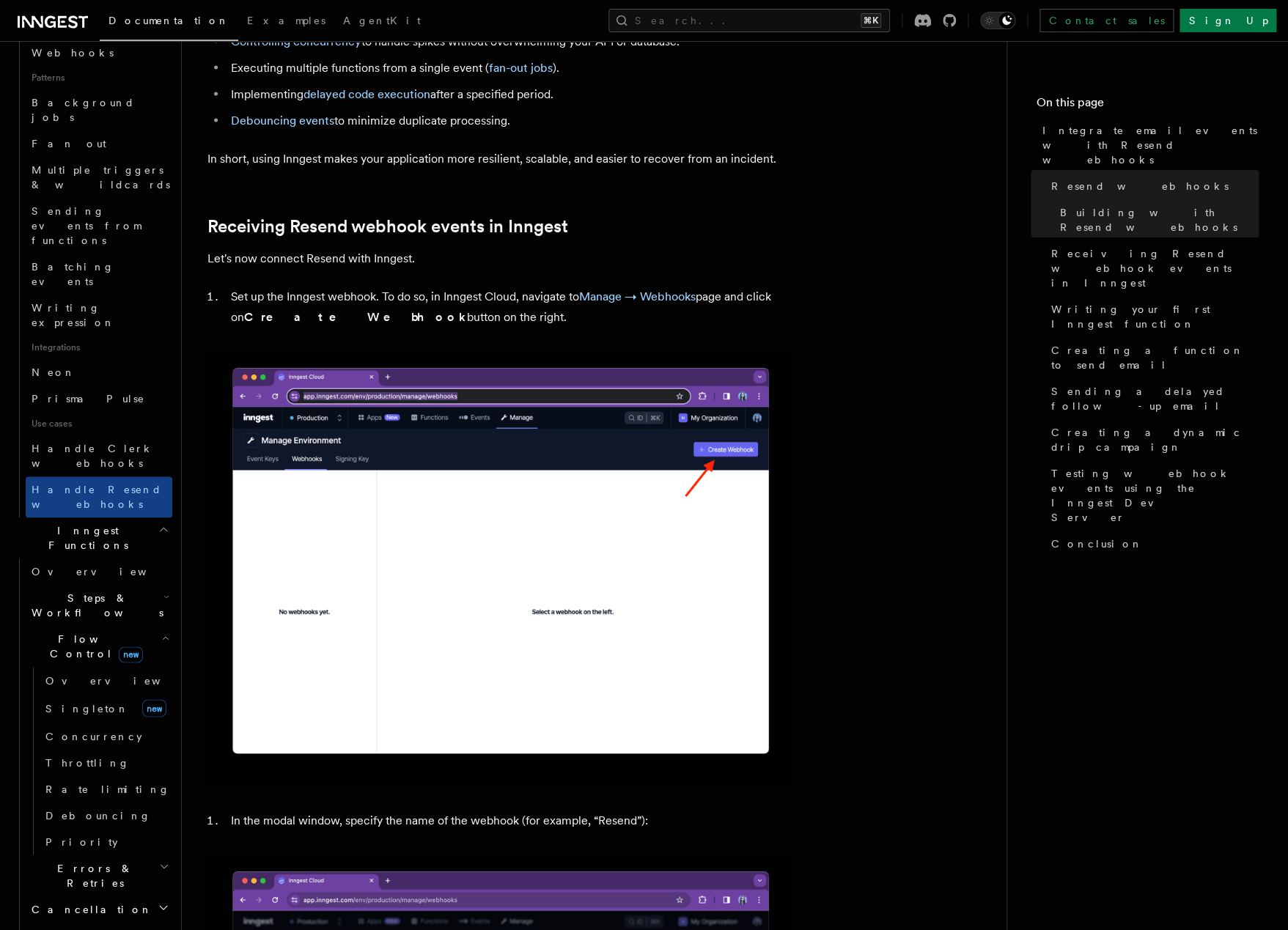
click at [73, 632] on span "Flow Control new" at bounding box center [93, 646] width 136 height 29
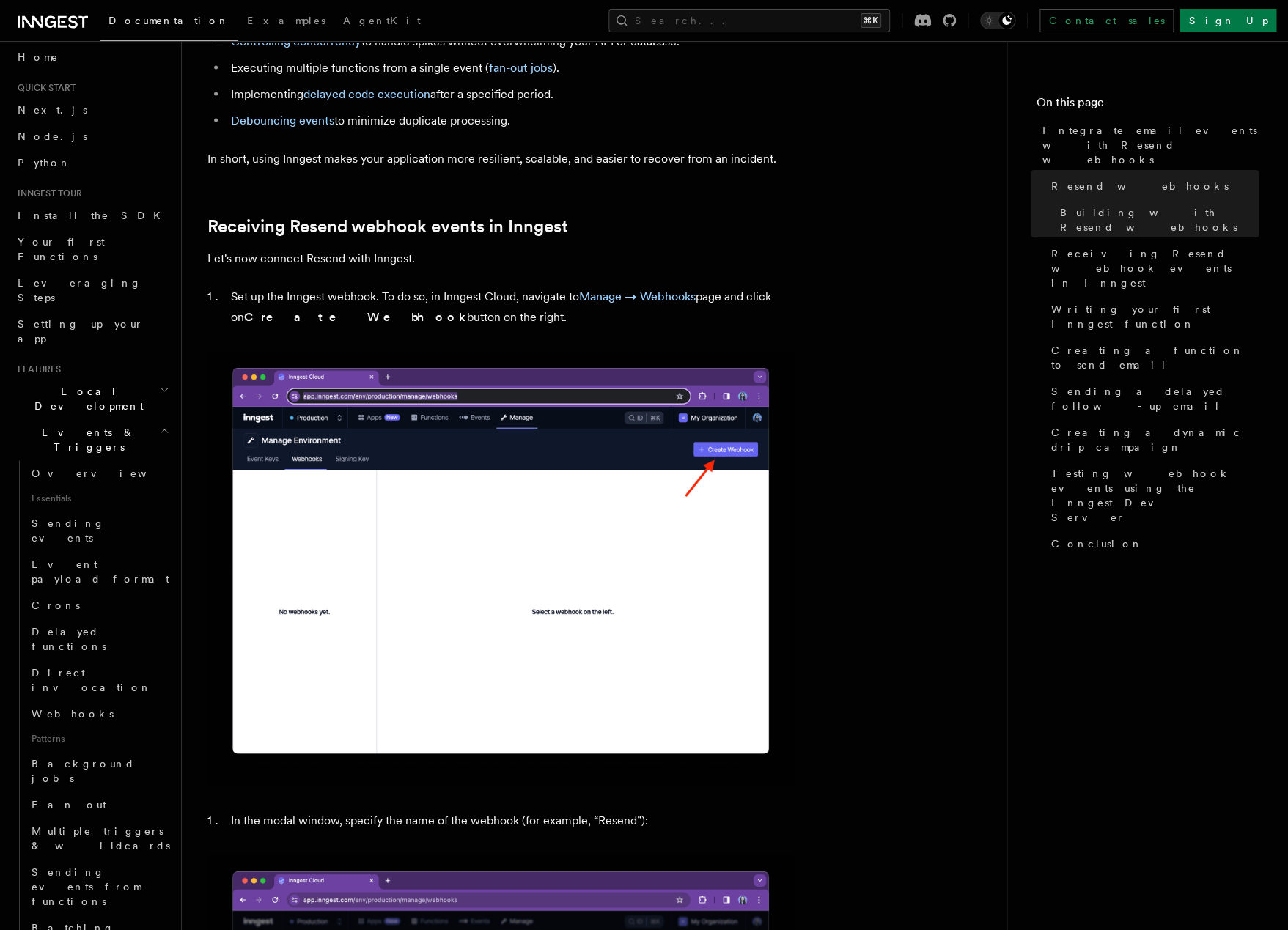
scroll to position [0, 0]
click at [51, 434] on span "Events & Triggers" at bounding box center [86, 449] width 148 height 29
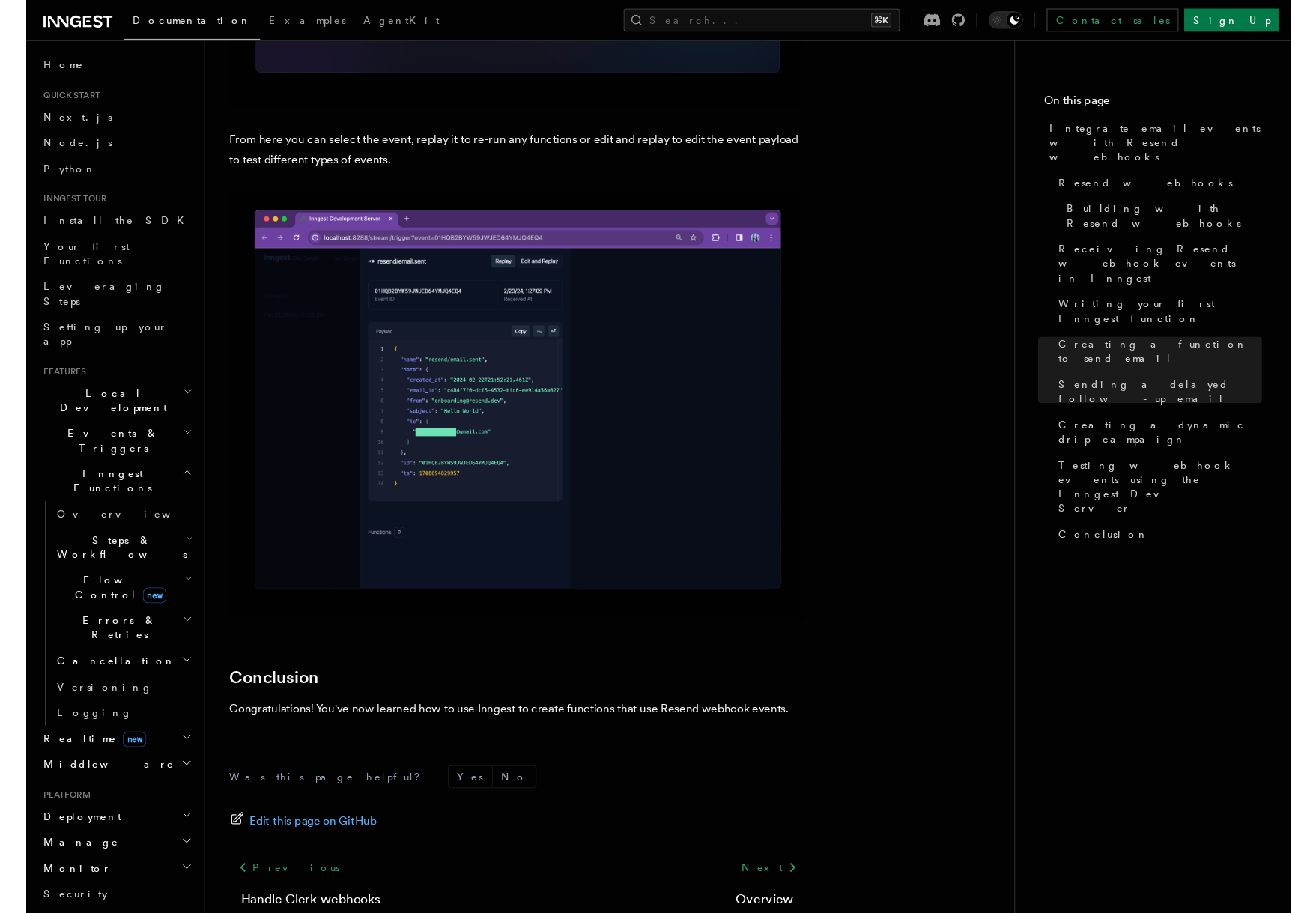
scroll to position [248, 0]
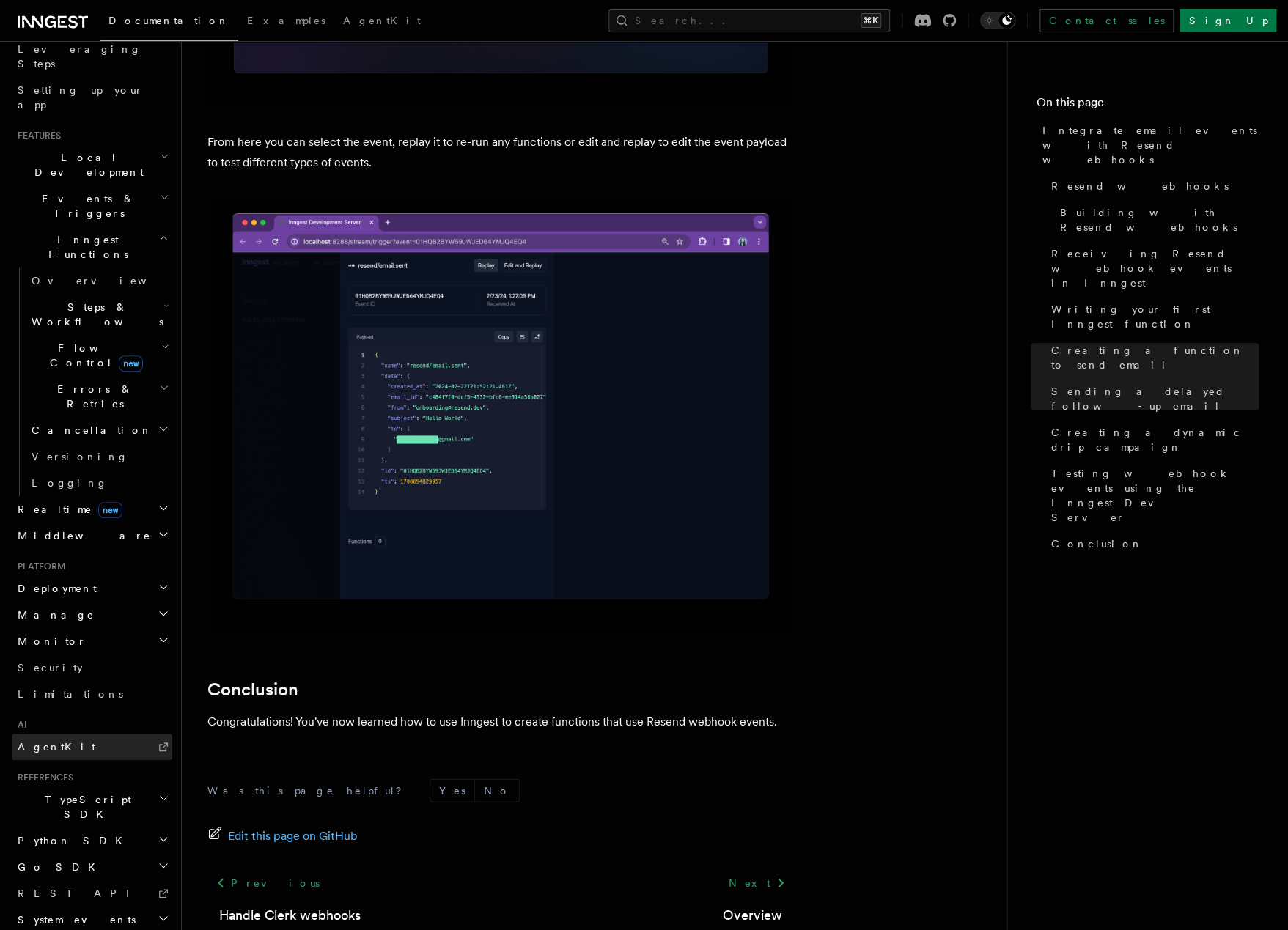
click at [35, 741] on span "AgentKit" at bounding box center [57, 747] width 78 height 12
